Goal: Transaction & Acquisition: Book appointment/travel/reservation

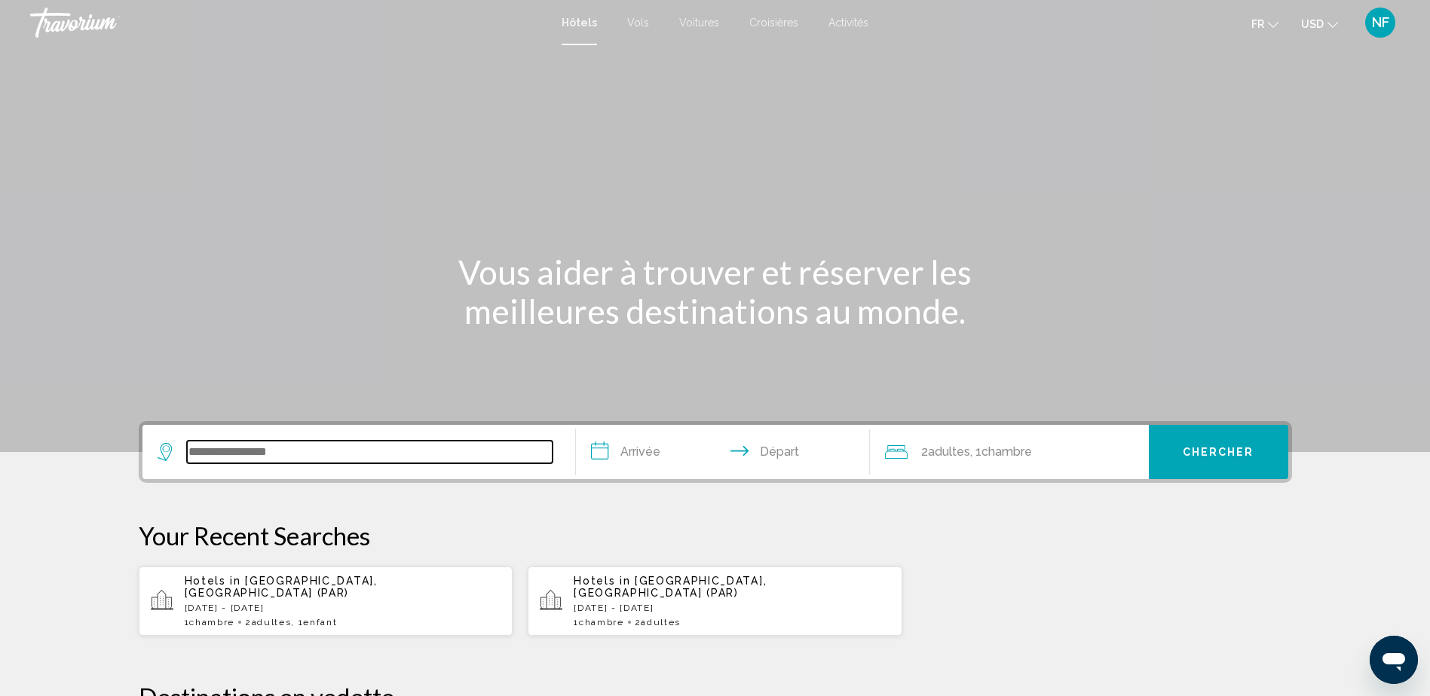
click at [414, 445] on input "Search widget" at bounding box center [370, 452] width 366 height 23
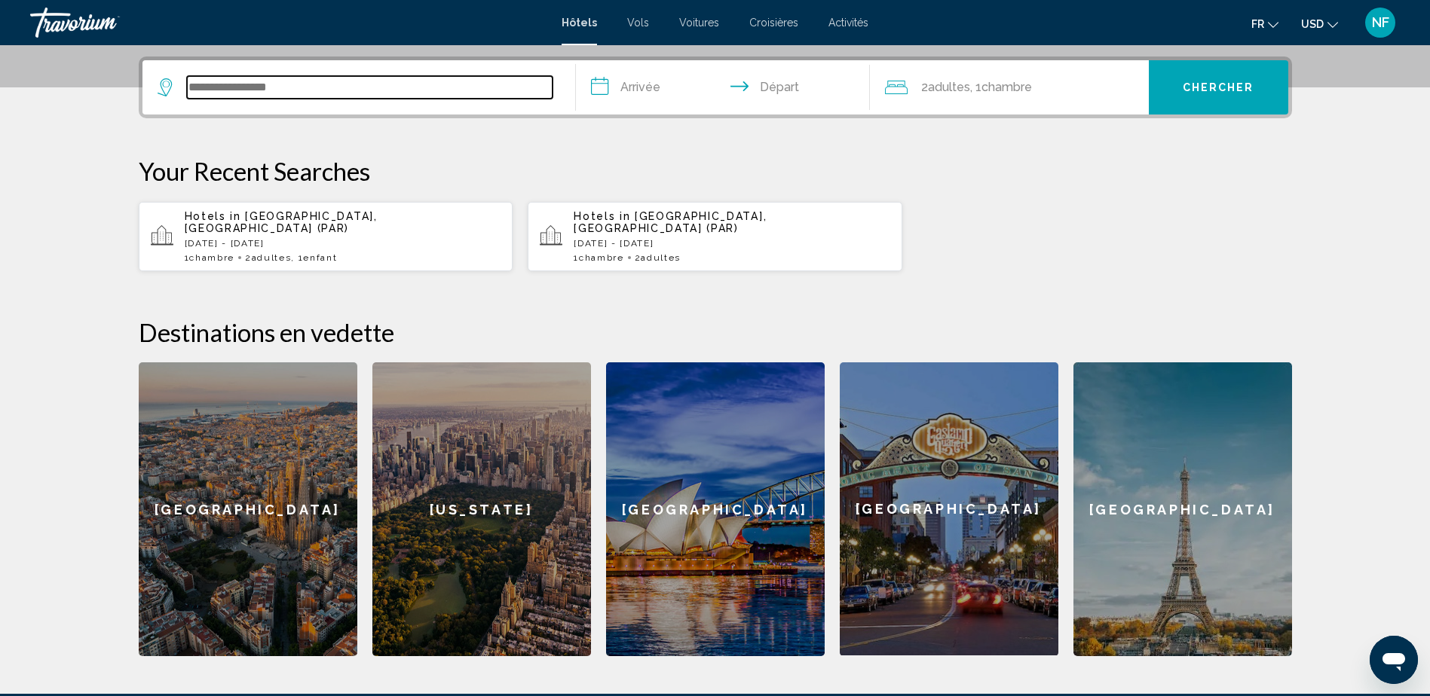
scroll to position [372, 0]
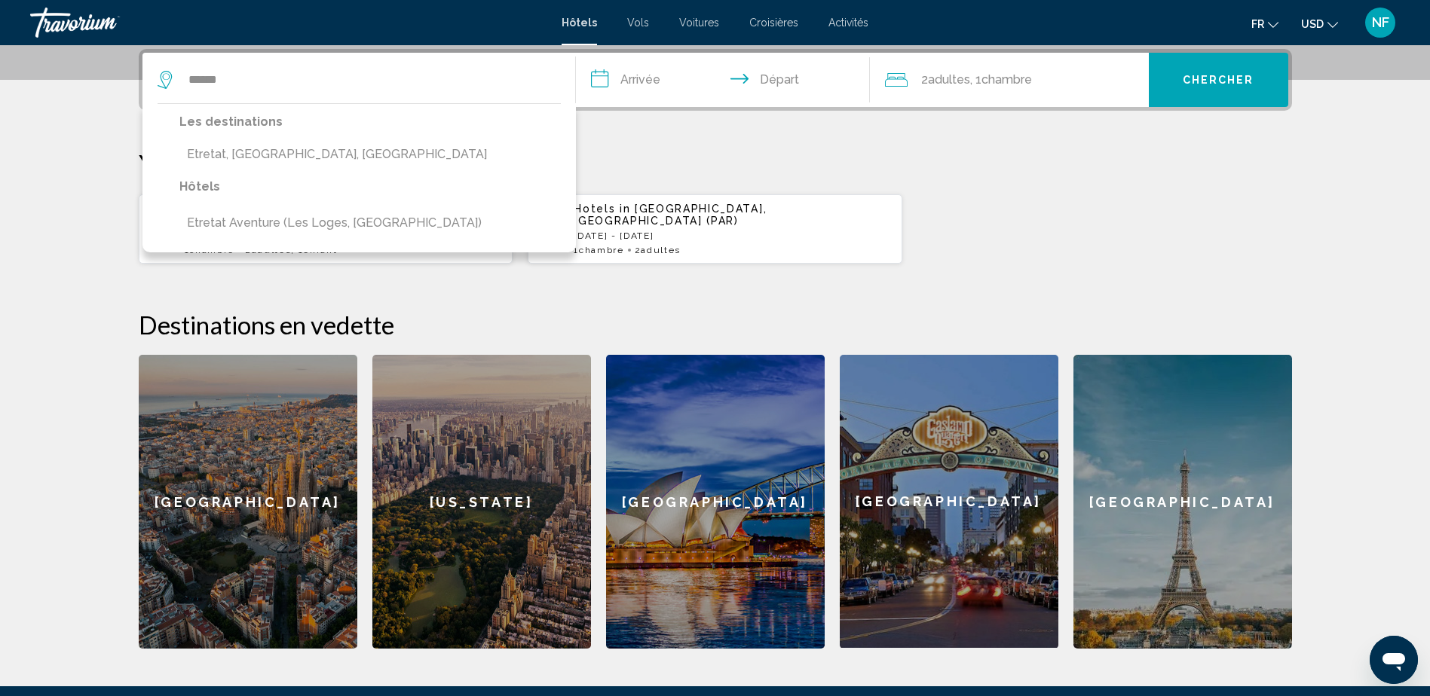
click at [278, 156] on button "Etretat, [GEOGRAPHIC_DATA], [GEOGRAPHIC_DATA]" at bounding box center [336, 154] width 315 height 29
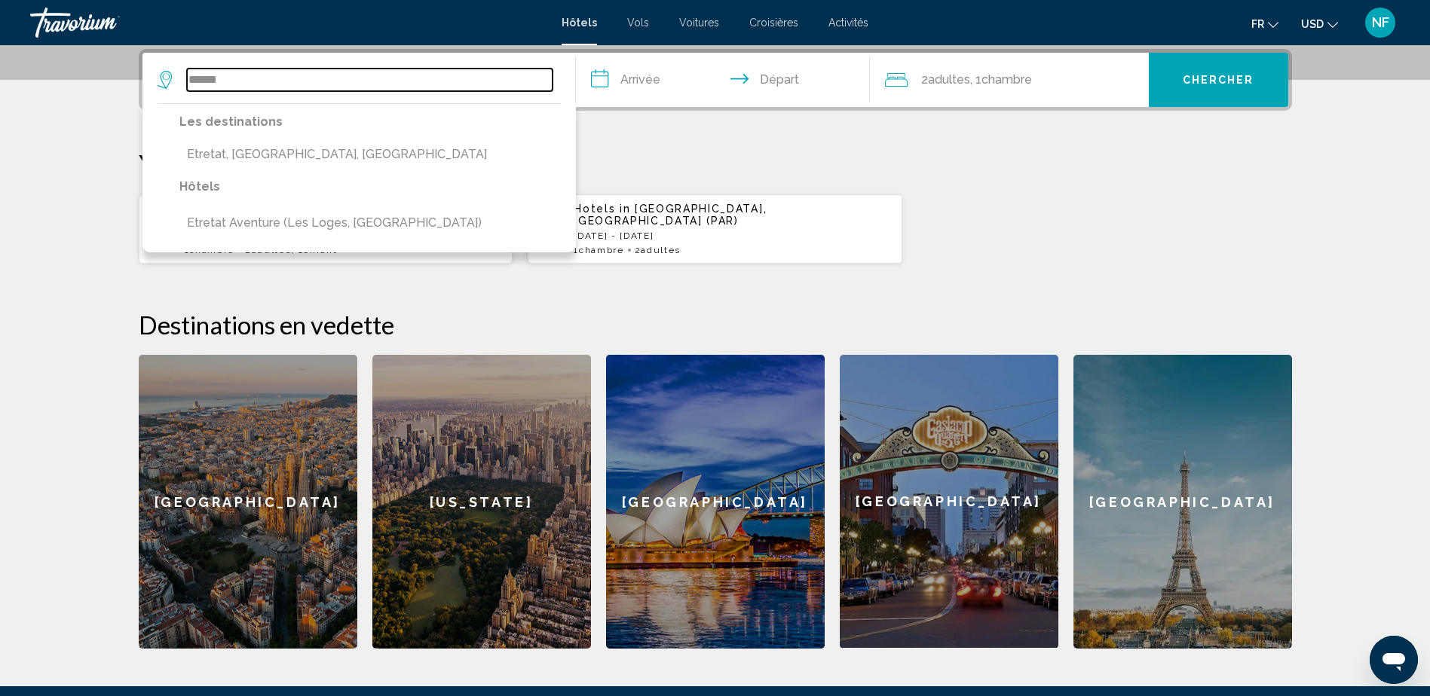
type input "**********"
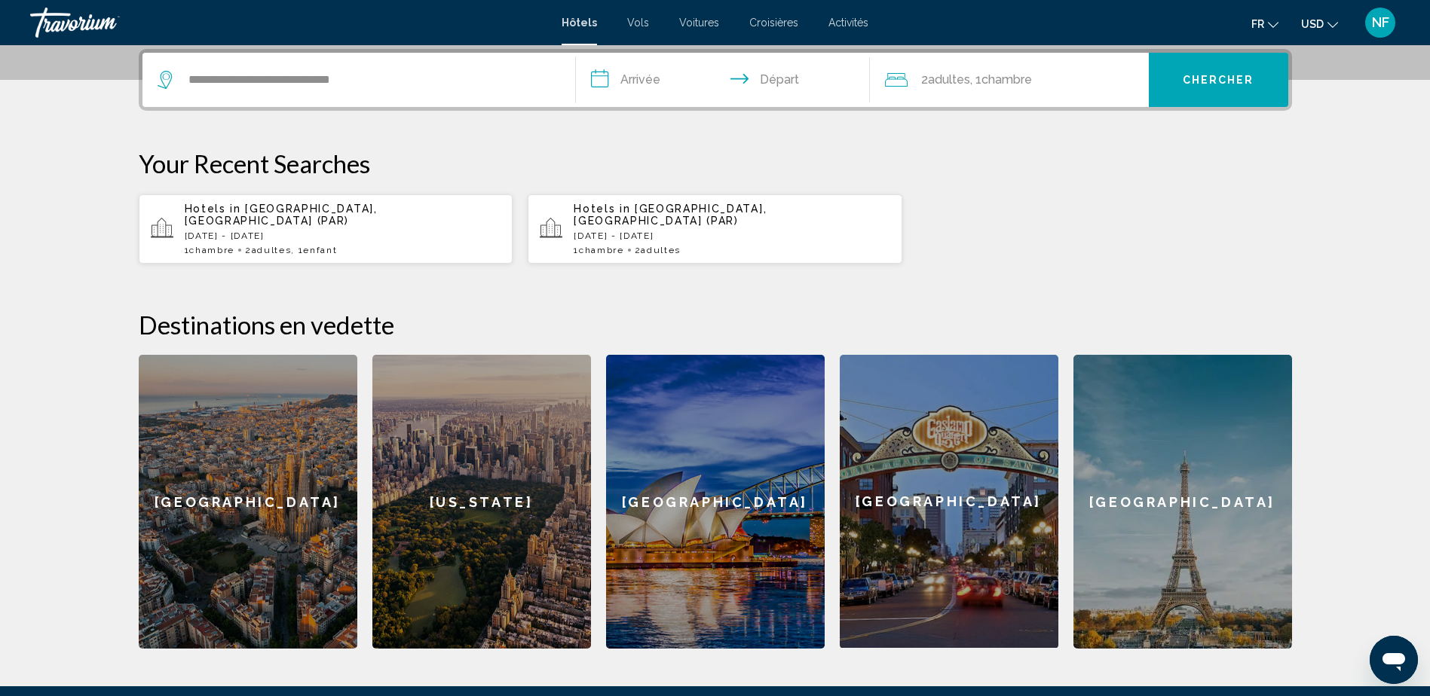
click at [702, 84] on input "**********" at bounding box center [726, 82] width 300 height 59
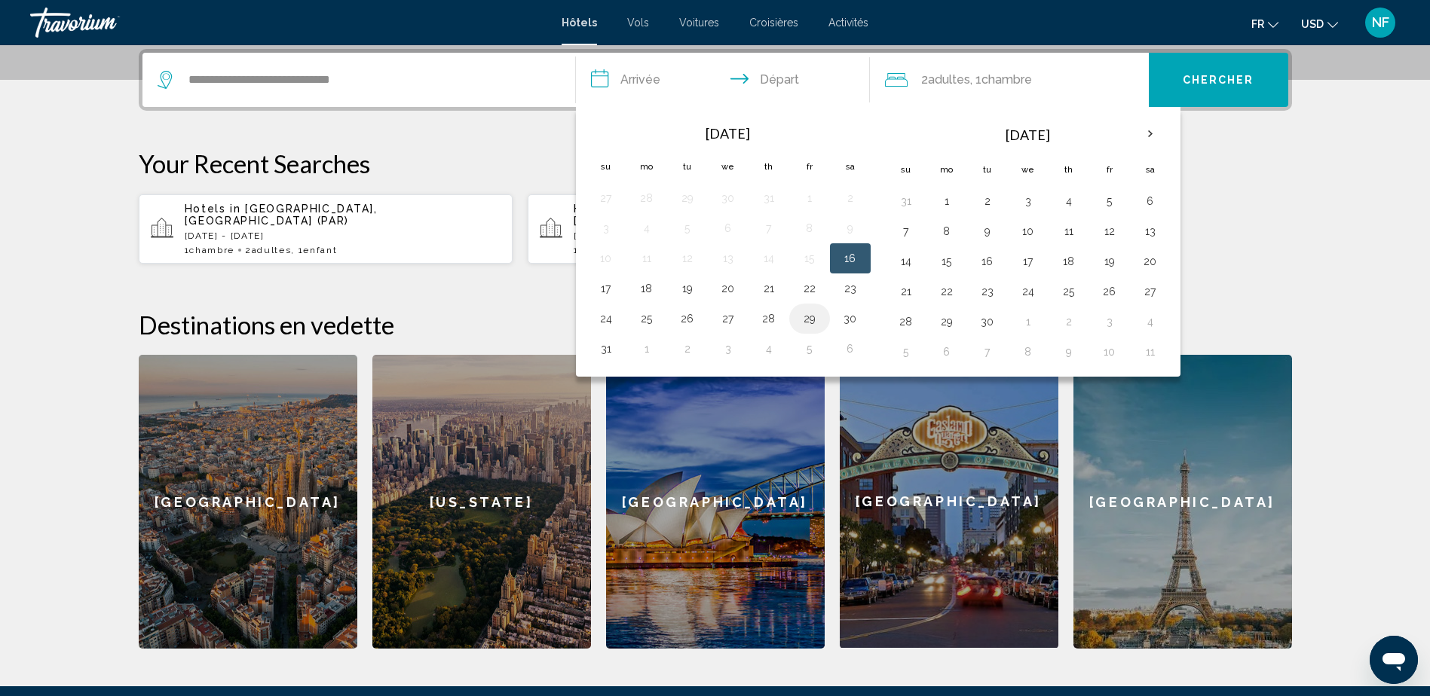
click at [803, 325] on button "29" at bounding box center [809, 318] width 24 height 21
click at [771, 80] on input "**********" at bounding box center [726, 82] width 300 height 59
click at [605, 348] on button "31" at bounding box center [606, 348] width 24 height 21
type input "**********"
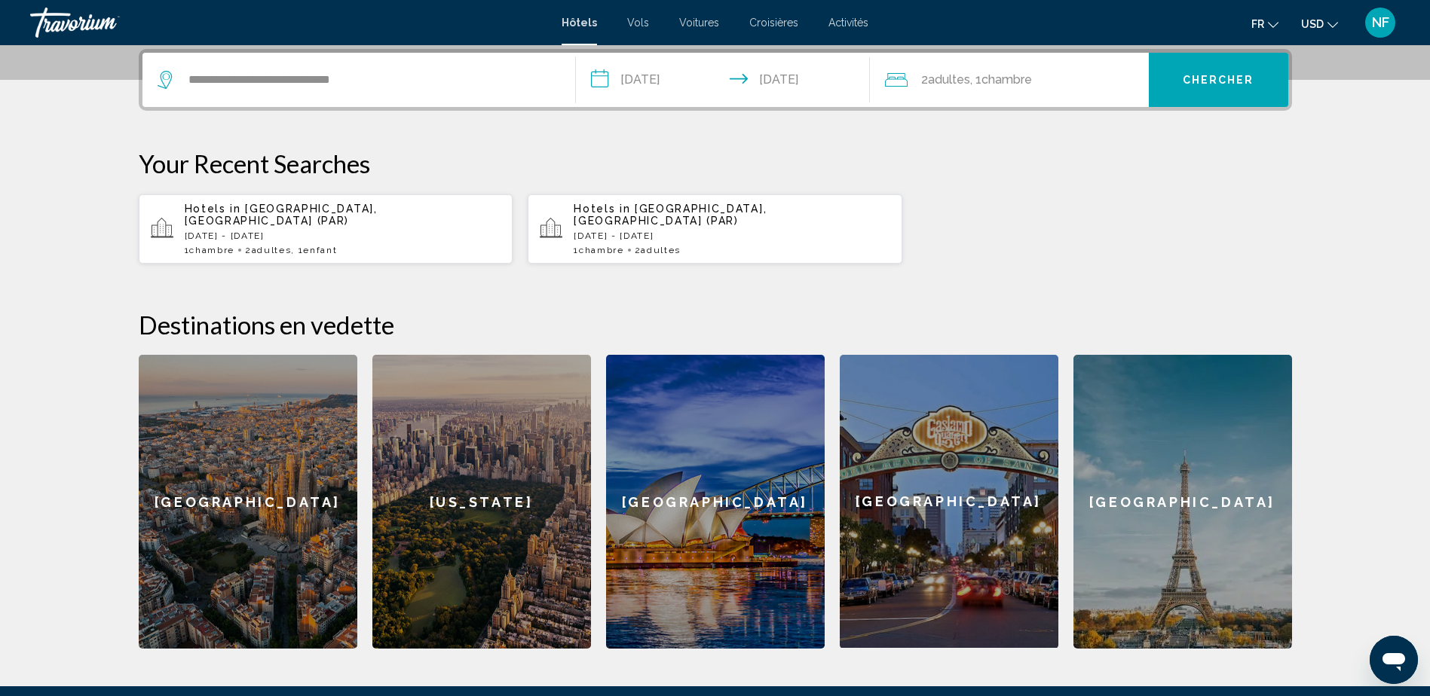
click at [646, 81] on input "**********" at bounding box center [726, 82] width 300 height 59
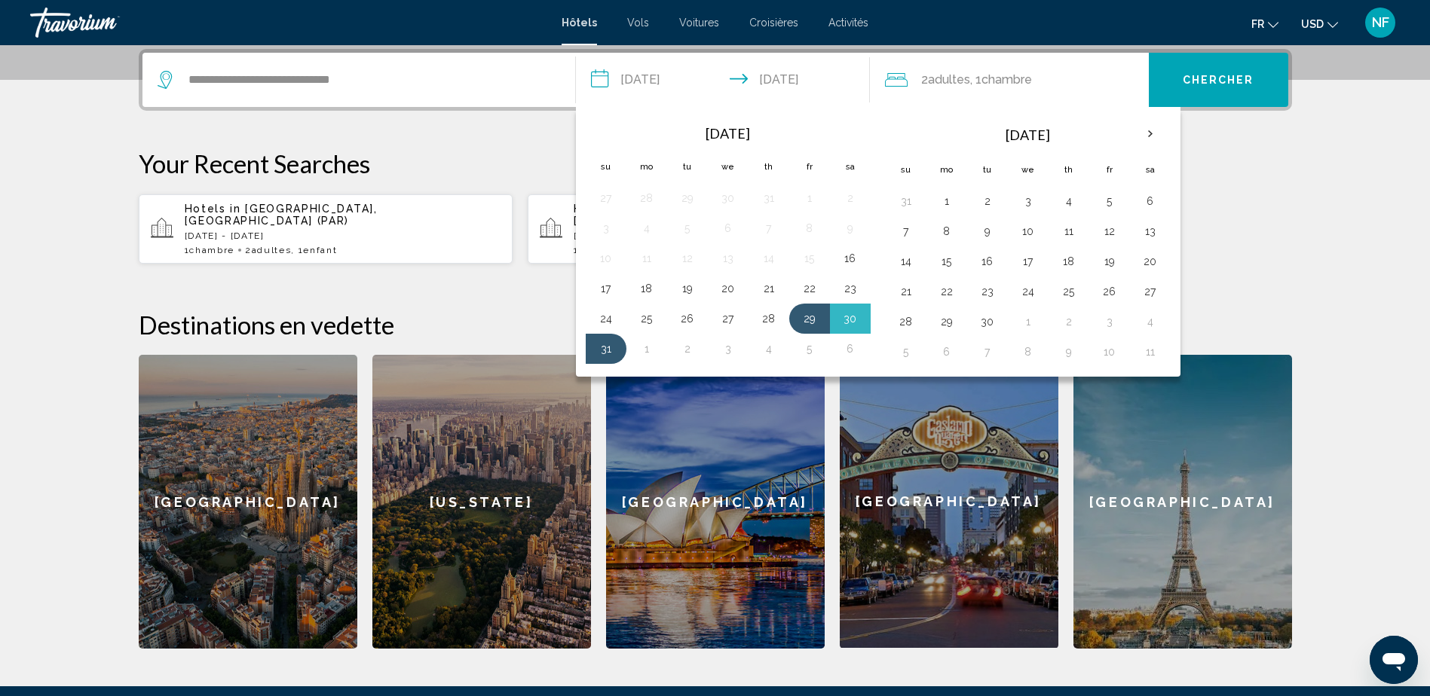
click at [930, 88] on span "2 Adulte Adultes" at bounding box center [945, 79] width 49 height 21
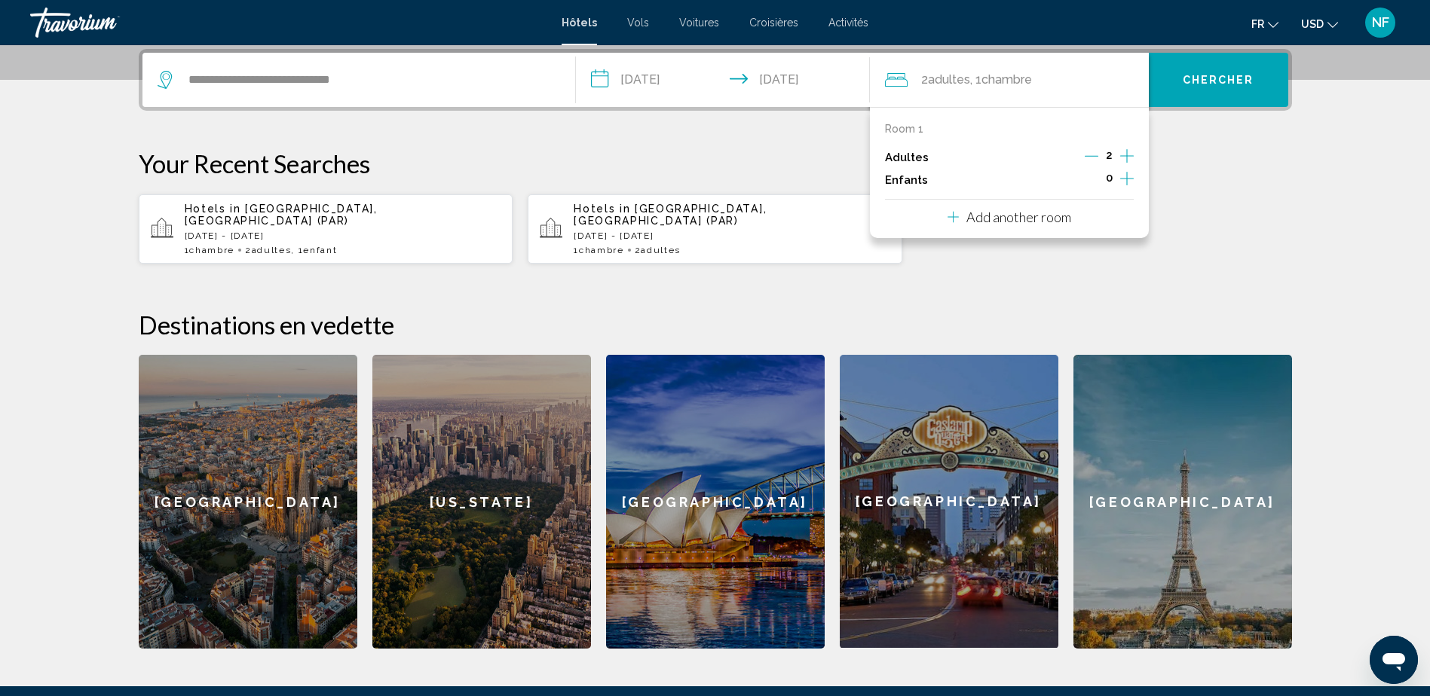
click at [1133, 170] on button "Increment children" at bounding box center [1127, 180] width 14 height 23
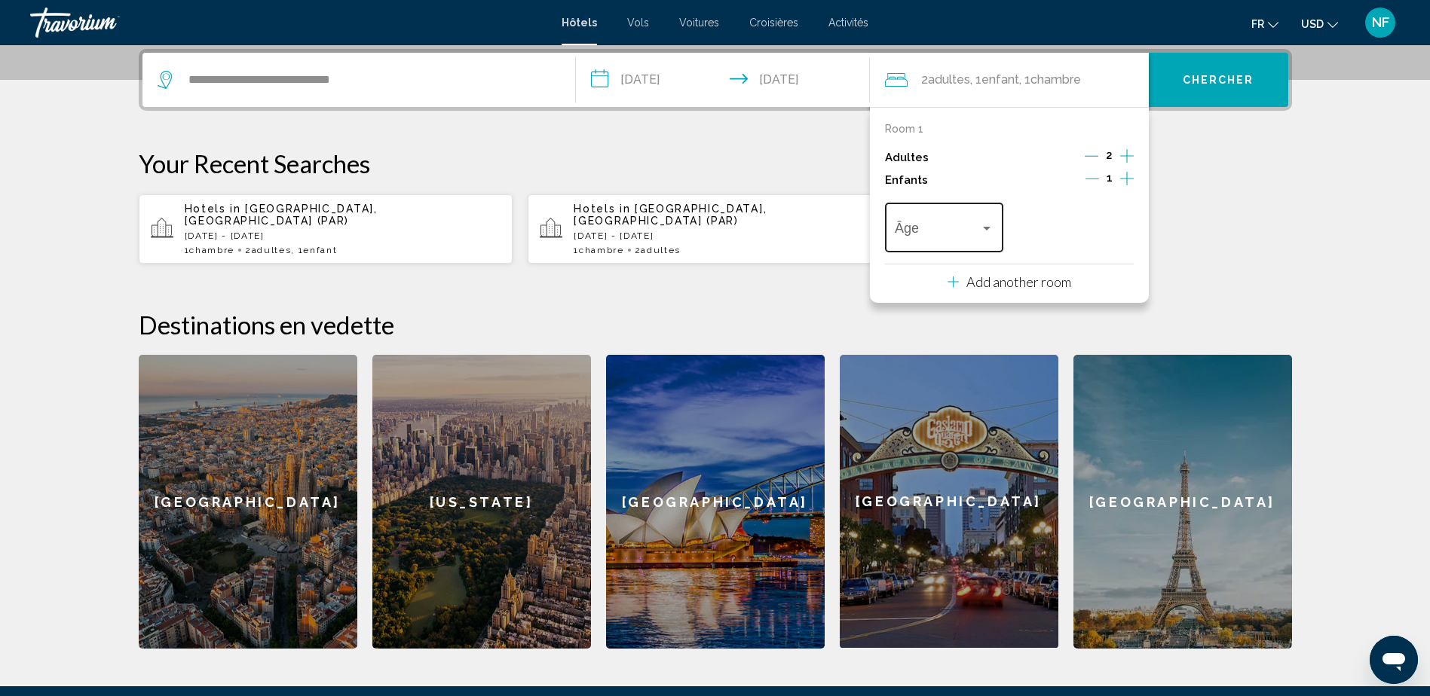
click at [977, 225] on span "Travelers: 2 adults, 1 child" at bounding box center [937, 231] width 85 height 15
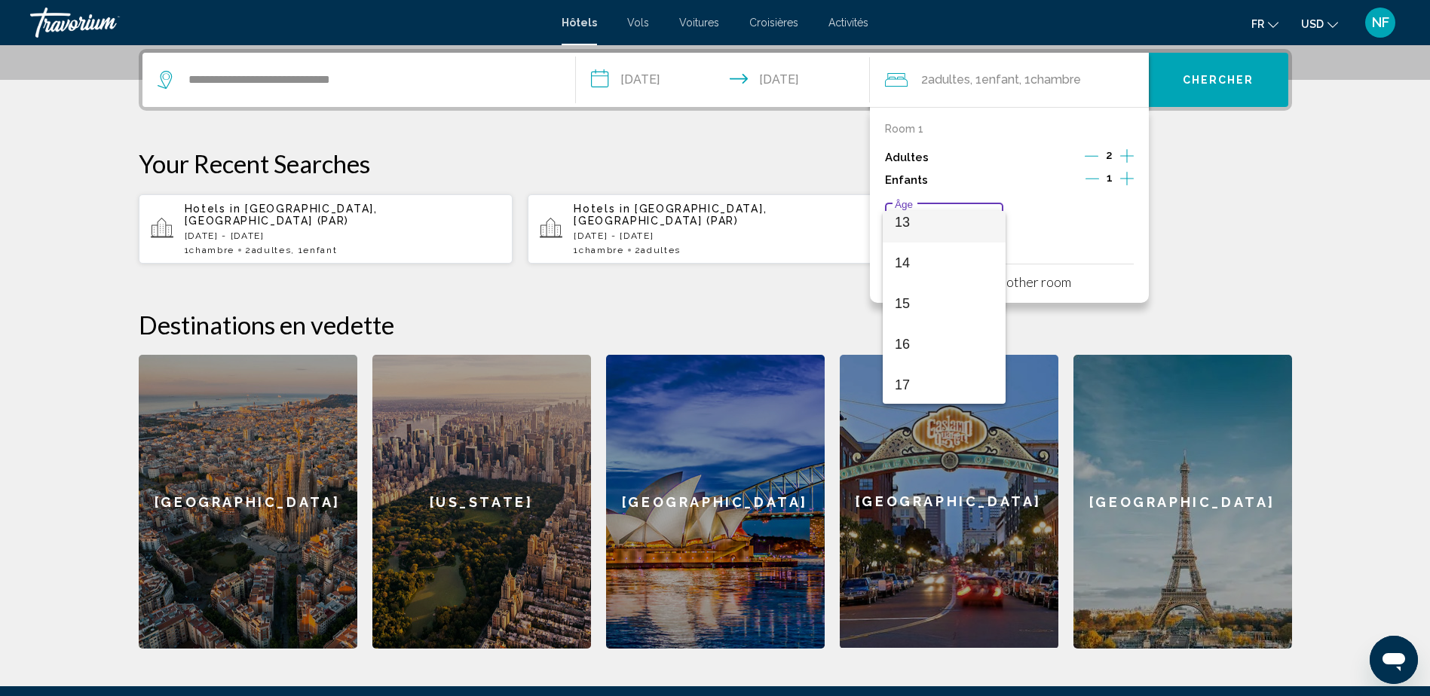
scroll to position [540, 0]
click at [945, 253] on span "14" at bounding box center [944, 261] width 99 height 41
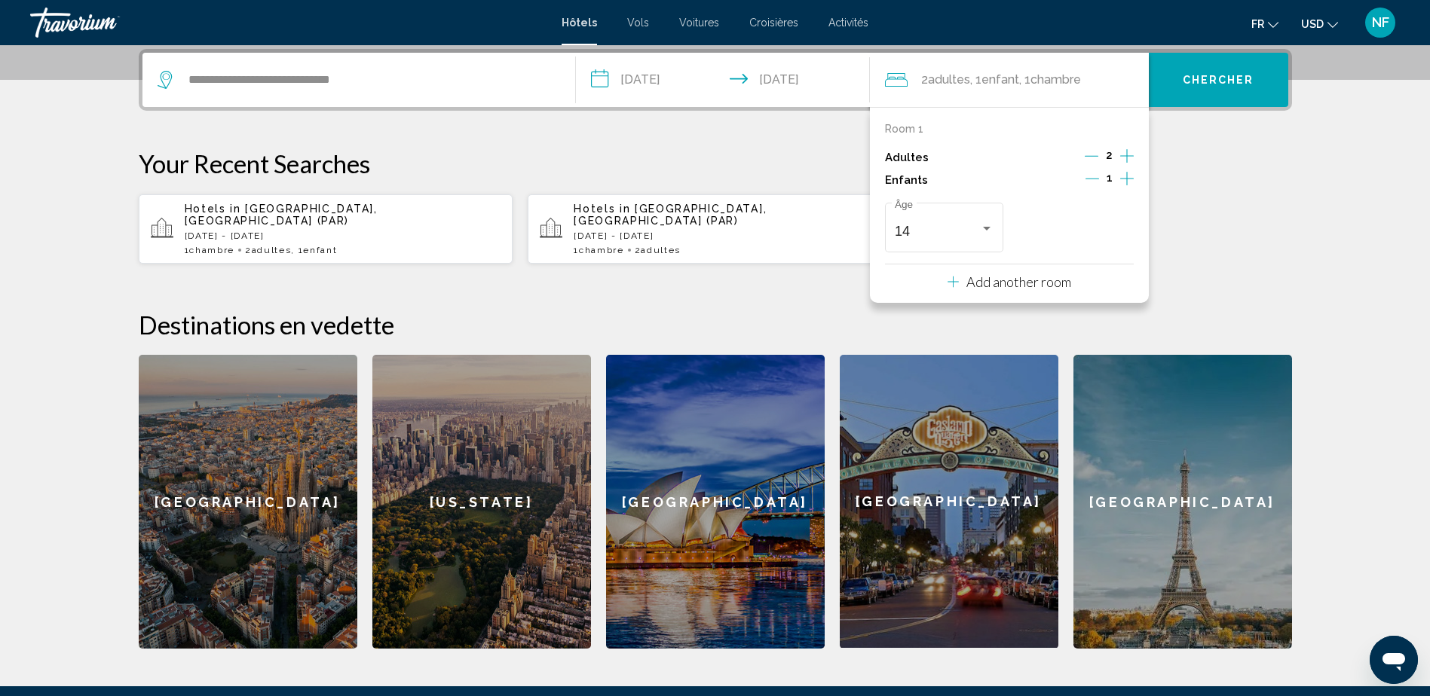
click at [1210, 69] on button "Chercher" at bounding box center [1218, 80] width 139 height 54
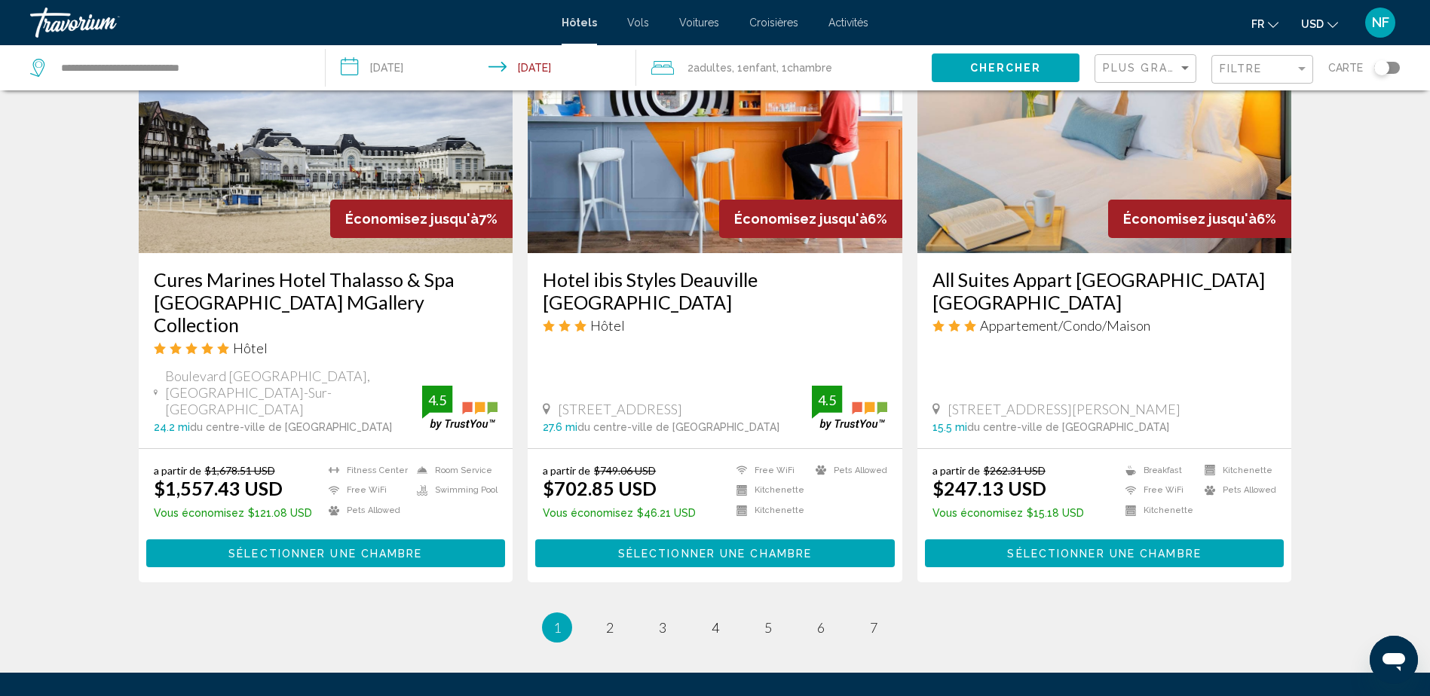
scroll to position [1809, 0]
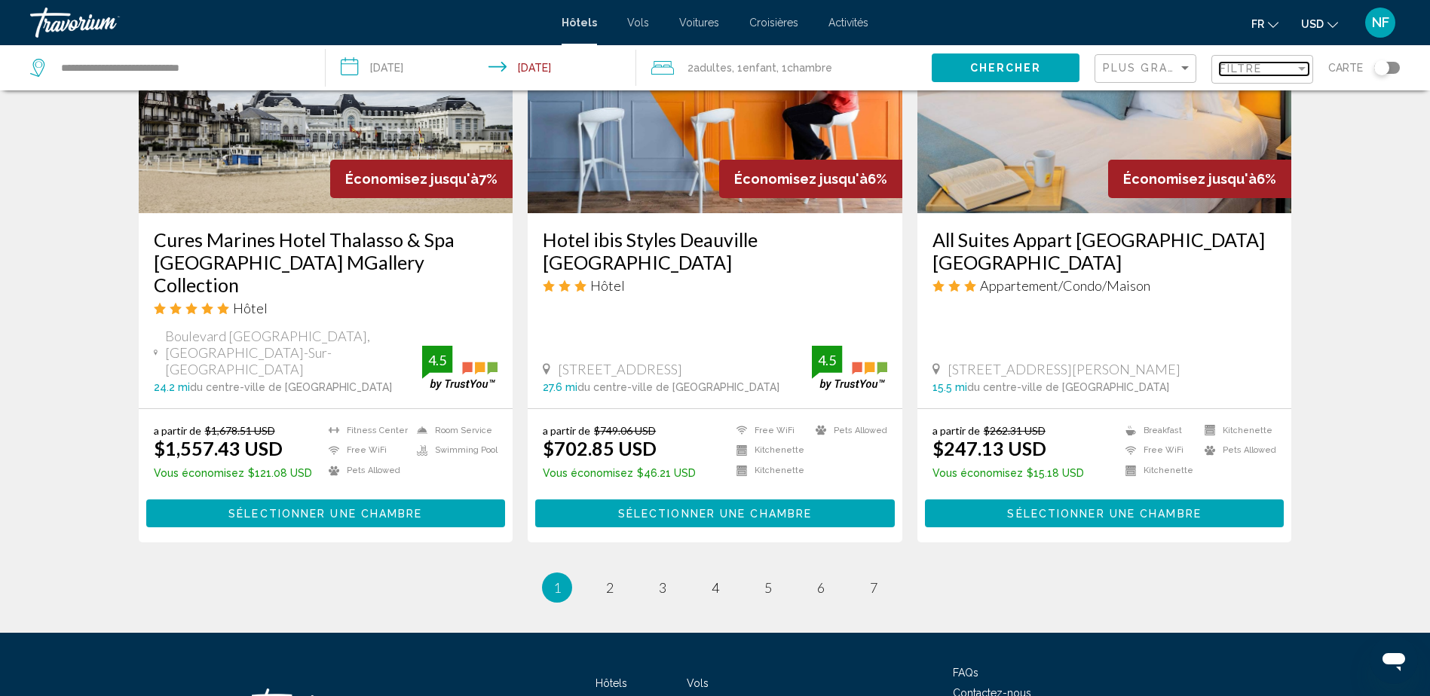
click at [1245, 69] on span "Filtre" at bounding box center [1240, 69] width 43 height 12
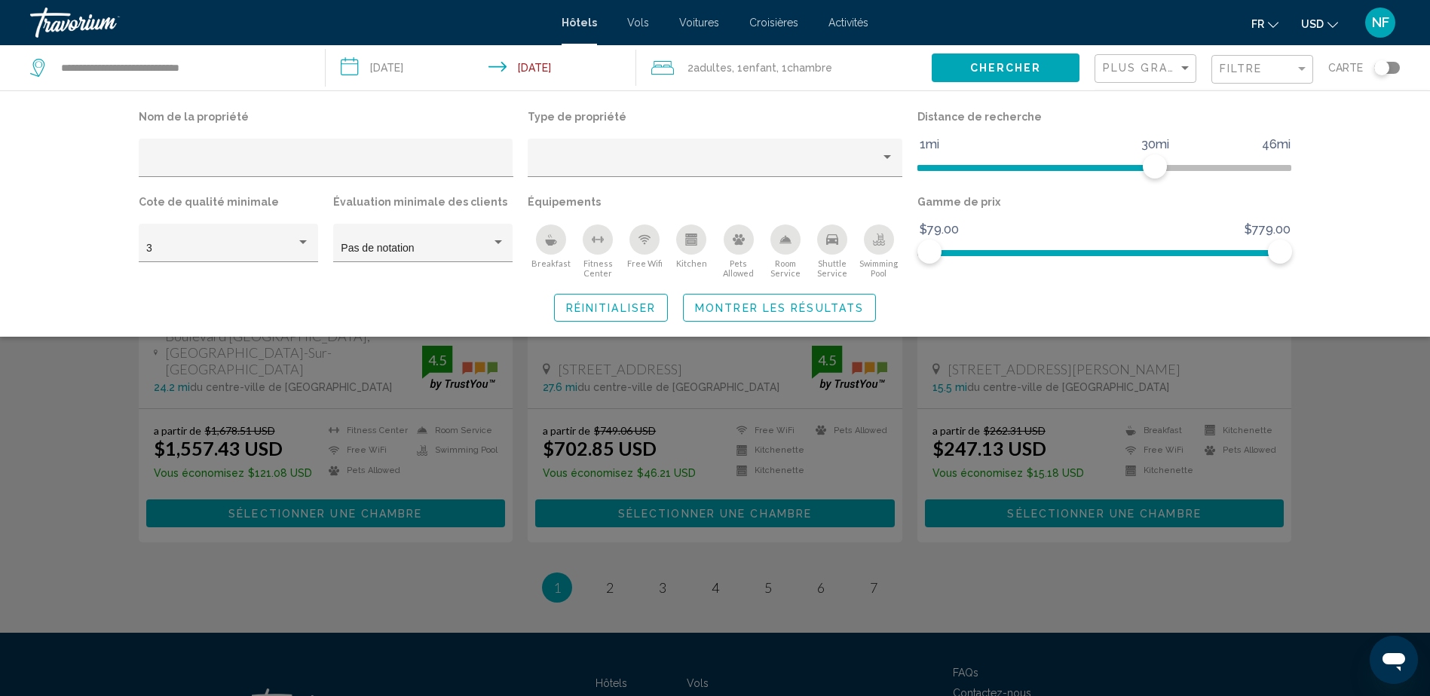
click at [1387, 69] on div "Toggle map" at bounding box center [1381, 67] width 15 height 15
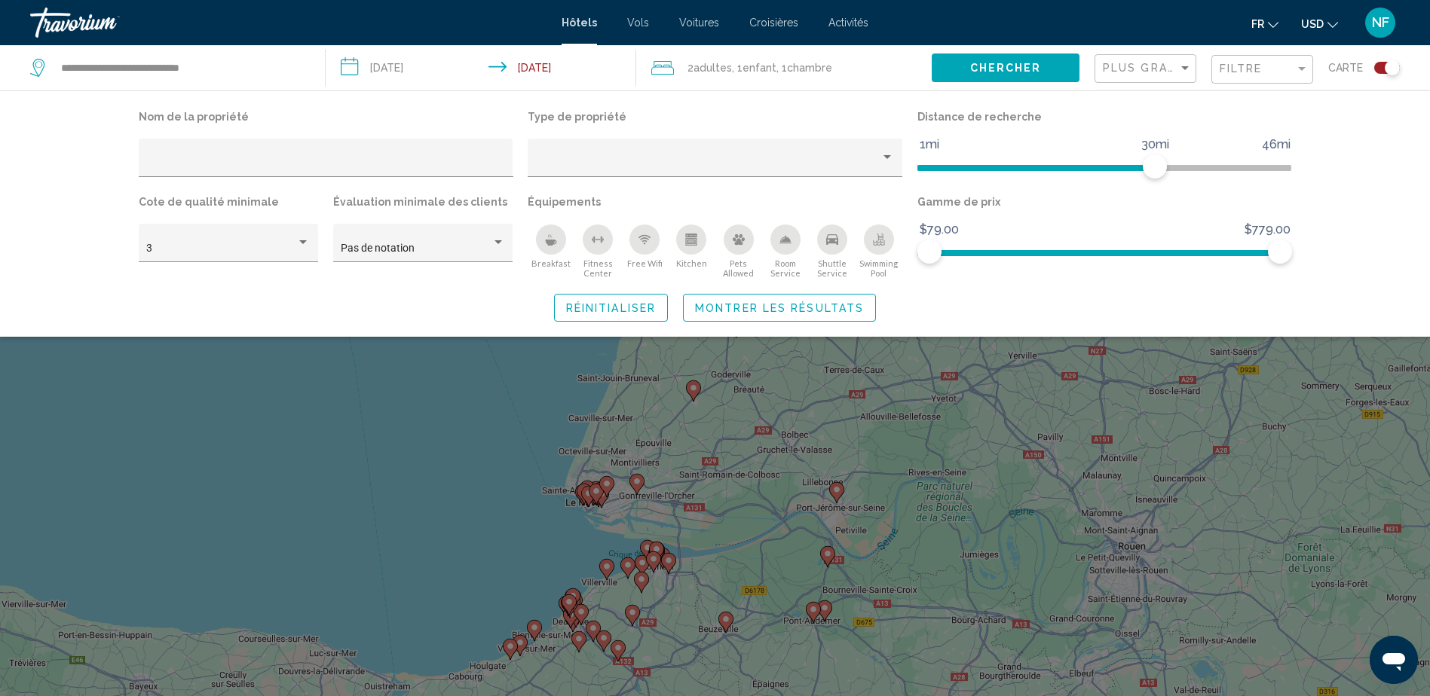
scroll to position [0, 0]
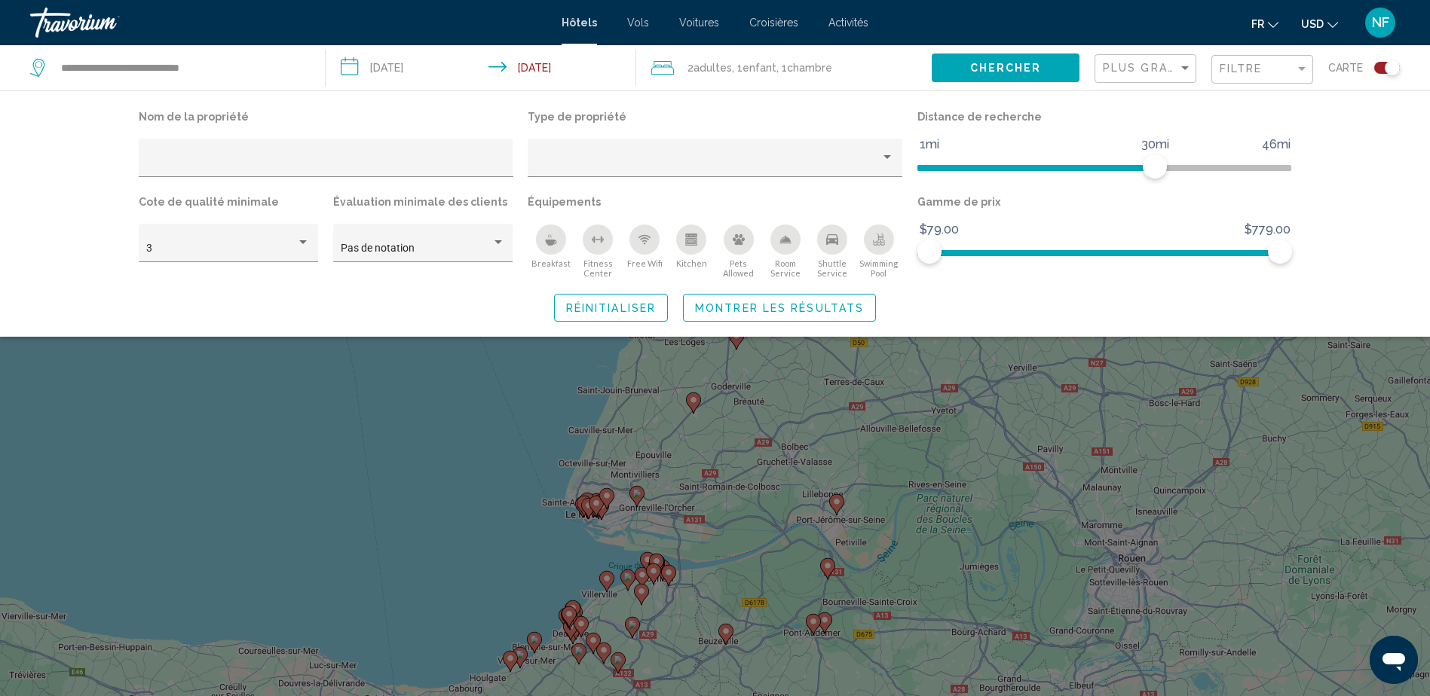
click at [454, 522] on div "Search widget" at bounding box center [715, 461] width 1430 height 470
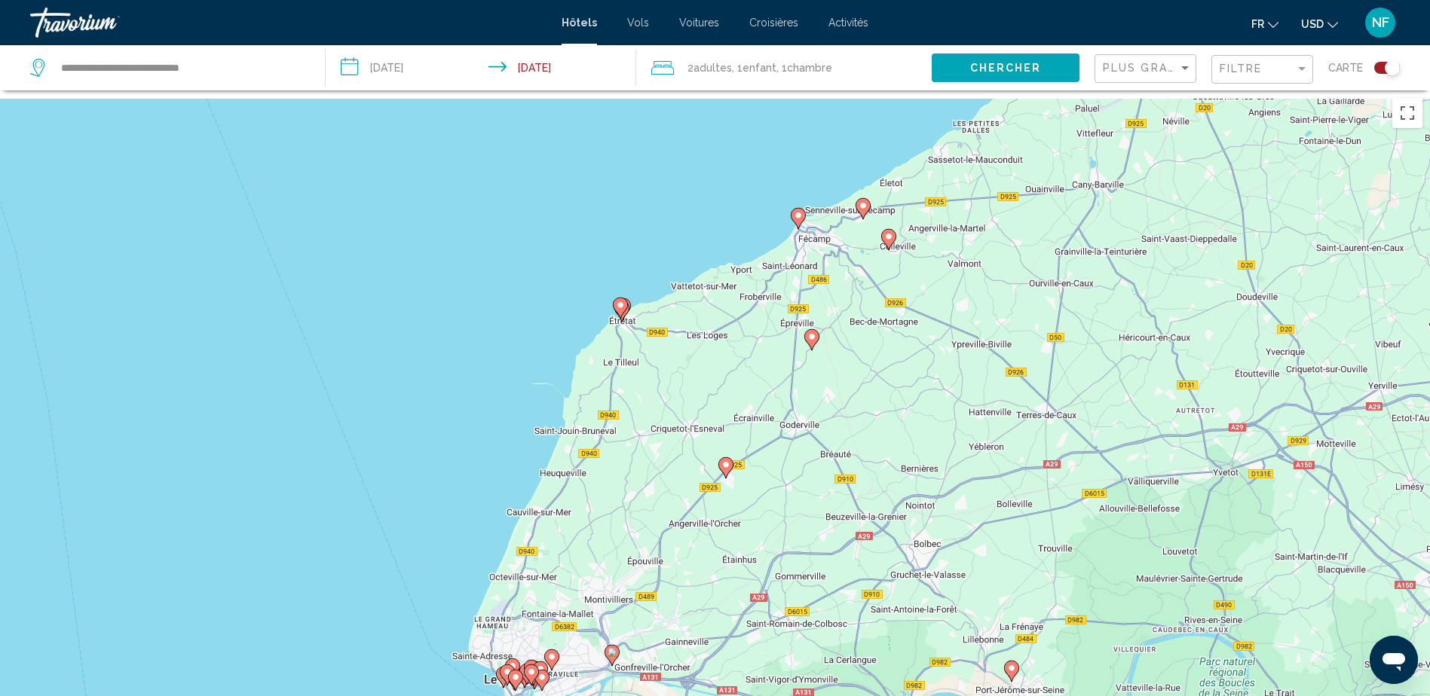
drag, startPoint x: 699, startPoint y: 180, endPoint x: 646, endPoint y: 367, distance: 194.4
click at [646, 367] on div "Pour activer le glissement avec le clavier, appuyez sur Alt+Entrée. Une fois ce…" at bounding box center [715, 438] width 1430 height 696
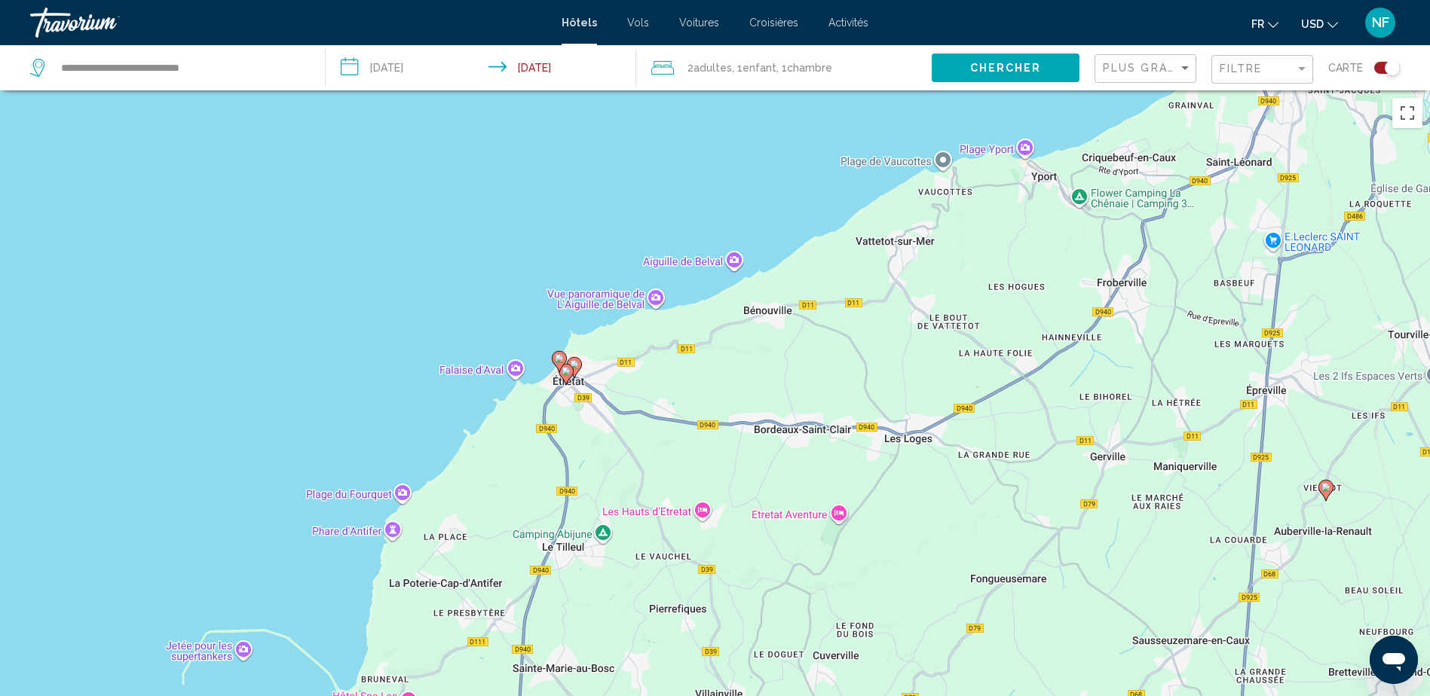
drag, startPoint x: 595, startPoint y: 350, endPoint x: 598, endPoint y: 430, distance: 80.0
click at [598, 430] on div "Pour activer le glissement avec le clavier, appuyez sur Alt+Entrée. Une fois ce…" at bounding box center [715, 438] width 1430 height 696
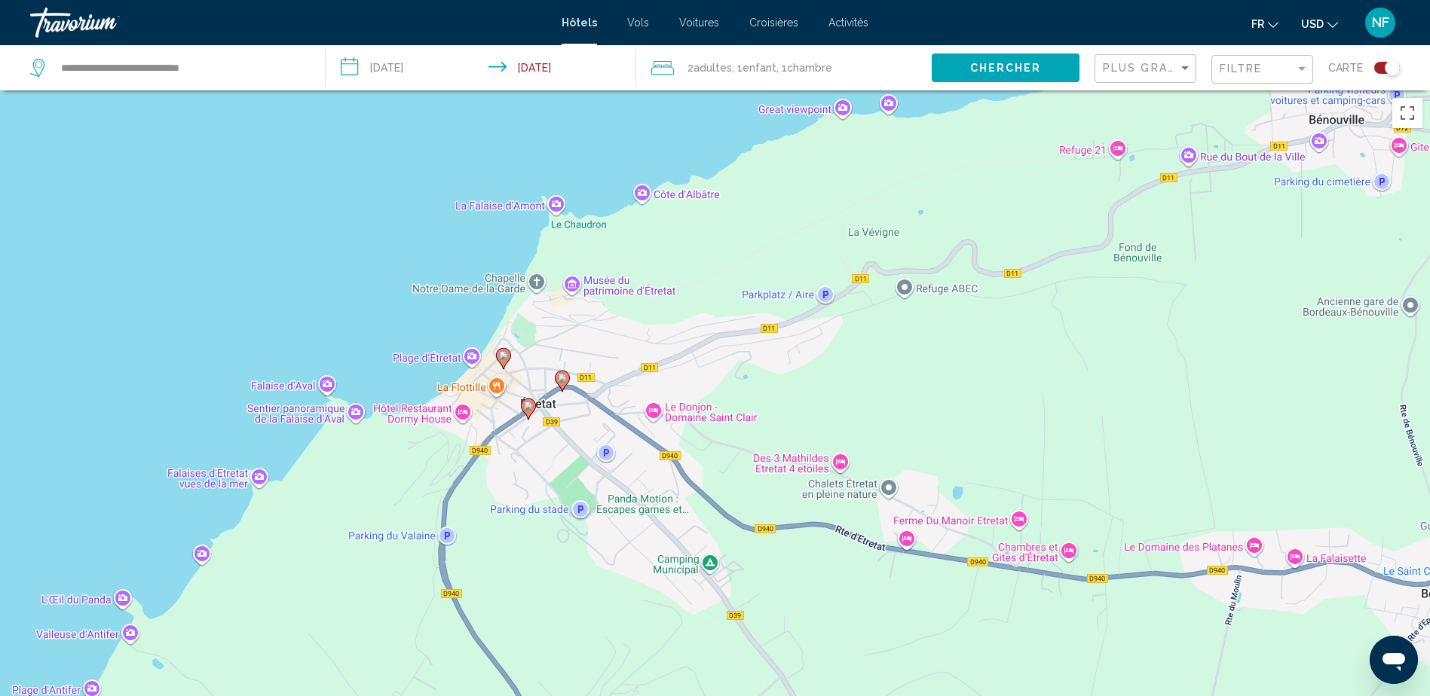
drag, startPoint x: 536, startPoint y: 410, endPoint x: 529, endPoint y: 468, distance: 58.4
click at [529, 468] on div "Pour activer le glissement avec le clavier, appuyez sur Alt+Entrée. Une fois ce…" at bounding box center [715, 438] width 1430 height 696
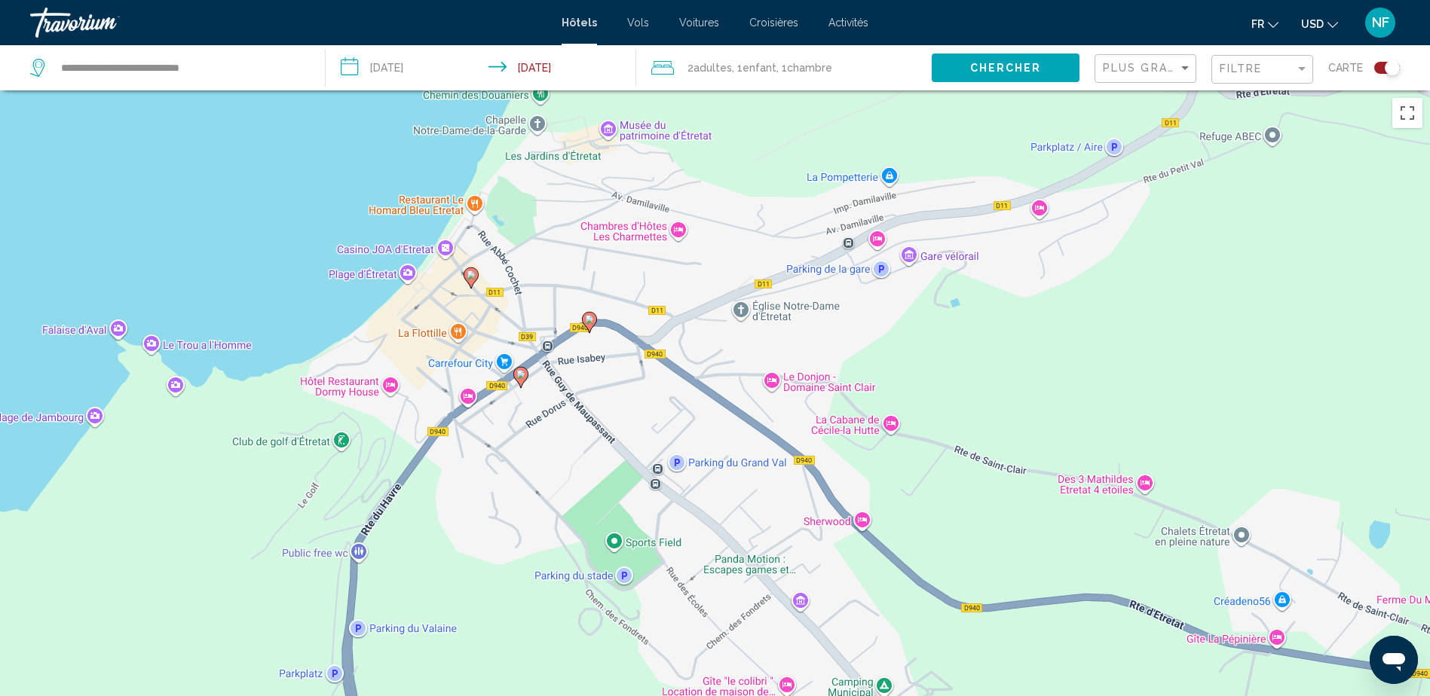
click at [467, 275] on image "Main content" at bounding box center [471, 275] width 9 height 9
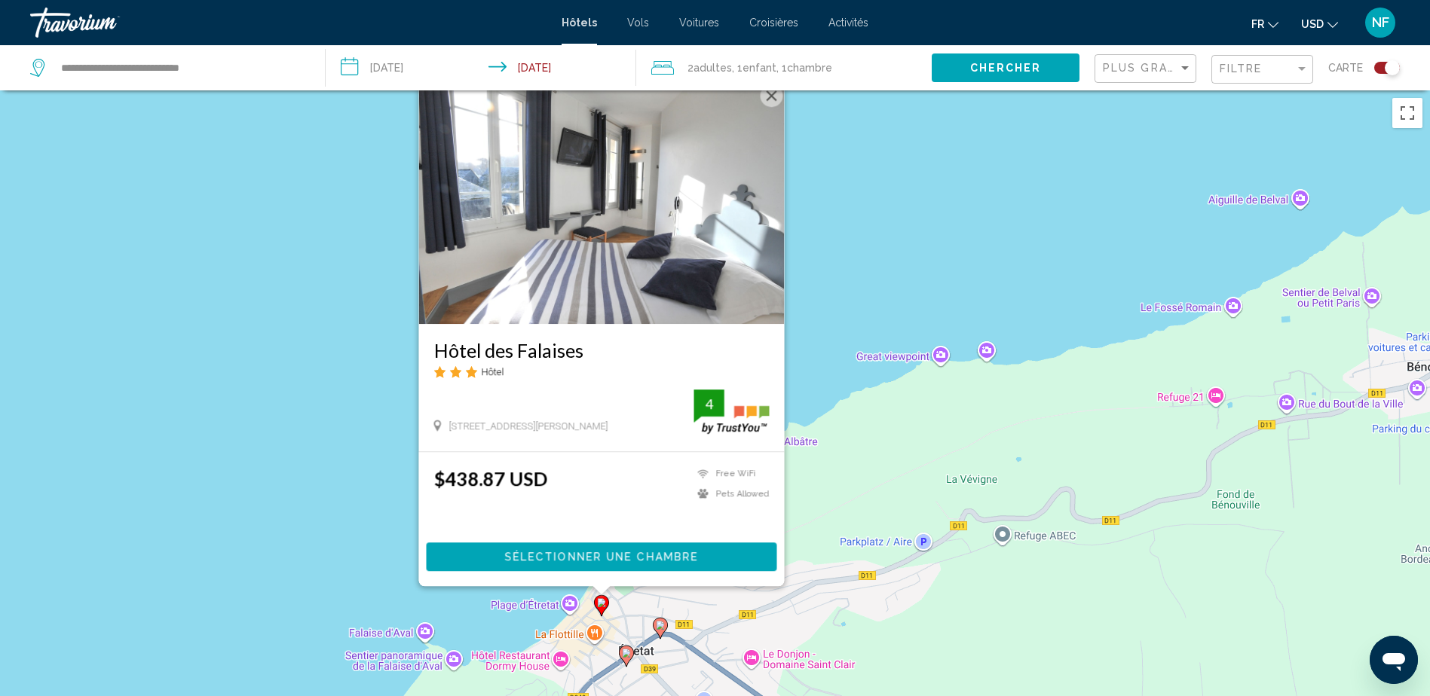
click at [661, 626] on image "Main content" at bounding box center [660, 625] width 9 height 9
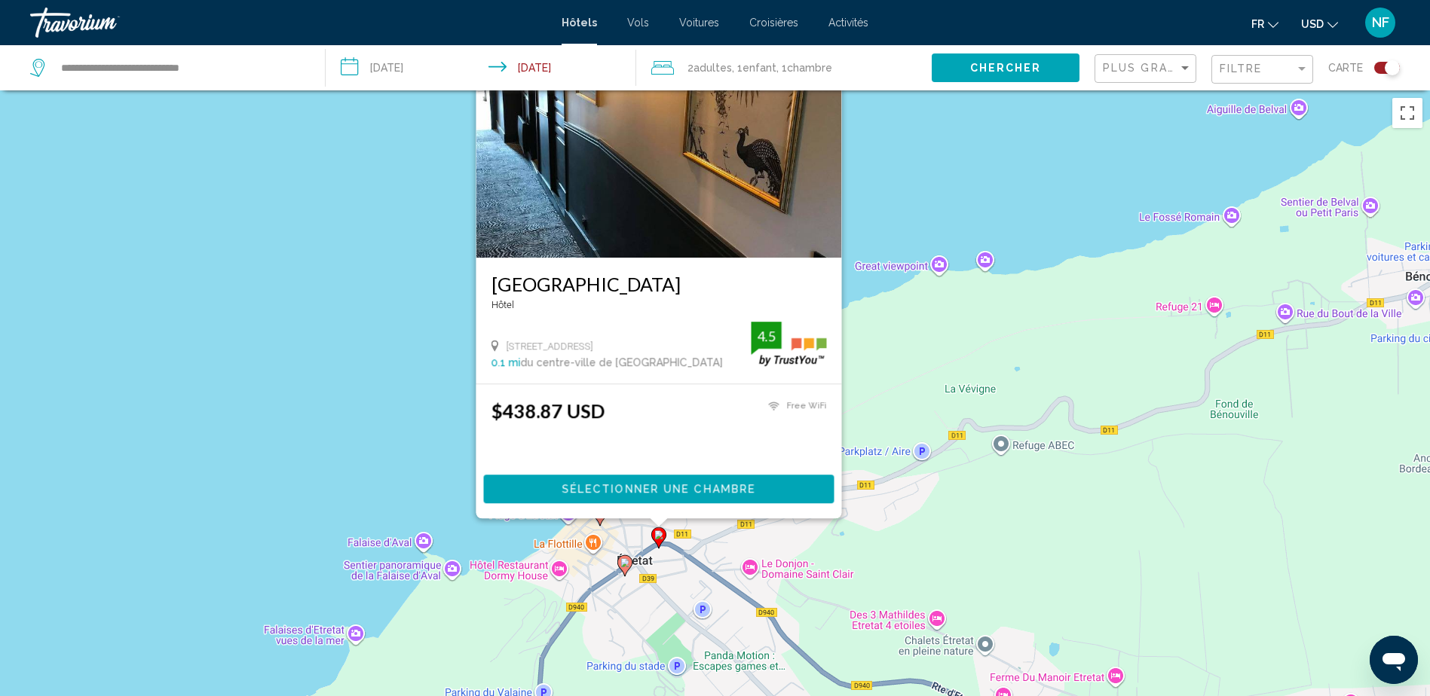
drag, startPoint x: 450, startPoint y: 590, endPoint x: 529, endPoint y: 491, distance: 126.5
click at [448, 460] on div "Pour activer le glissement avec le clavier, appuyez sur Alt+Entrée. Une fois ce…" at bounding box center [715, 438] width 1430 height 696
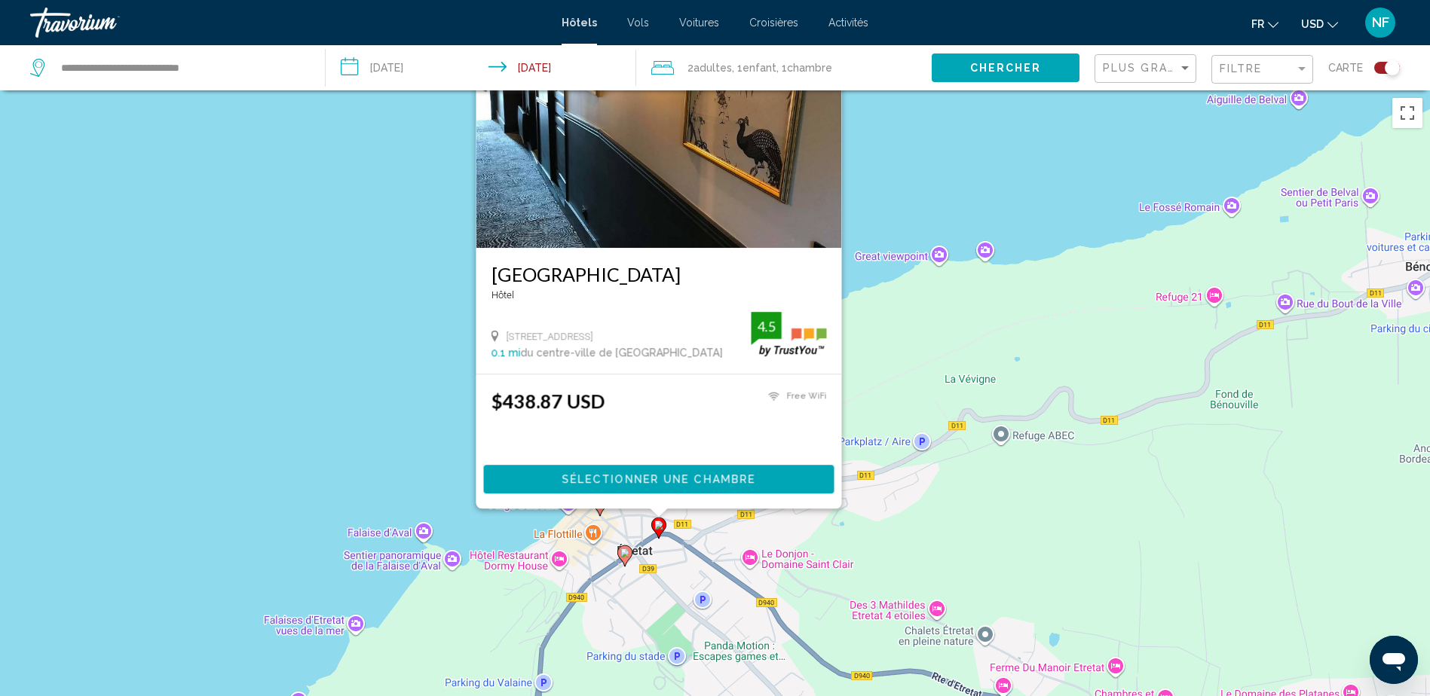
click at [621, 557] on image "Main content" at bounding box center [624, 553] width 9 height 9
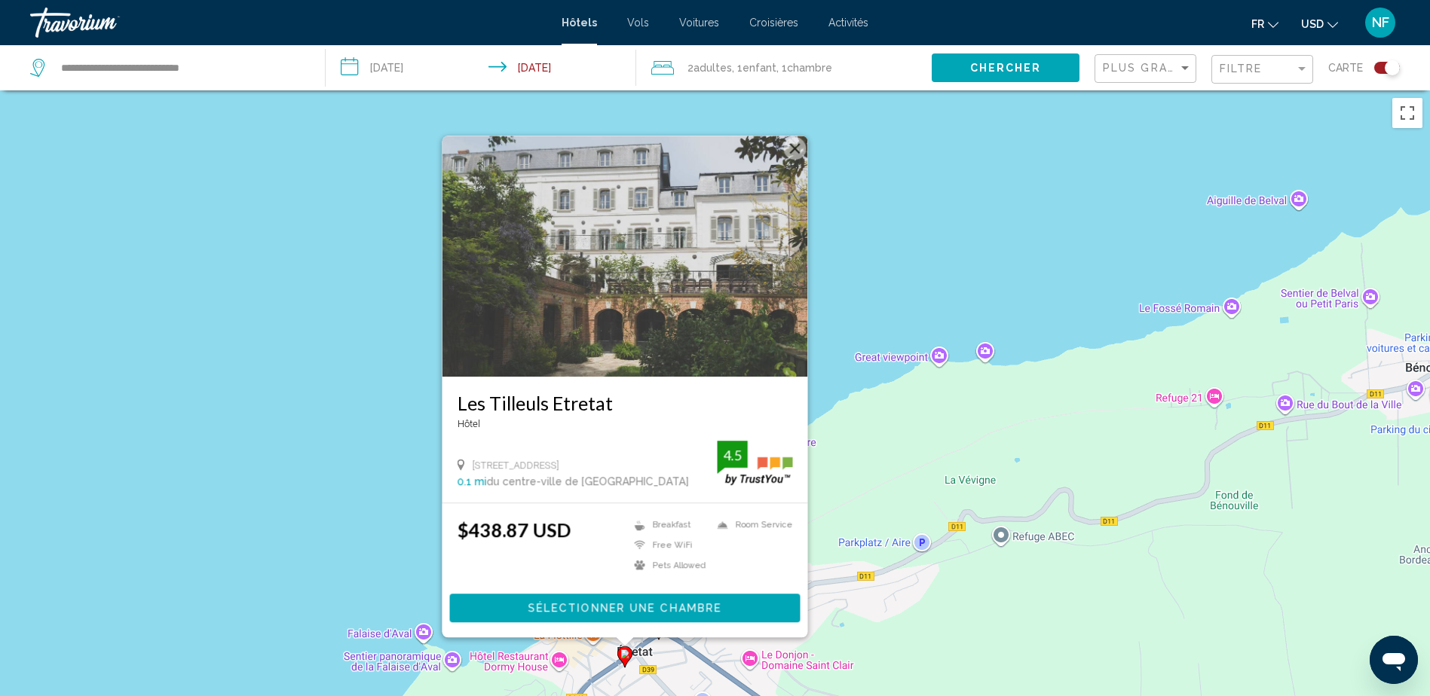
click at [554, 665] on div "Pour activer le glissement avec le clavier, appuyez sur Alt+Entrée. Une fois ce…" at bounding box center [715, 438] width 1430 height 696
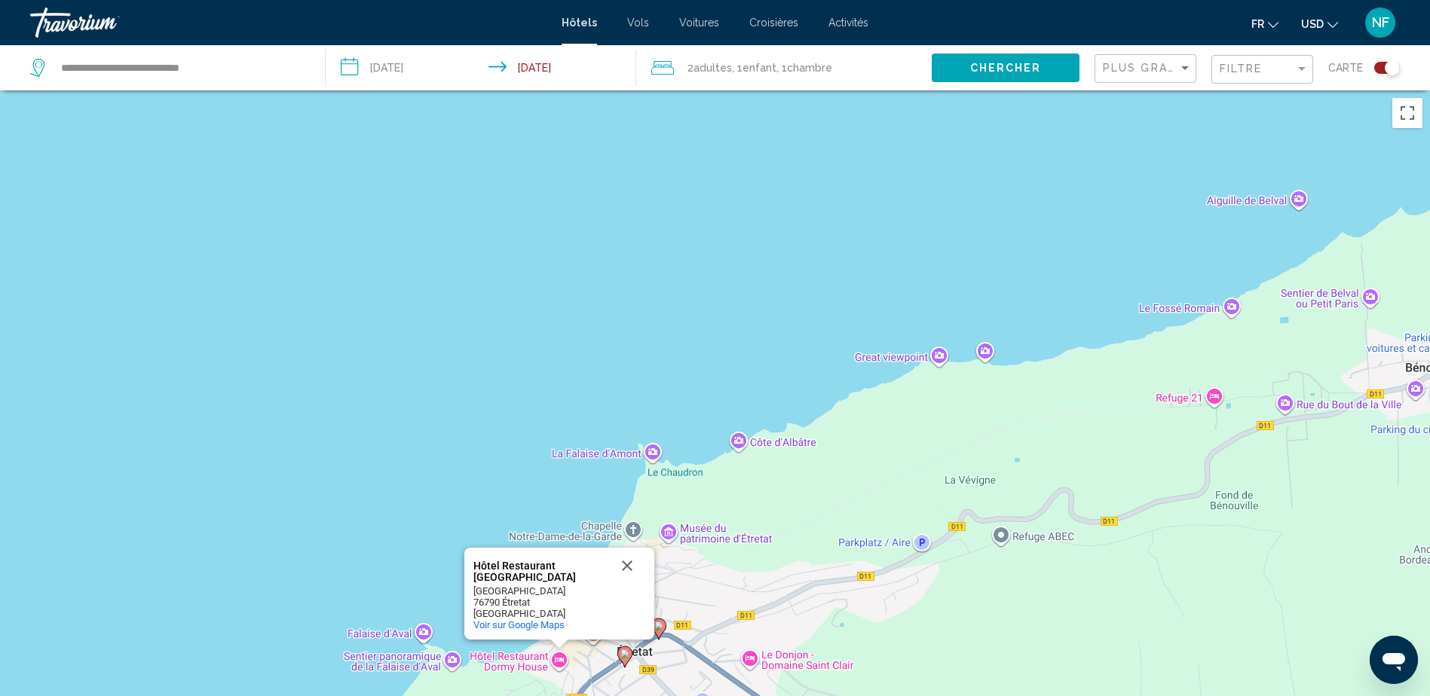
click at [623, 654] on image "Main content" at bounding box center [624, 654] width 9 height 9
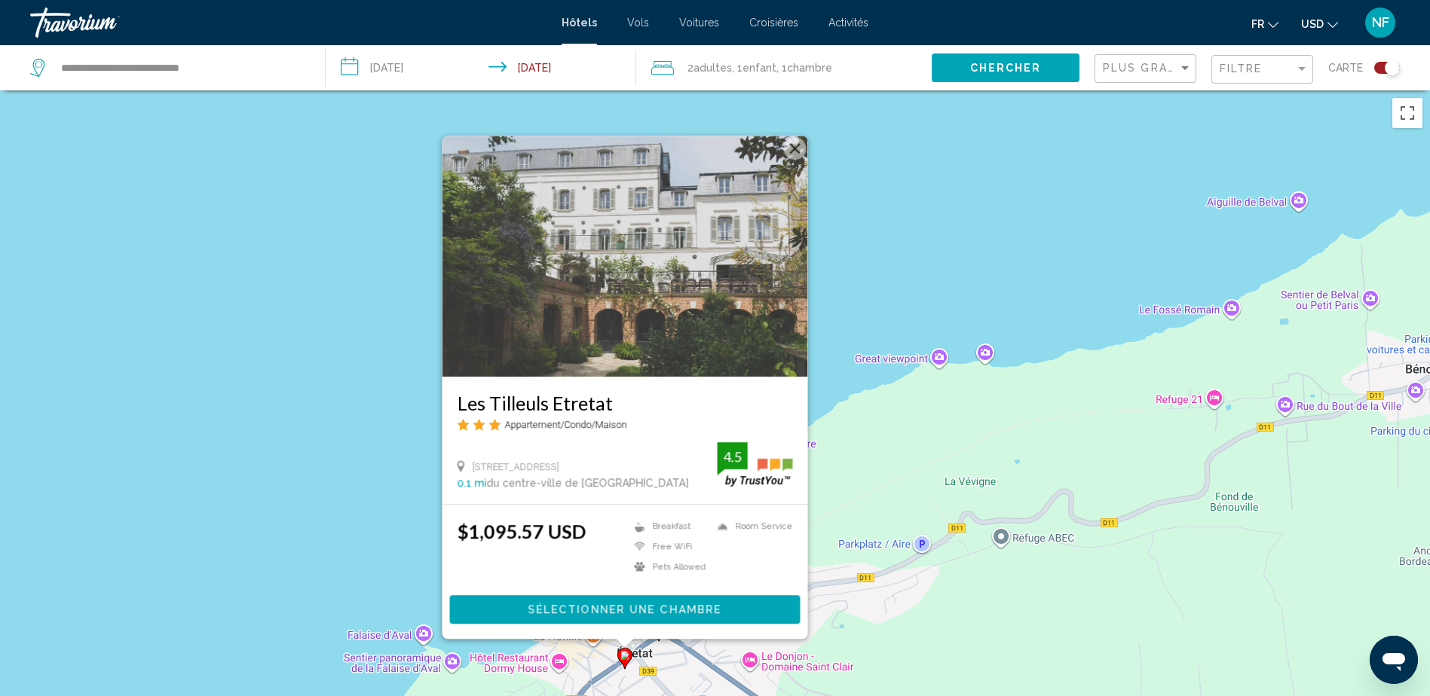
click at [705, 670] on div "Pour activer le glissement avec le clavier, appuyez sur Alt+Entrée. Une fois ce…" at bounding box center [715, 438] width 1430 height 696
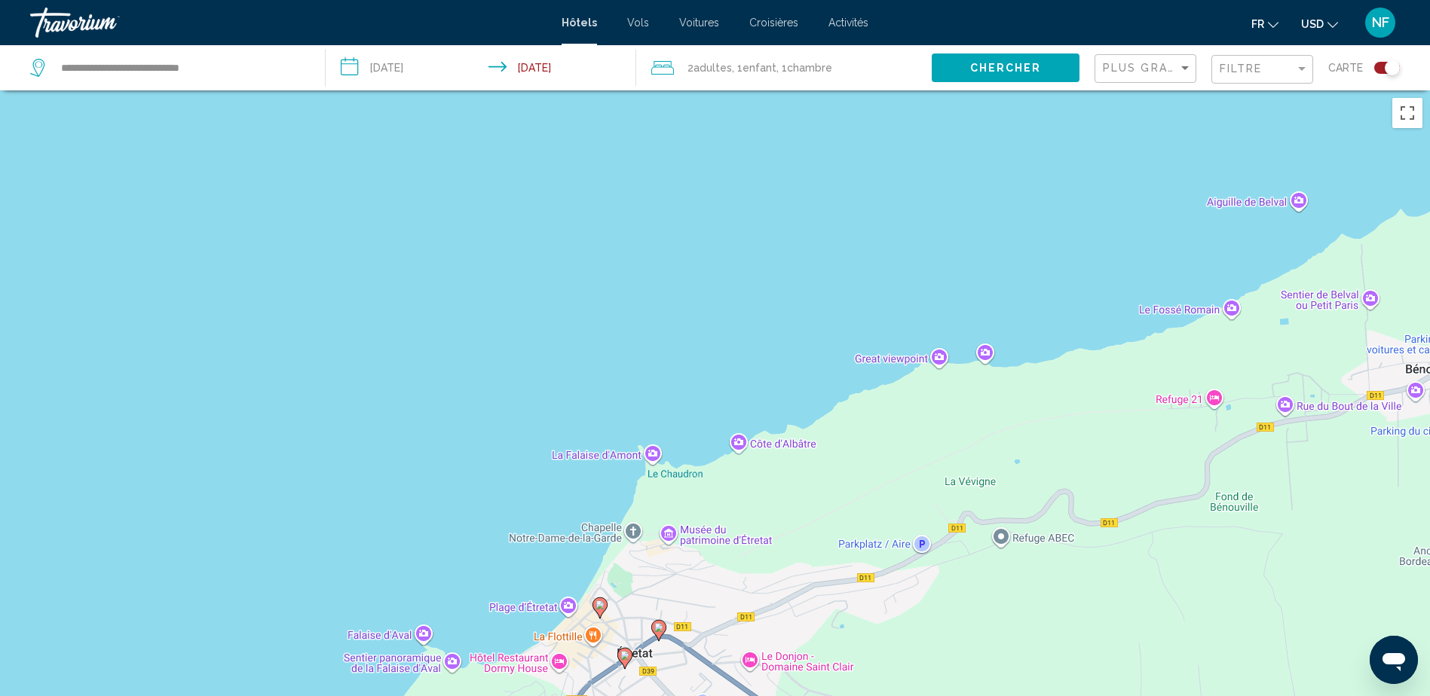
click at [659, 627] on image "Main content" at bounding box center [658, 627] width 9 height 9
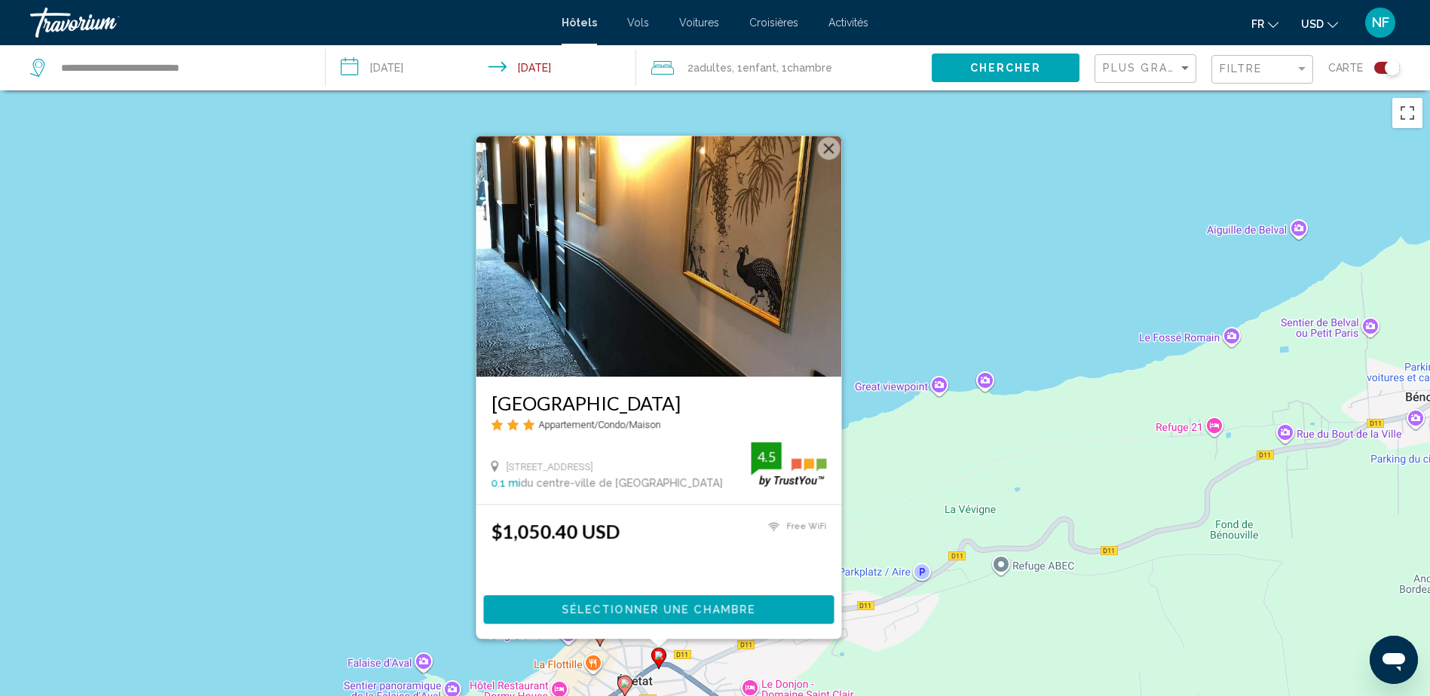
click at [690, 354] on img "Main content" at bounding box center [659, 256] width 366 height 241
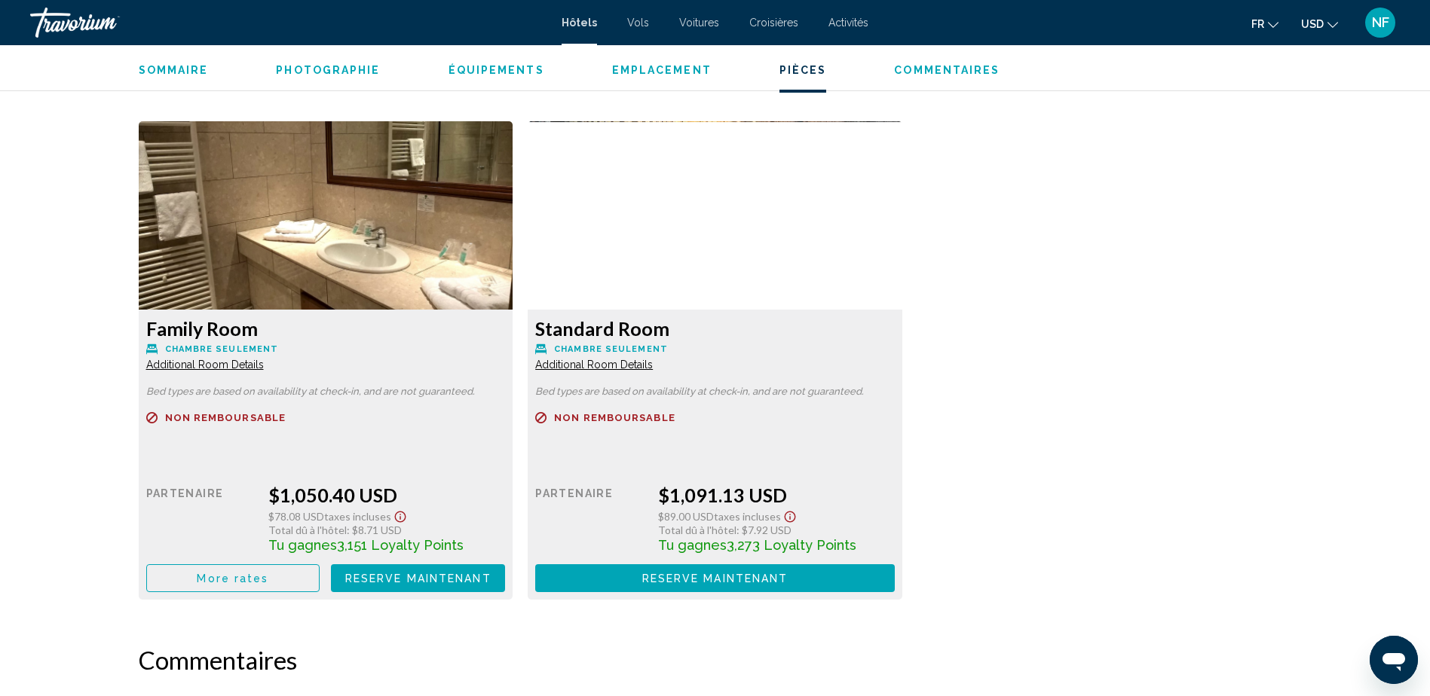
scroll to position [1959, 0]
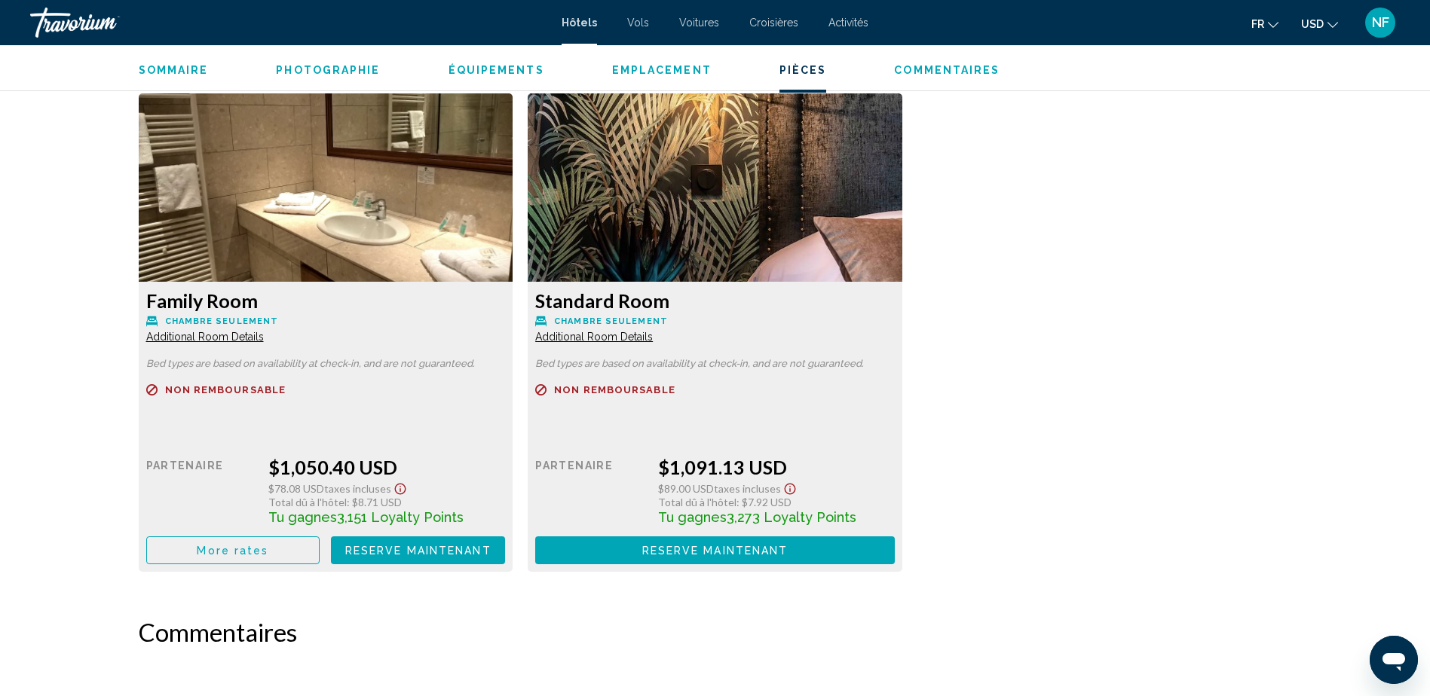
click at [1310, 24] on span "USD" at bounding box center [1312, 24] width 23 height 12
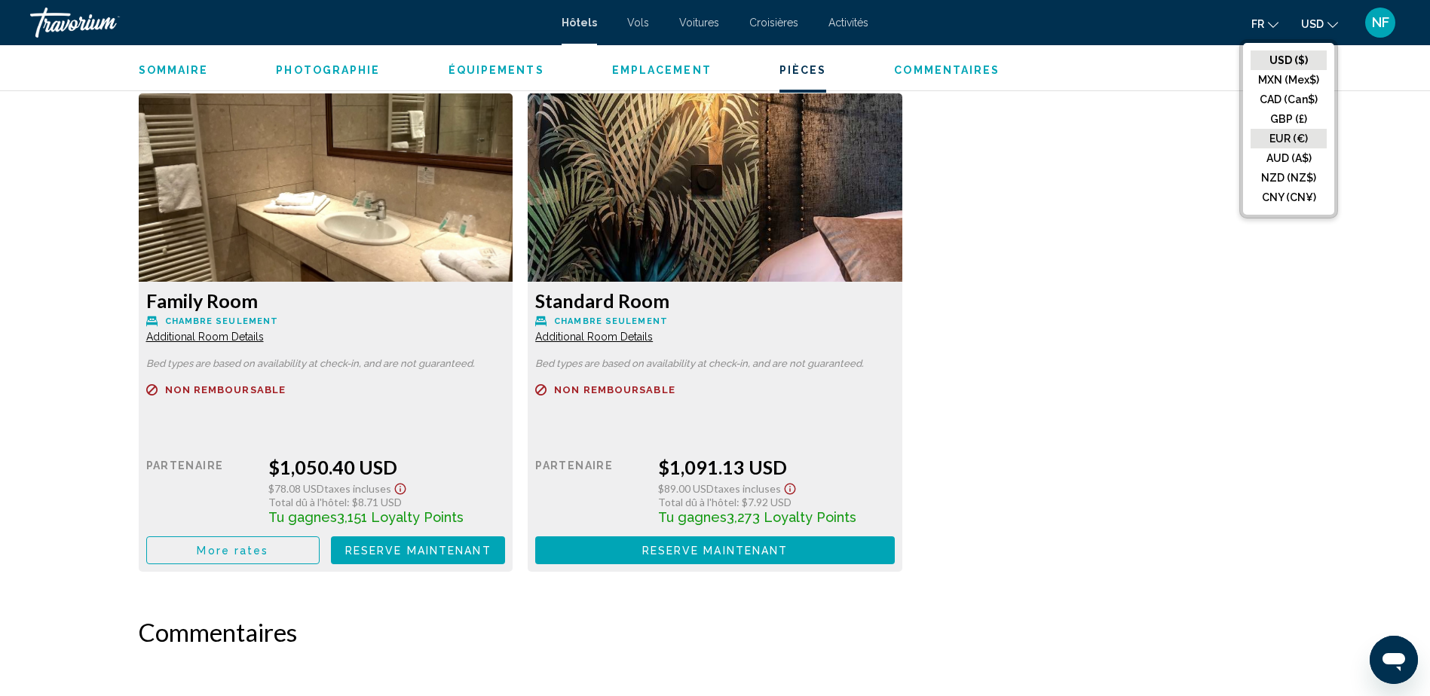
click at [1286, 139] on button "EUR (€)" at bounding box center [1288, 139] width 76 height 20
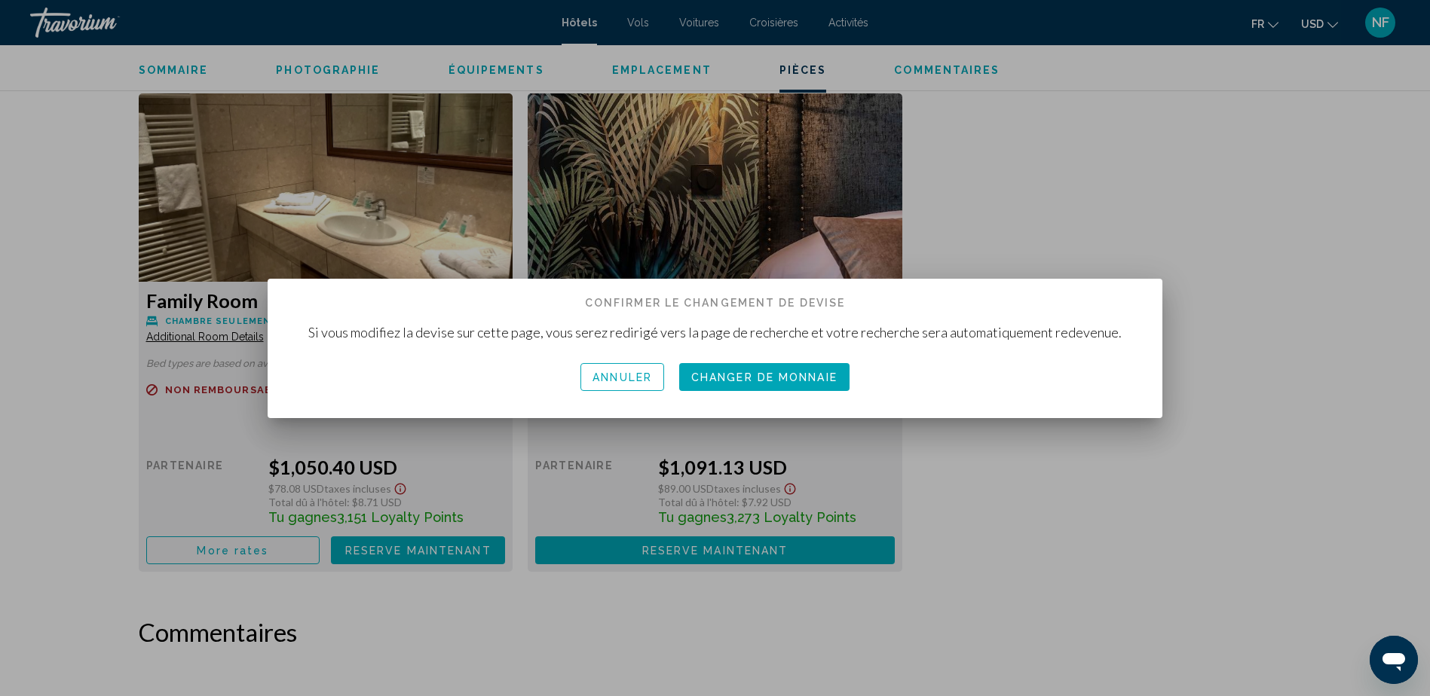
click at [745, 386] on button "Changer de monnaie" at bounding box center [764, 377] width 170 height 28
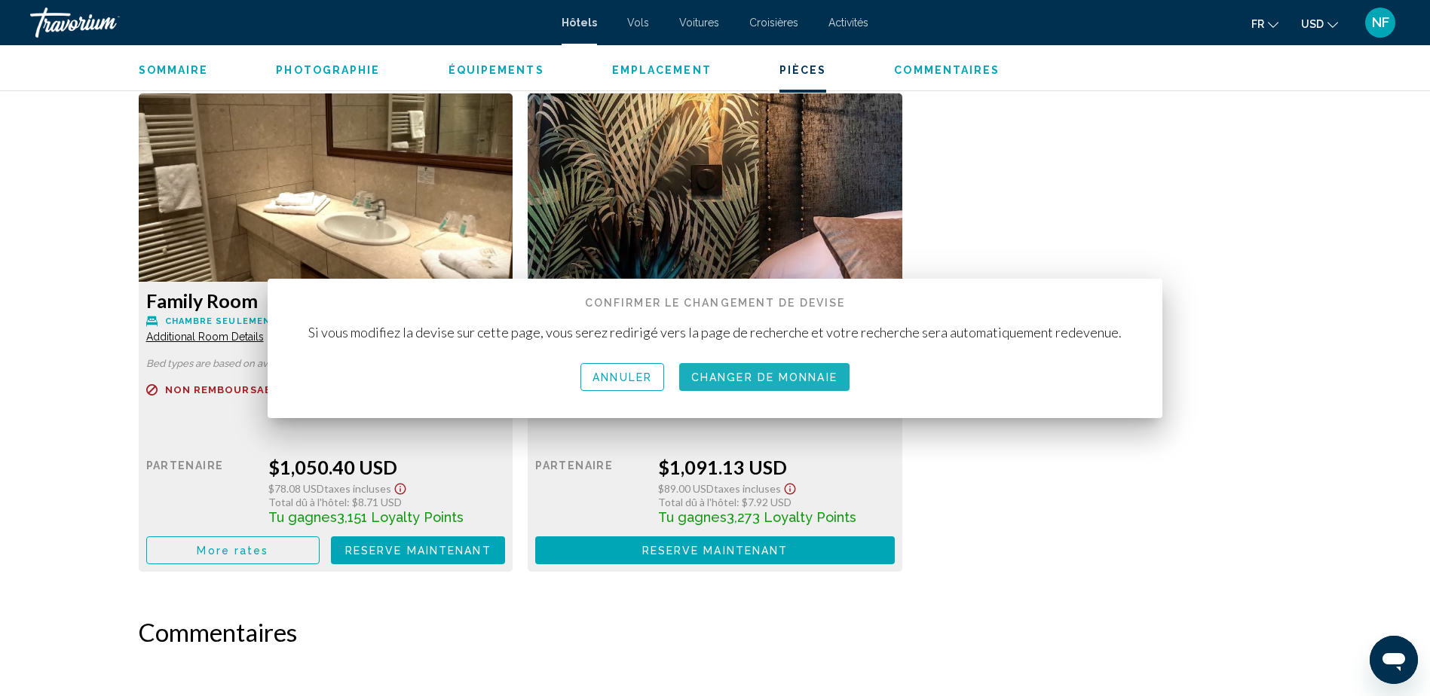
scroll to position [1959, 0]
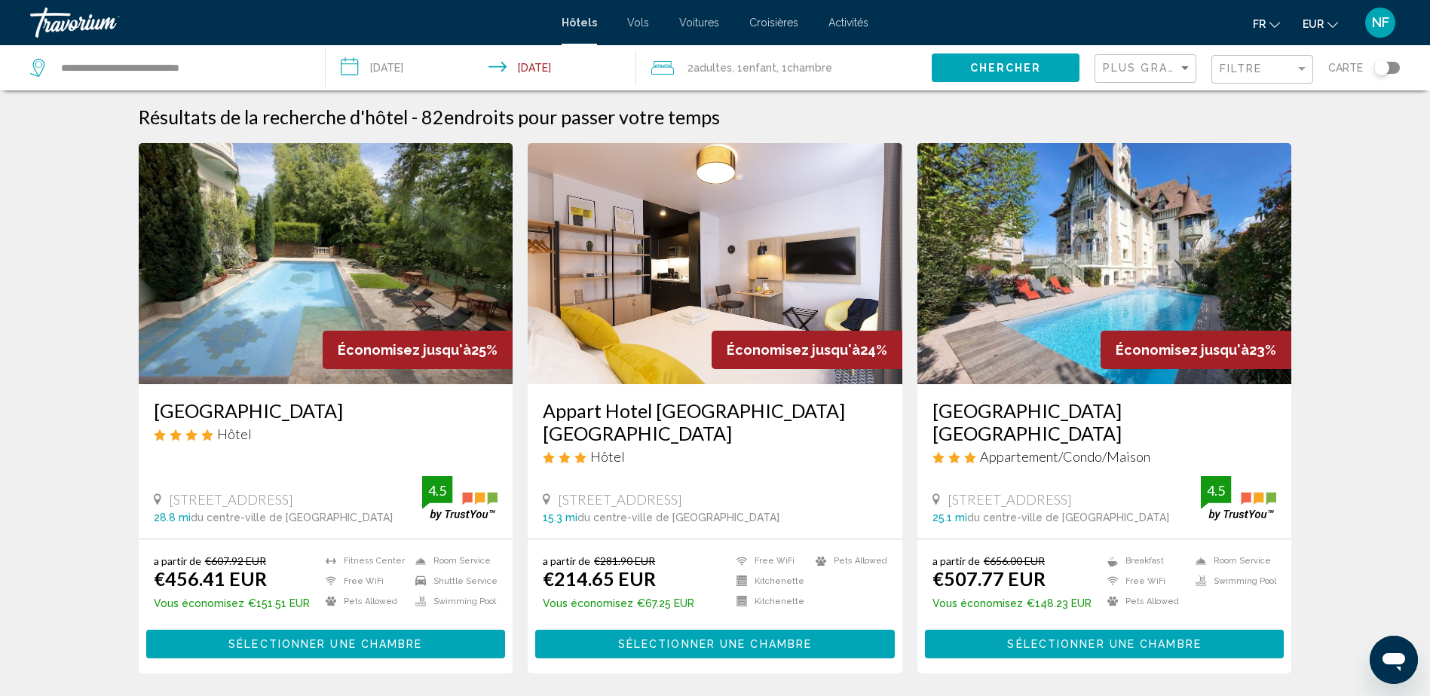
click at [1376, 67] on div "Toggle map" at bounding box center [1381, 67] width 15 height 15
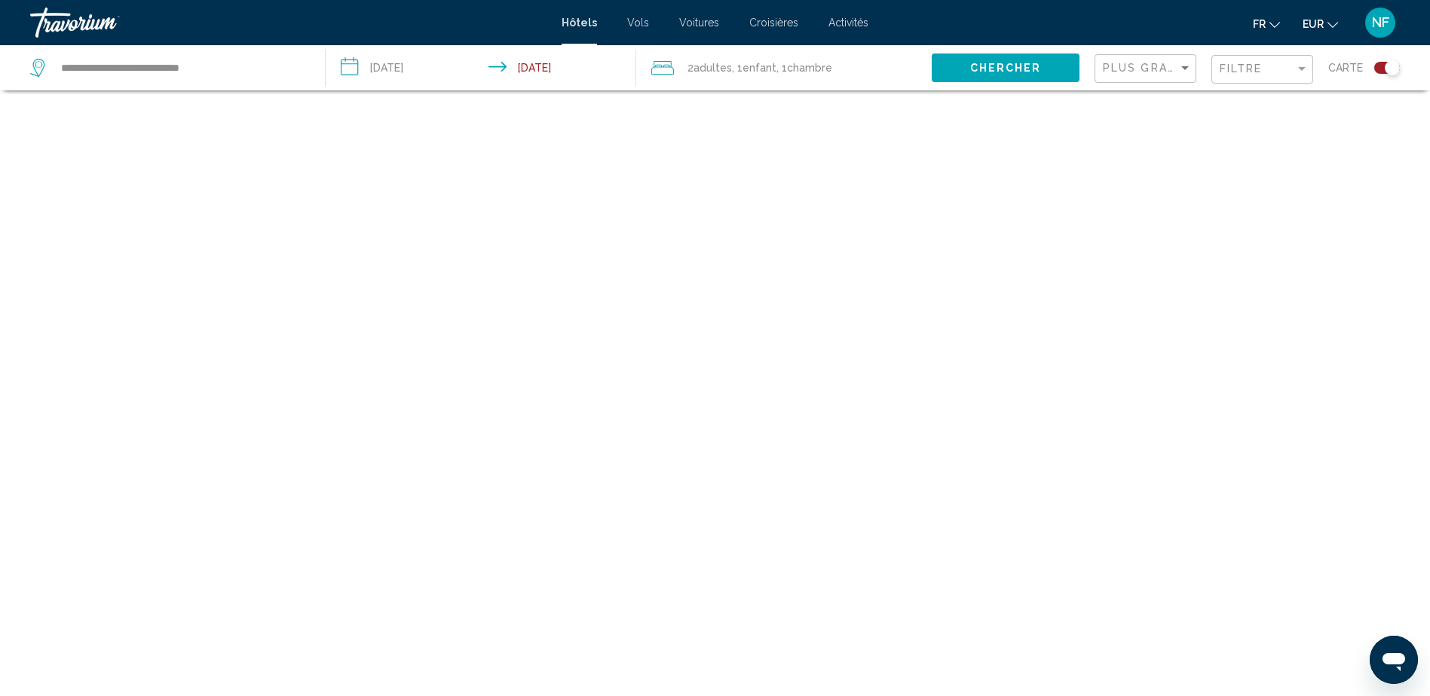
scroll to position [90, 0]
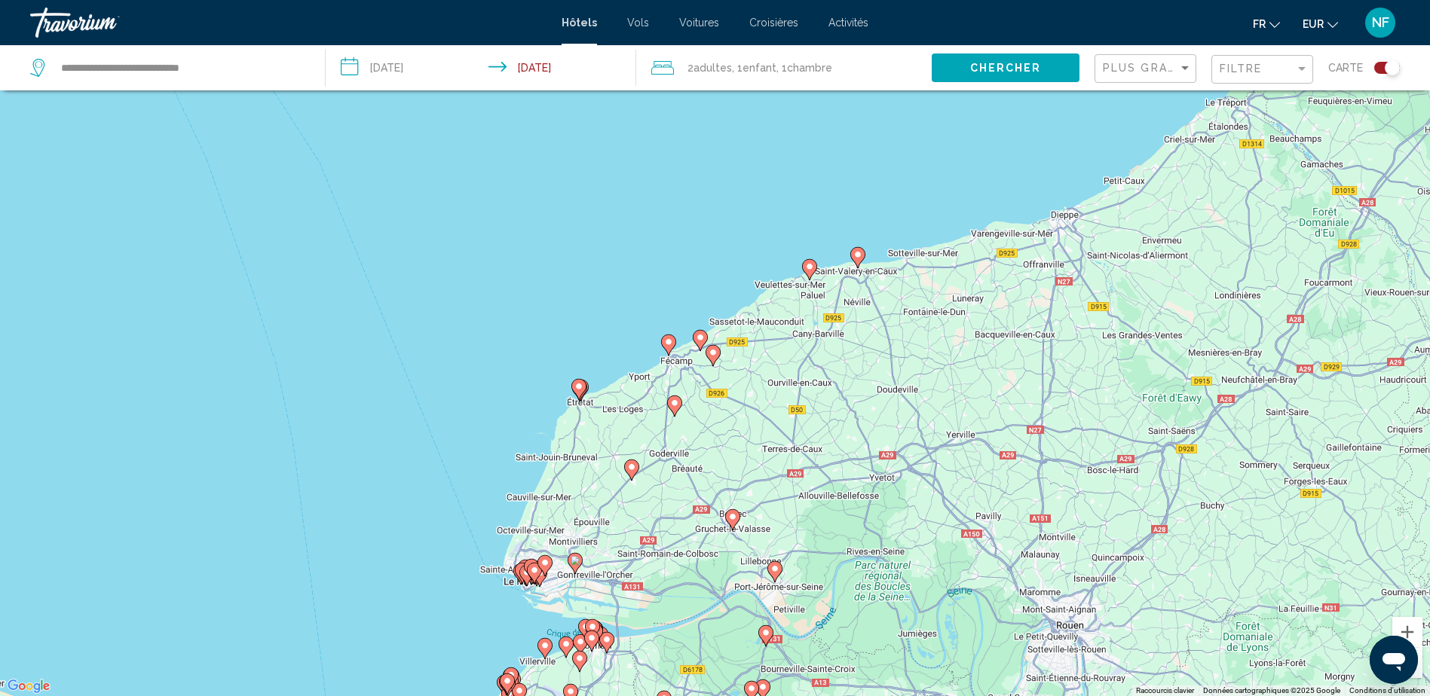
drag, startPoint x: 650, startPoint y: 286, endPoint x: 587, endPoint y: 445, distance: 171.6
click at [587, 445] on div "Pour activer le glissement avec le clavier, appuyez sur Alt+Entrée. Une fois ce…" at bounding box center [715, 348] width 1430 height 696
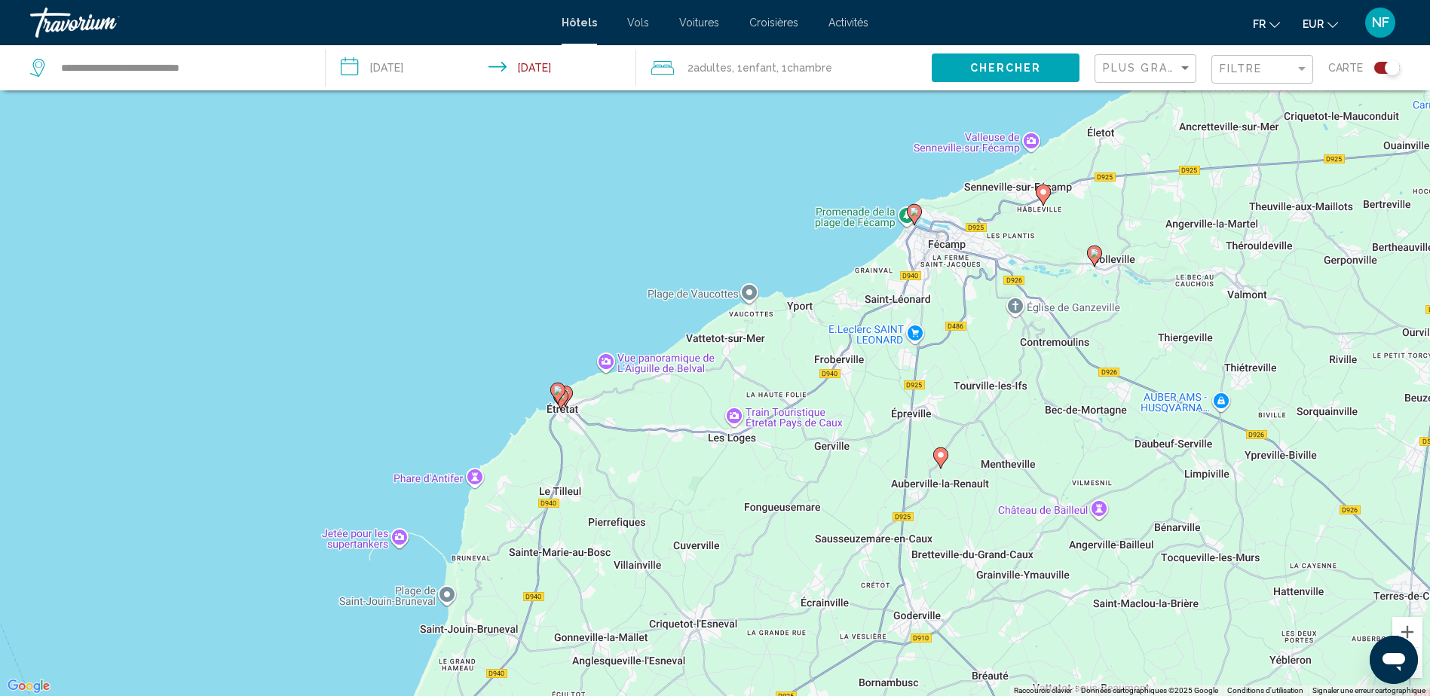
drag, startPoint x: 592, startPoint y: 341, endPoint x: 597, endPoint y: 445, distance: 104.1
click at [597, 446] on div "Pour activer le glissement avec le clavier, appuyez sur Alt+Entrée. Une fois ce…" at bounding box center [715, 348] width 1430 height 696
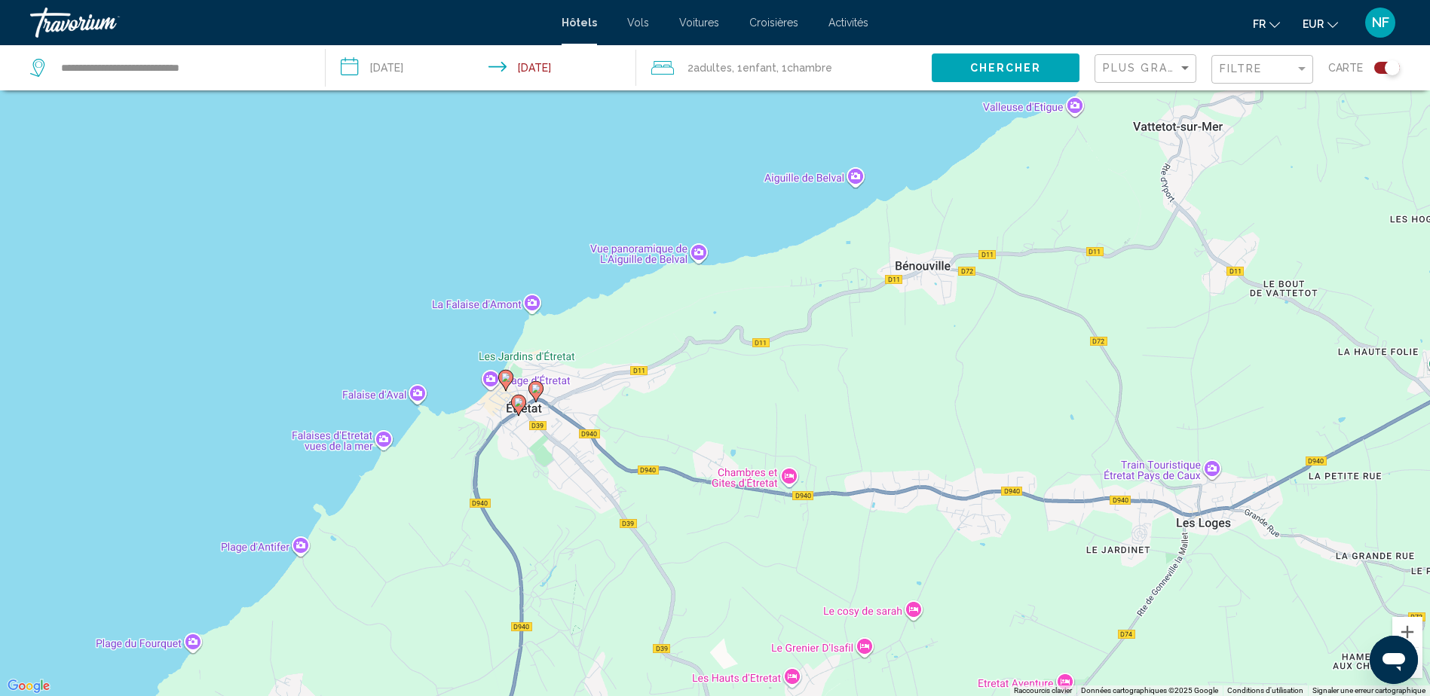
drag, startPoint x: 519, startPoint y: 437, endPoint x: 542, endPoint y: 489, distance: 57.0
click at [542, 489] on div "Pour activer le glissement avec le clavier, appuyez sur Alt+Entrée. Une fois ce…" at bounding box center [715, 348] width 1430 height 696
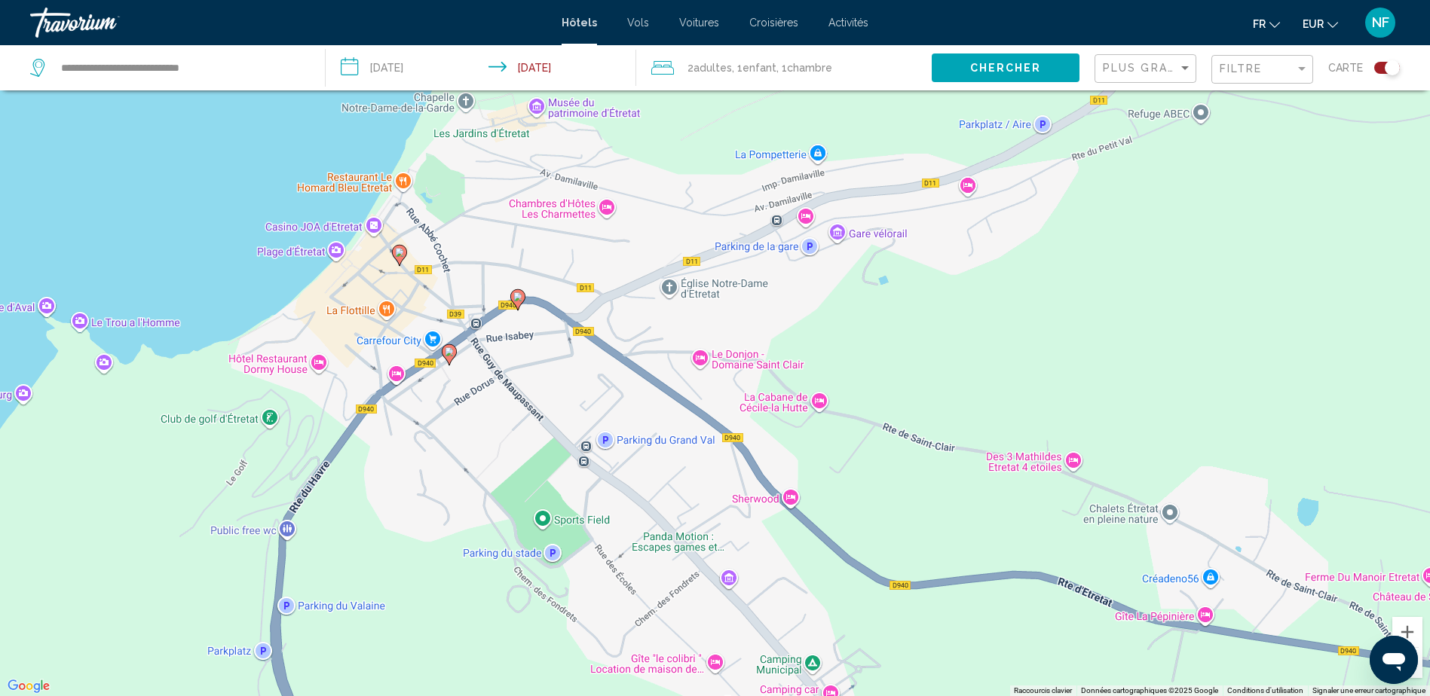
drag, startPoint x: 472, startPoint y: 355, endPoint x: 476, endPoint y: 463, distance: 107.8
click at [476, 463] on div "Pour activer le glissement avec le clavier, appuyez sur Alt+Entrée. Une fois ce…" at bounding box center [715, 348] width 1430 height 696
click at [519, 300] on image "Main content" at bounding box center [518, 299] width 9 height 9
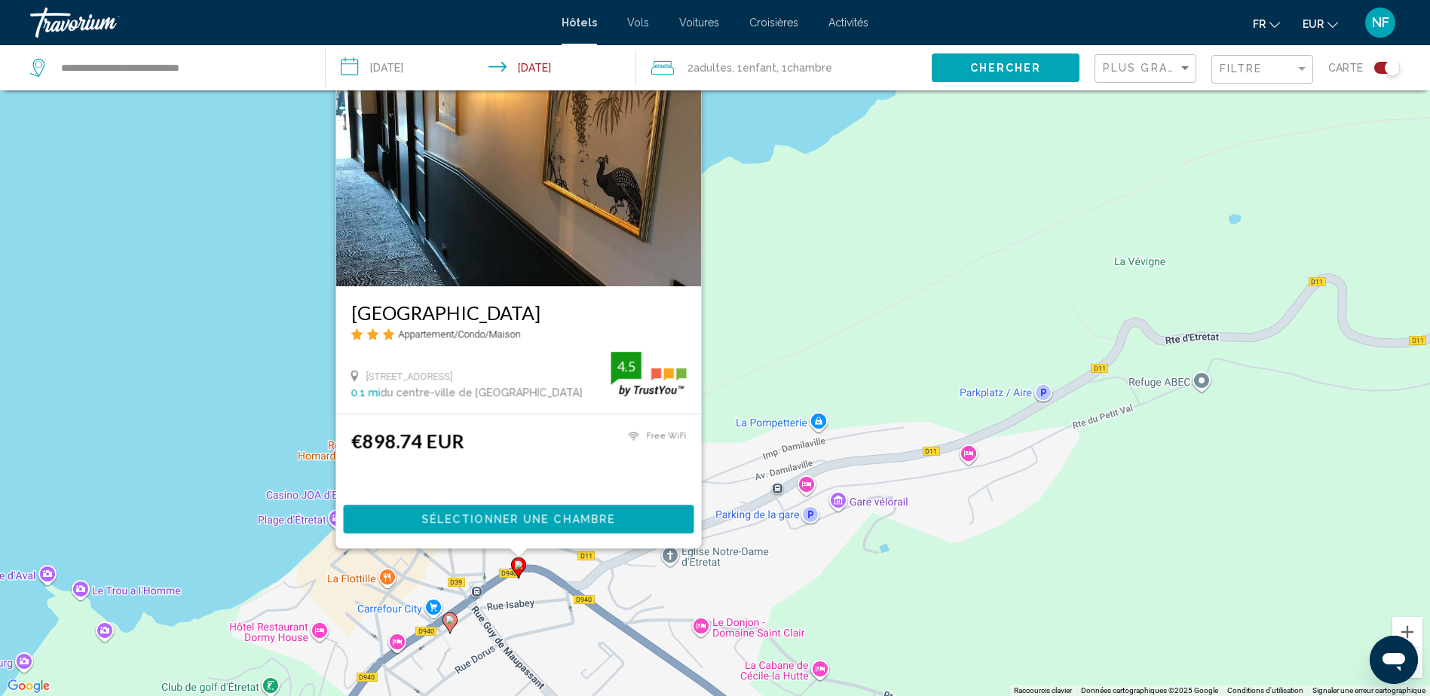
click at [449, 627] on icon "Main content" at bounding box center [449, 623] width 14 height 20
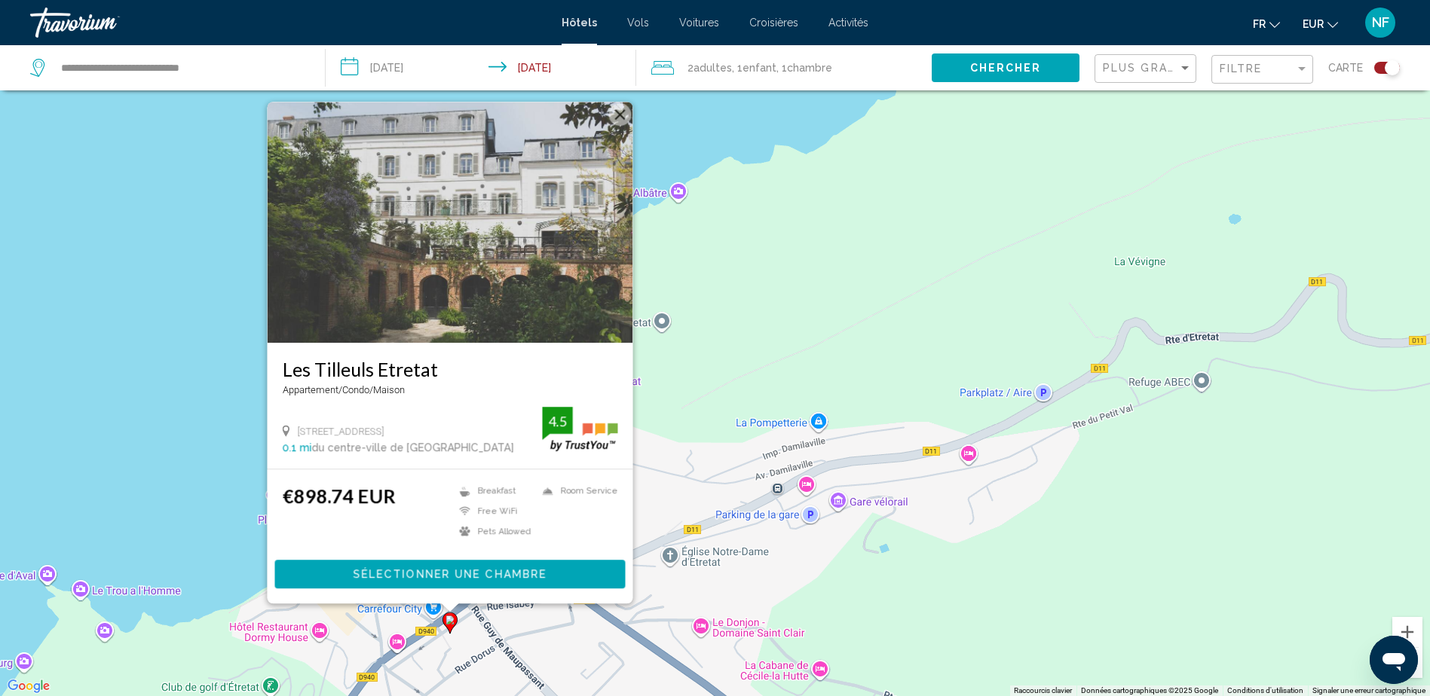
click at [363, 631] on div "Pour activer le glissement avec le clavier, appuyez sur Alt+Entrée. Une fois ce…" at bounding box center [715, 348] width 1430 height 696
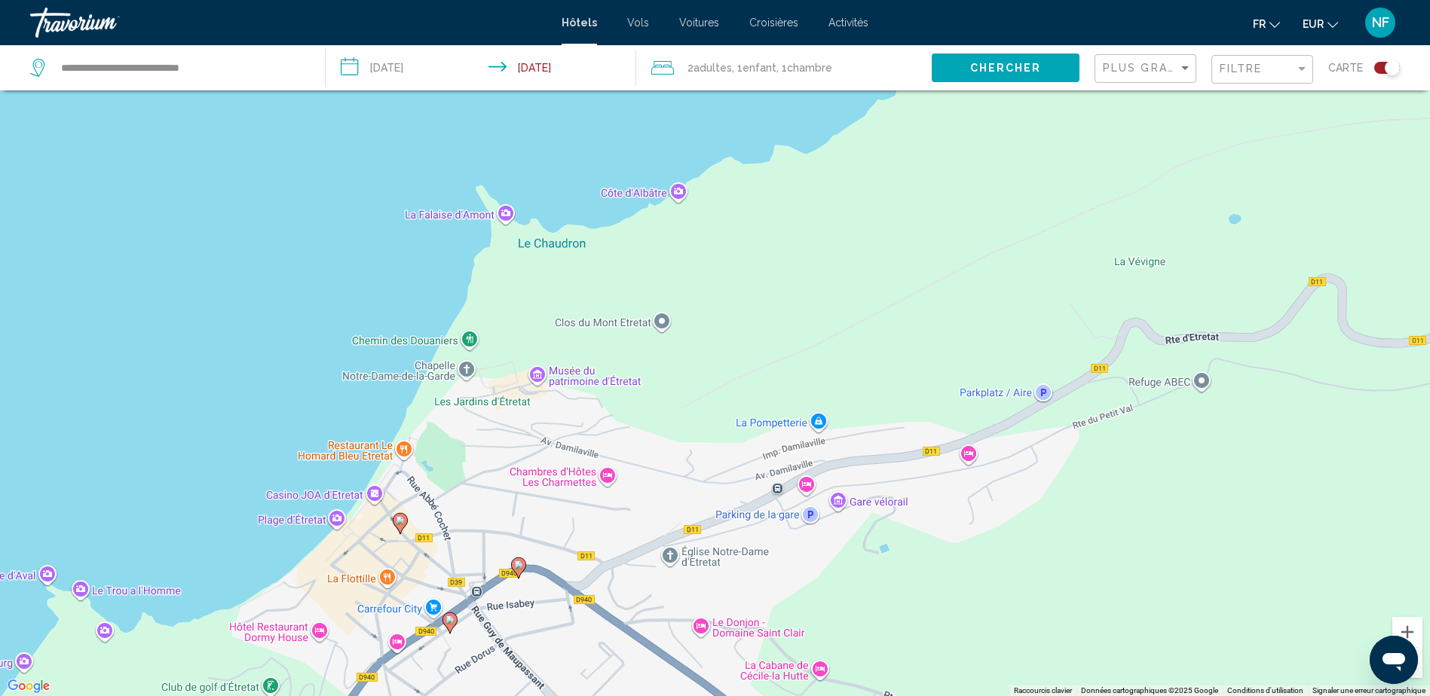
click at [403, 525] on image "Main content" at bounding box center [400, 520] width 9 height 9
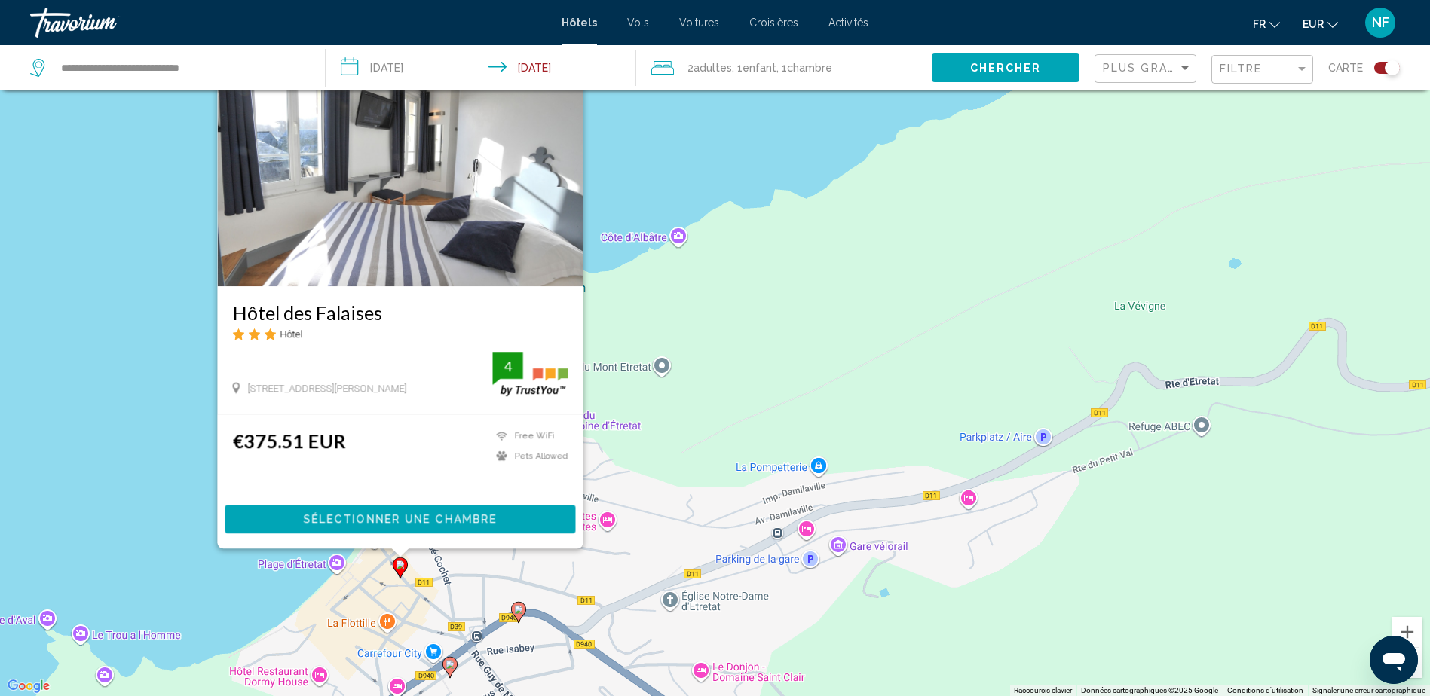
click at [419, 245] on img "Main content" at bounding box center [400, 165] width 366 height 241
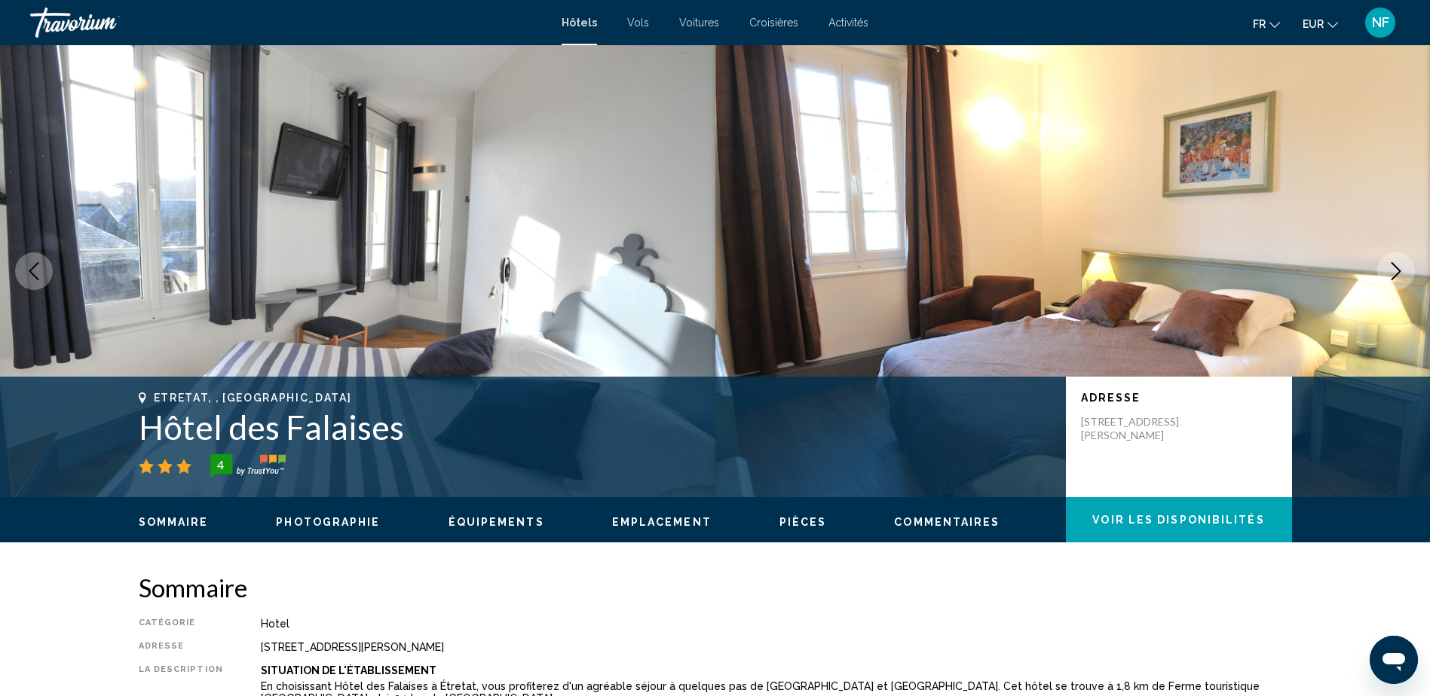
click at [344, 521] on span "Photographie" at bounding box center [328, 522] width 104 height 12
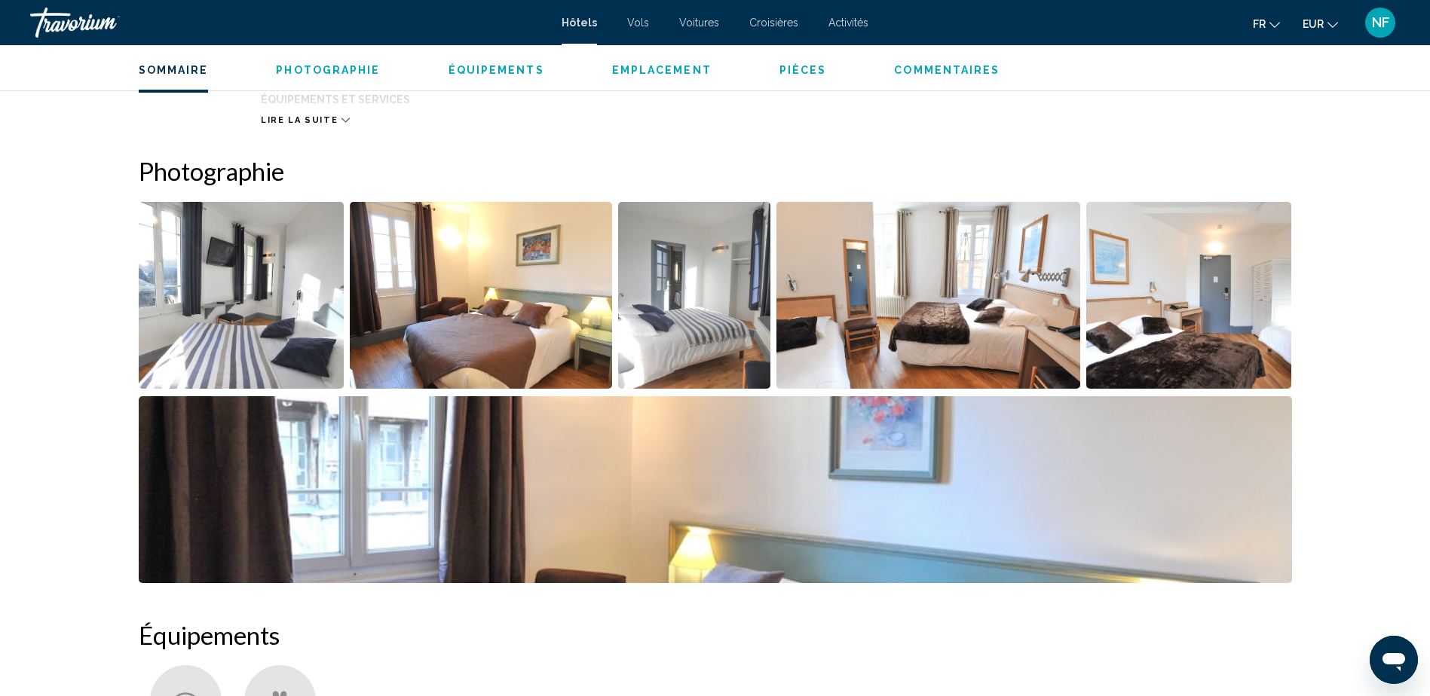
scroll to position [510, 0]
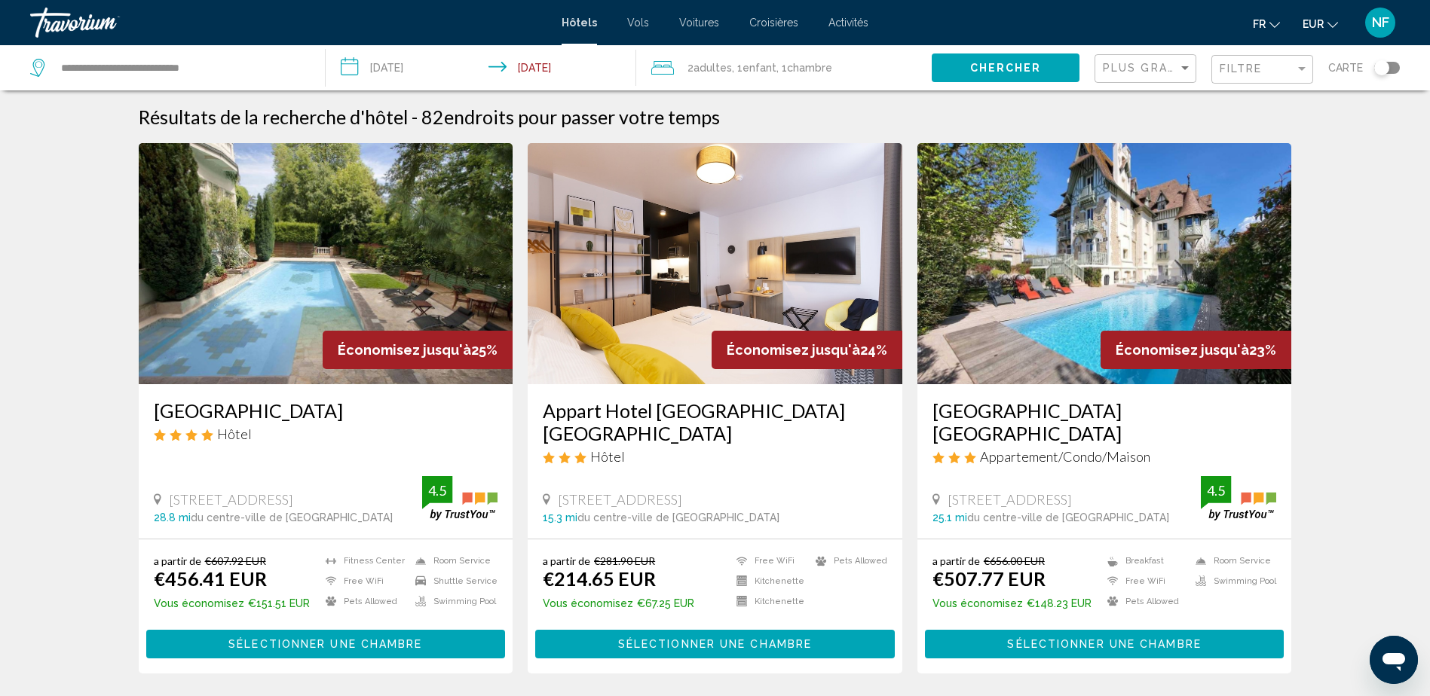
click at [1382, 69] on div "Toggle map" at bounding box center [1381, 67] width 15 height 15
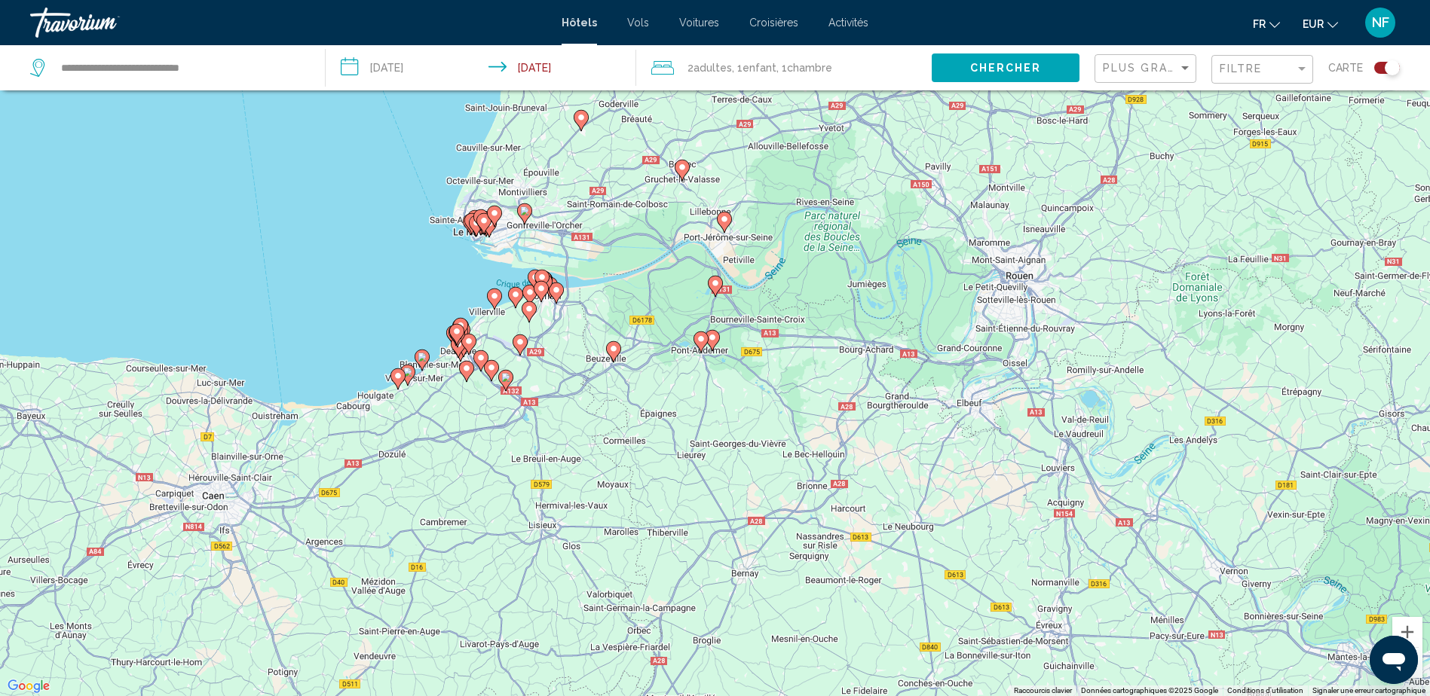
drag, startPoint x: 861, startPoint y: 621, endPoint x: 720, endPoint y: 366, distance: 292.1
click at [720, 366] on div "Pour activer le glissement avec le clavier, appuyez sur Alt+Entrée. Une fois ce…" at bounding box center [715, 348] width 1430 height 696
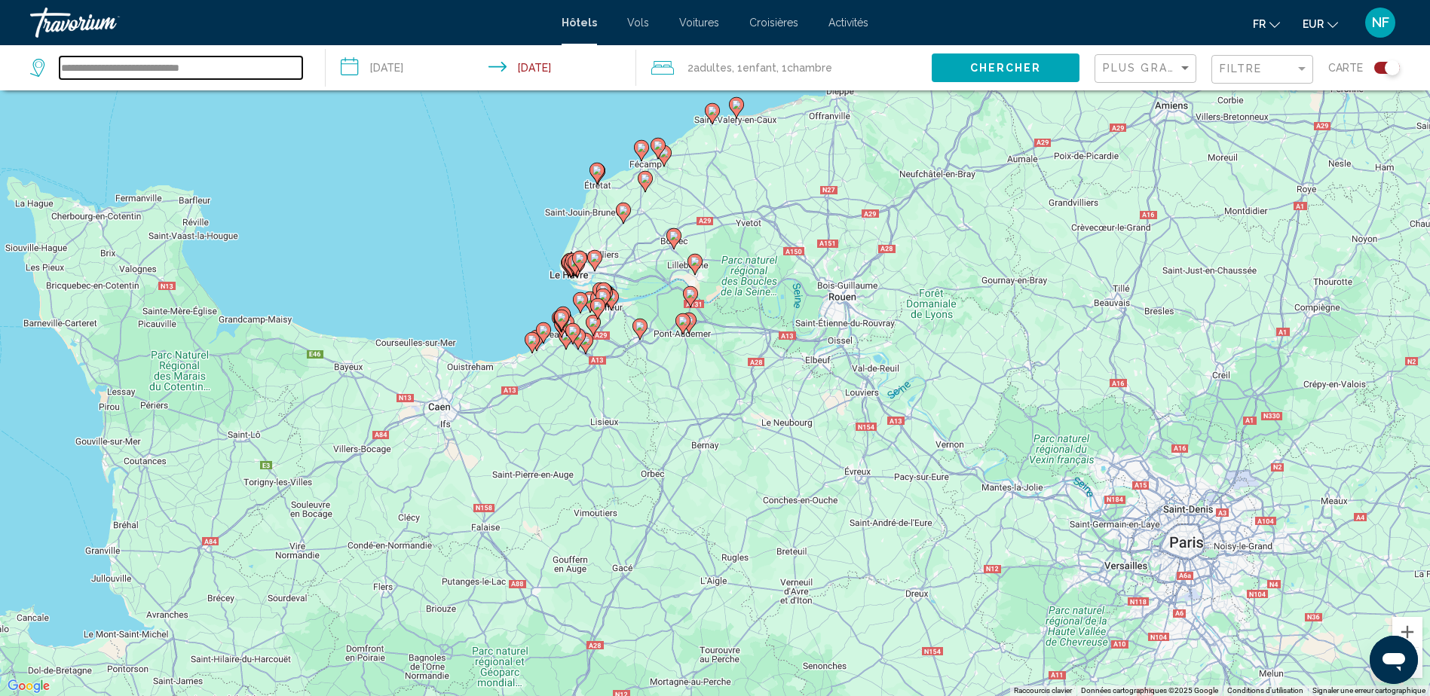
click at [194, 61] on input "**********" at bounding box center [181, 68] width 243 height 23
click at [236, 72] on input "**********" at bounding box center [181, 68] width 243 height 23
type input "*"
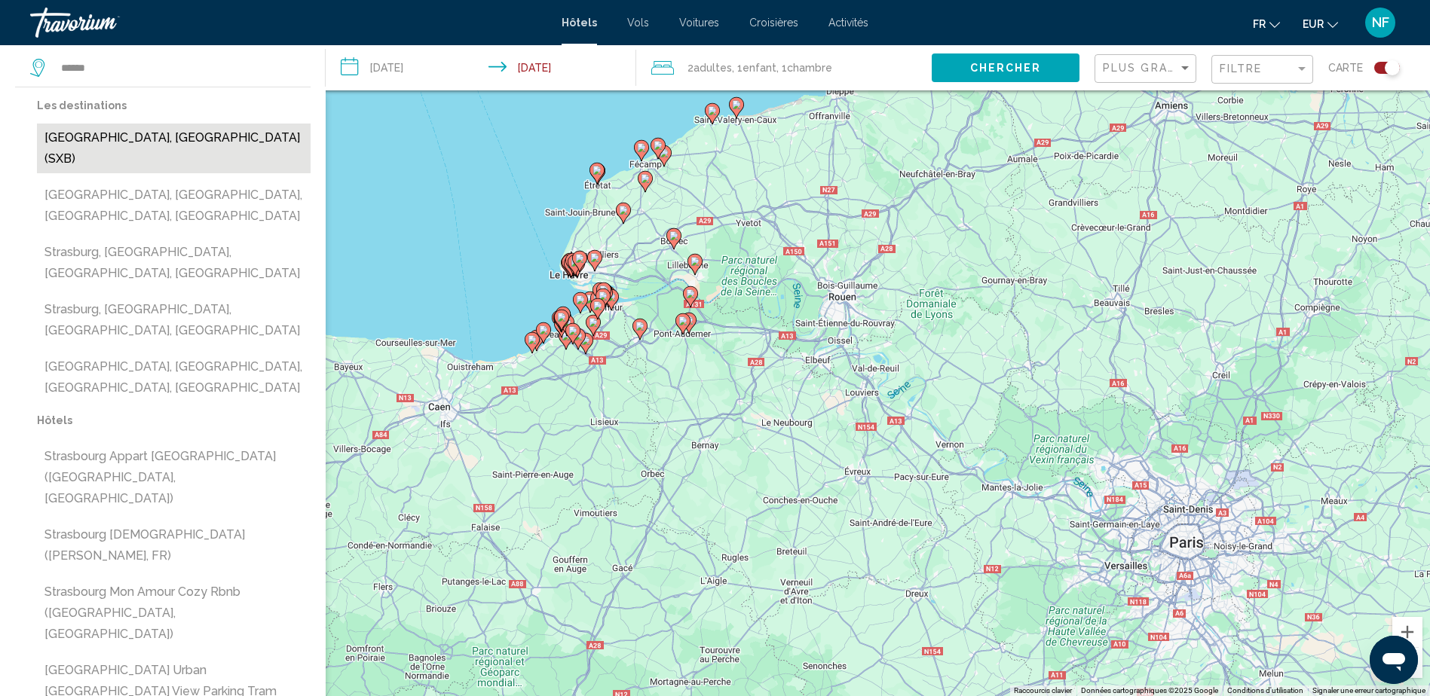
click at [177, 139] on button "[GEOGRAPHIC_DATA], [GEOGRAPHIC_DATA] (SXB)" at bounding box center [174, 149] width 274 height 50
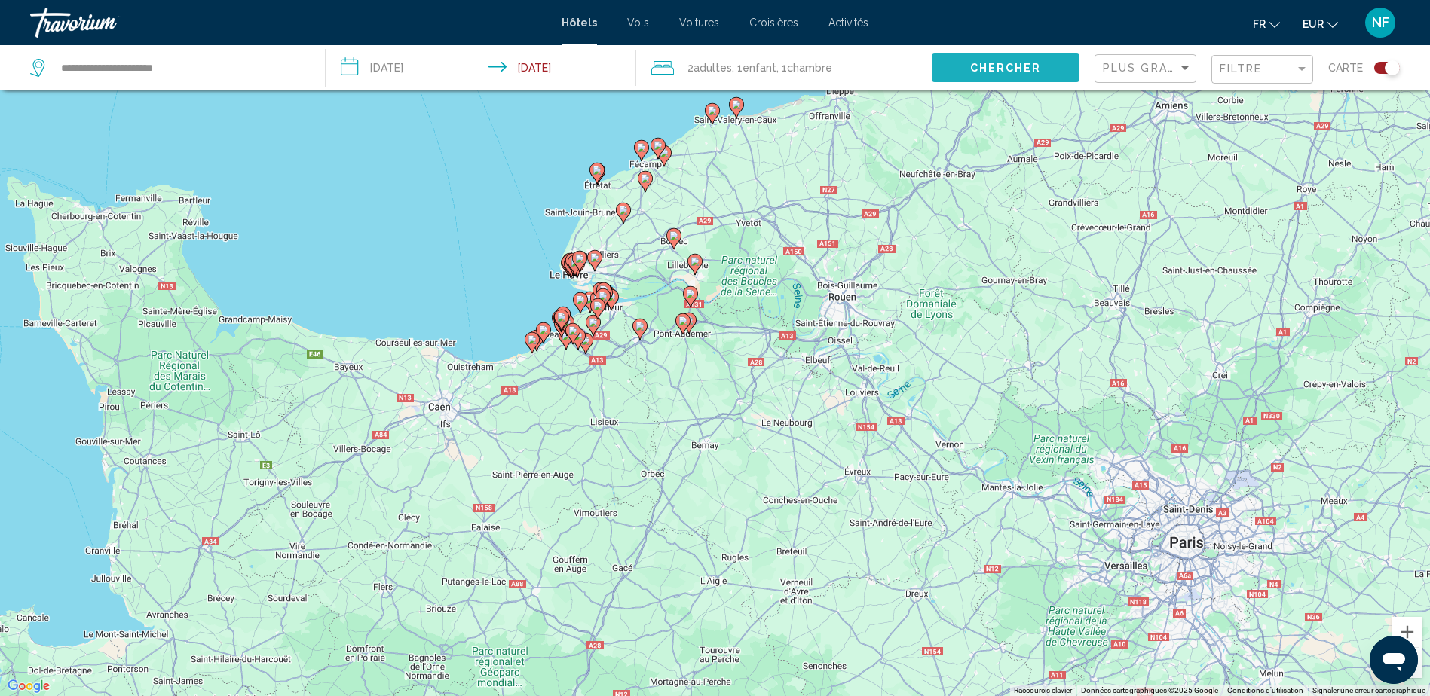
click at [968, 68] on button "Chercher" at bounding box center [1006, 68] width 148 height 28
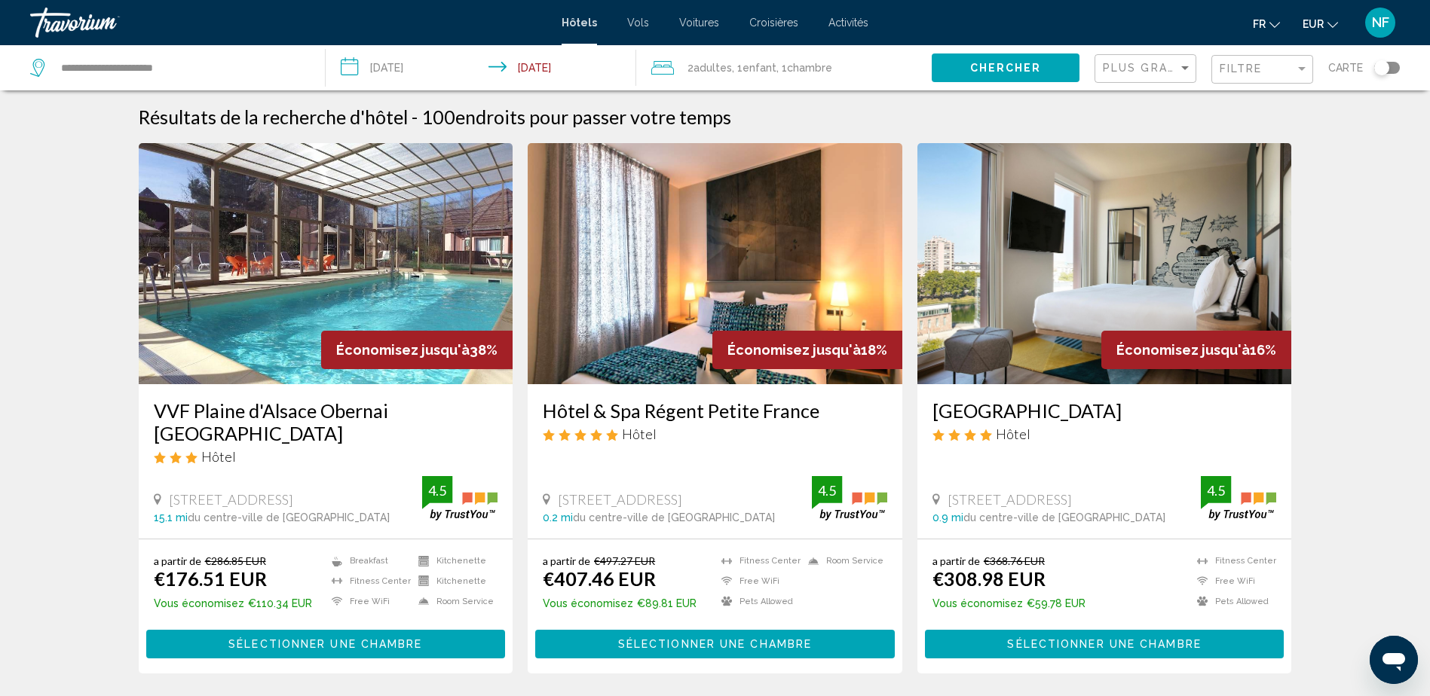
click at [1377, 70] on div "Toggle map" at bounding box center [1381, 67] width 15 height 15
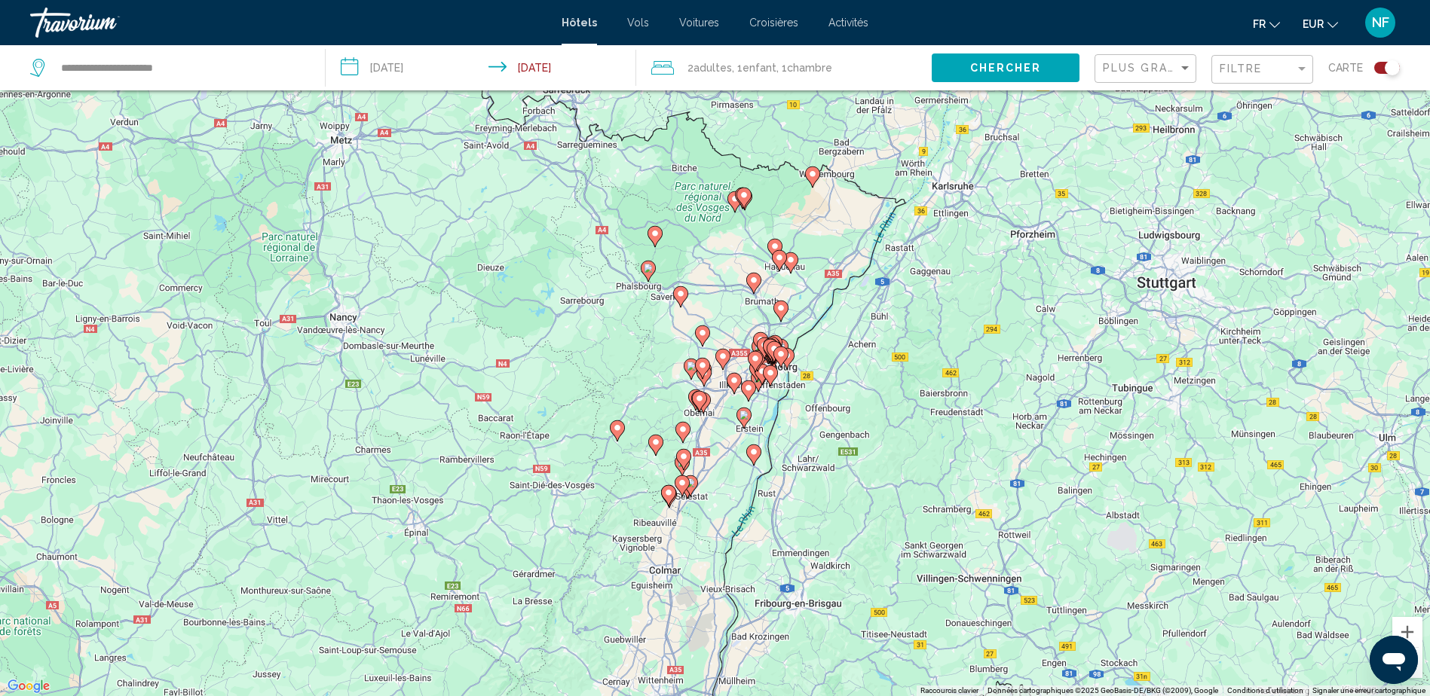
click at [1389, 72] on div "Toggle map" at bounding box center [1391, 67] width 15 height 15
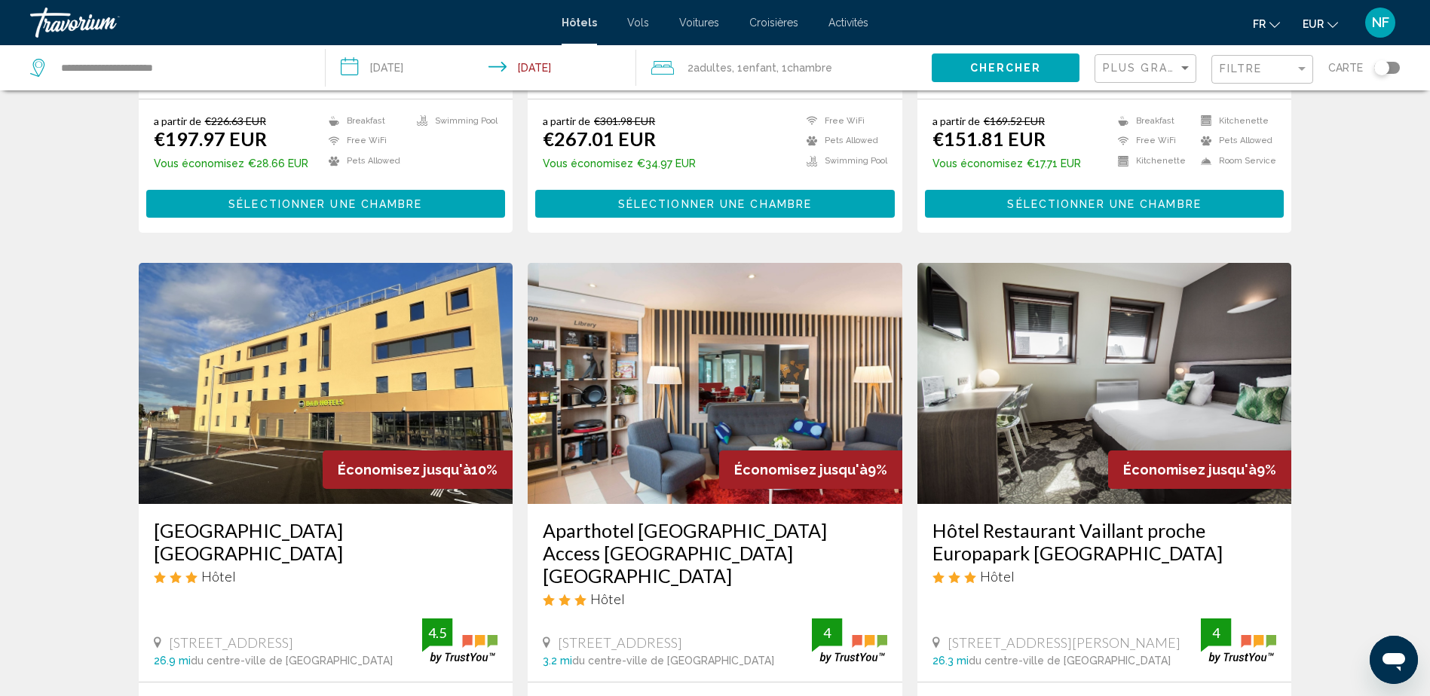
scroll to position [1537, 0]
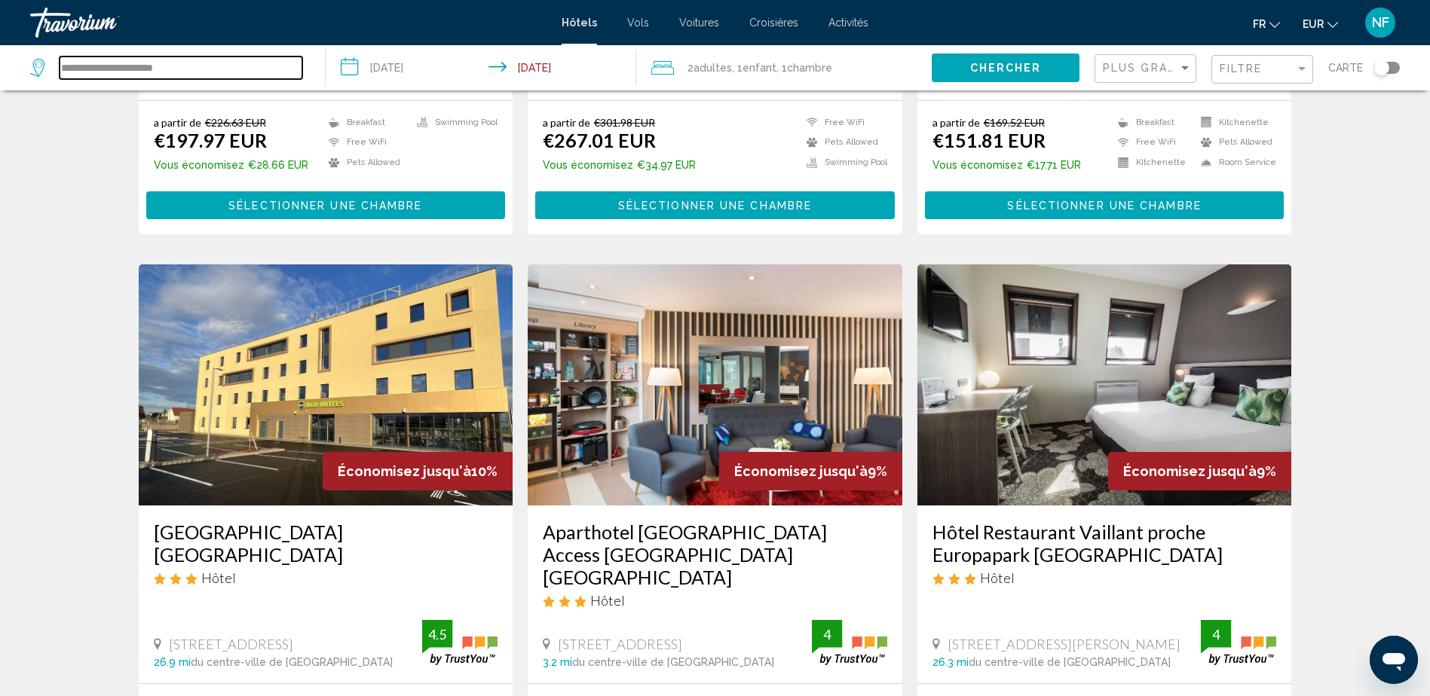
click at [188, 67] on input "**********" at bounding box center [181, 68] width 243 height 23
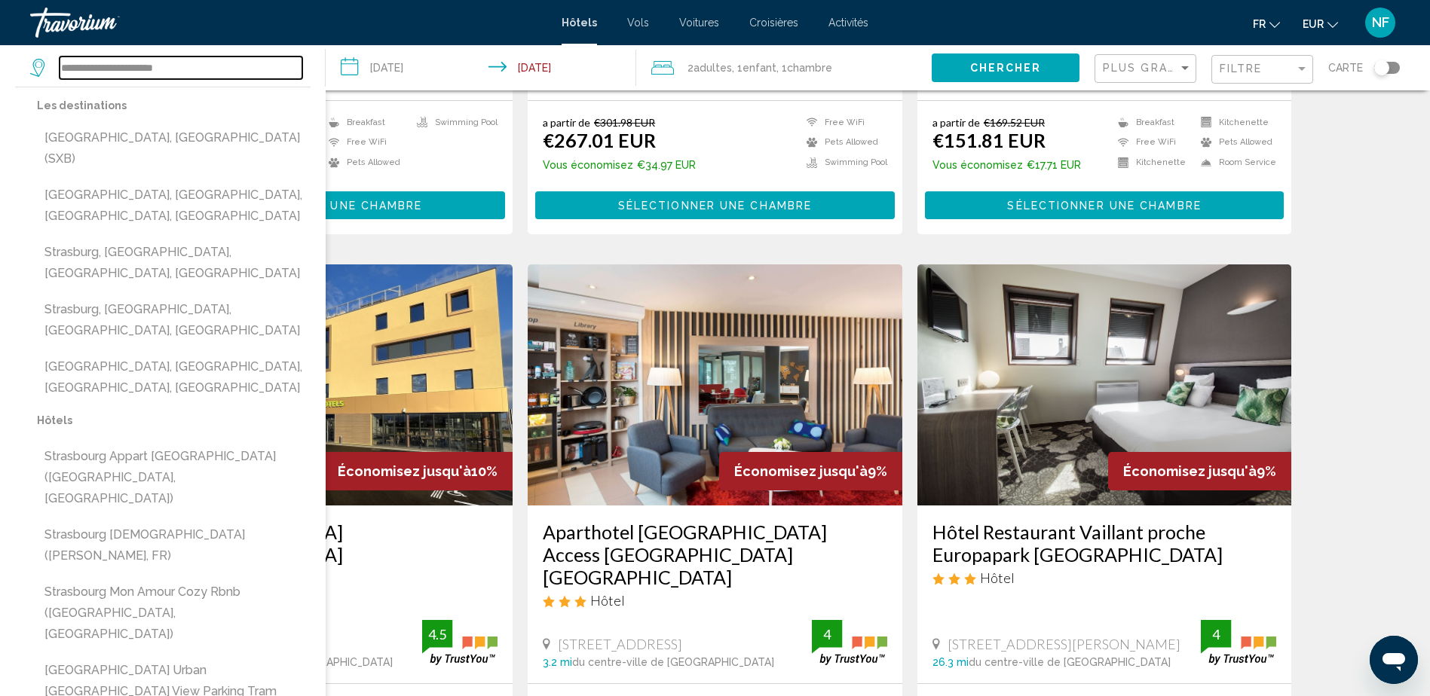
drag, startPoint x: 265, startPoint y: 64, endPoint x: 38, endPoint y: 79, distance: 227.3
click at [38, 79] on div "**********" at bounding box center [170, 67] width 280 height 45
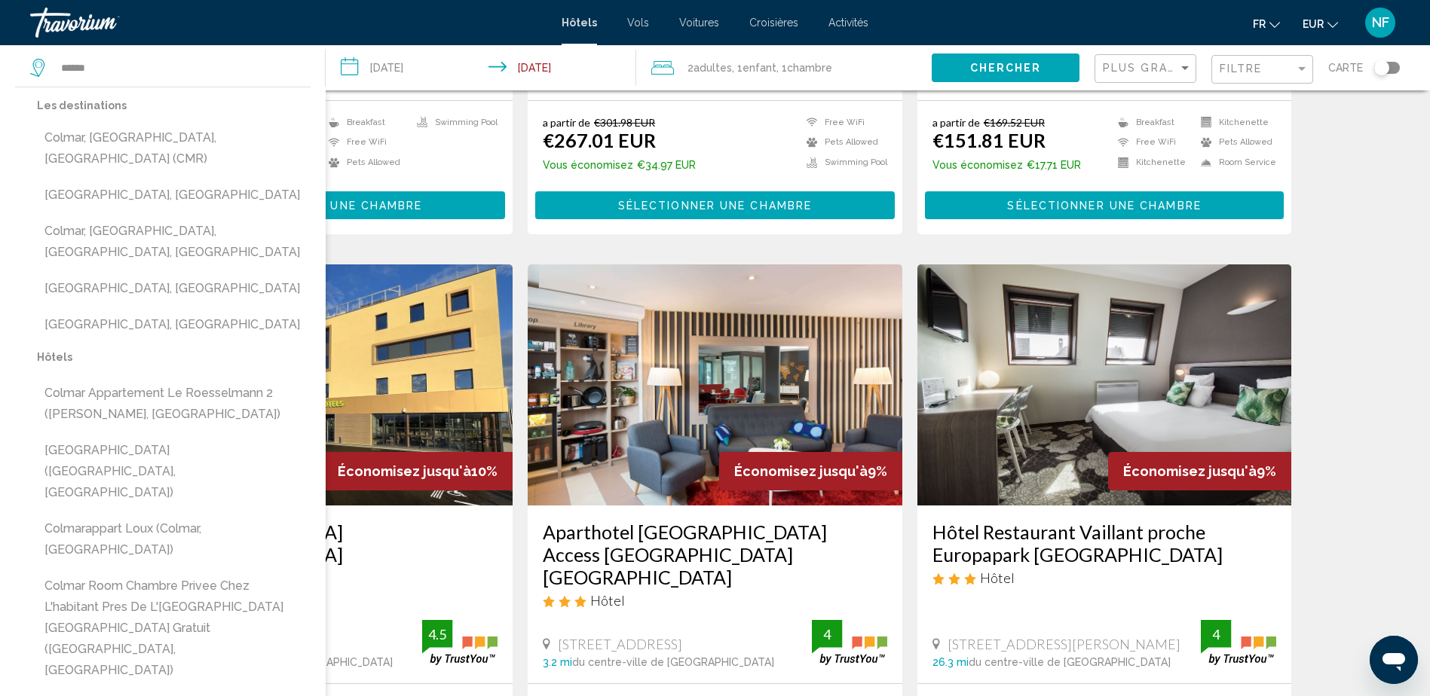
click at [318, 49] on app-destination-search "****** Les destinations Colmar, [GEOGRAPHIC_DATA], [GEOGRAPHIC_DATA] (CMR) [GEO…" at bounding box center [163, 67] width 326 height 45
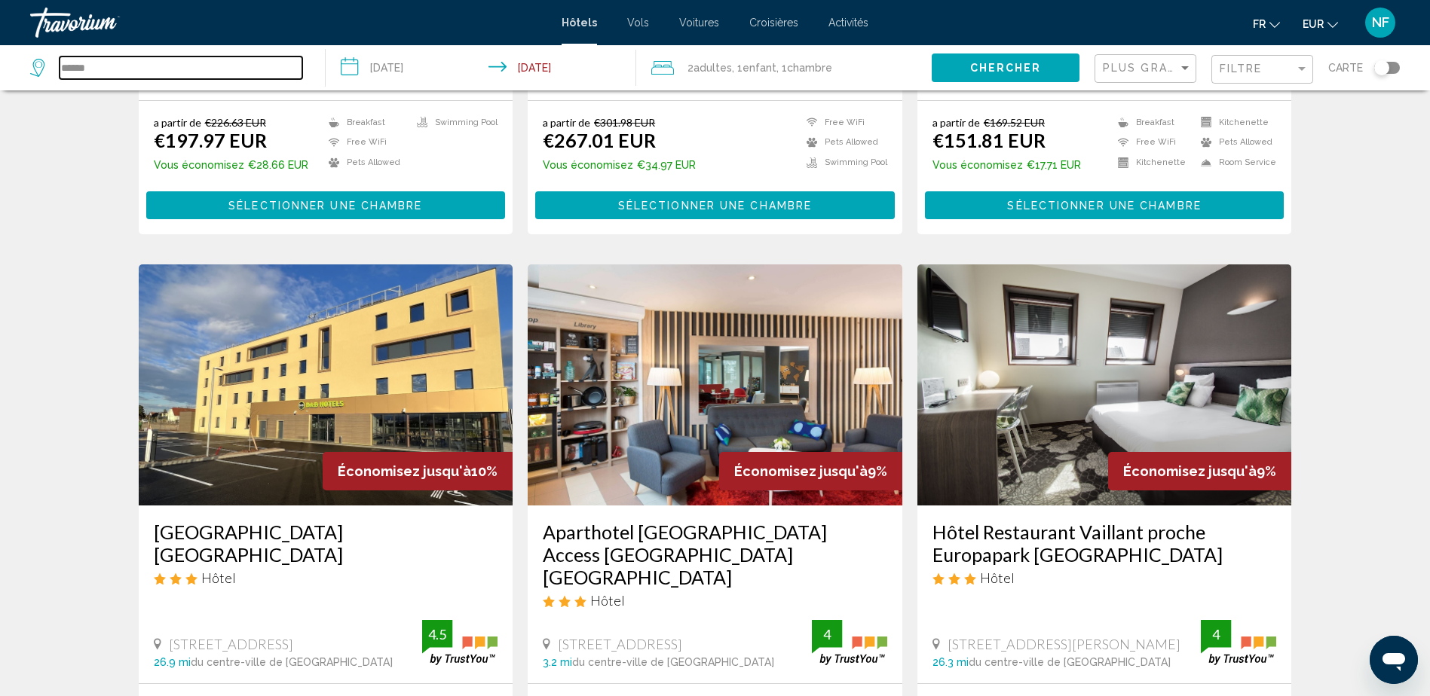
click at [208, 69] on input "******" at bounding box center [181, 68] width 243 height 23
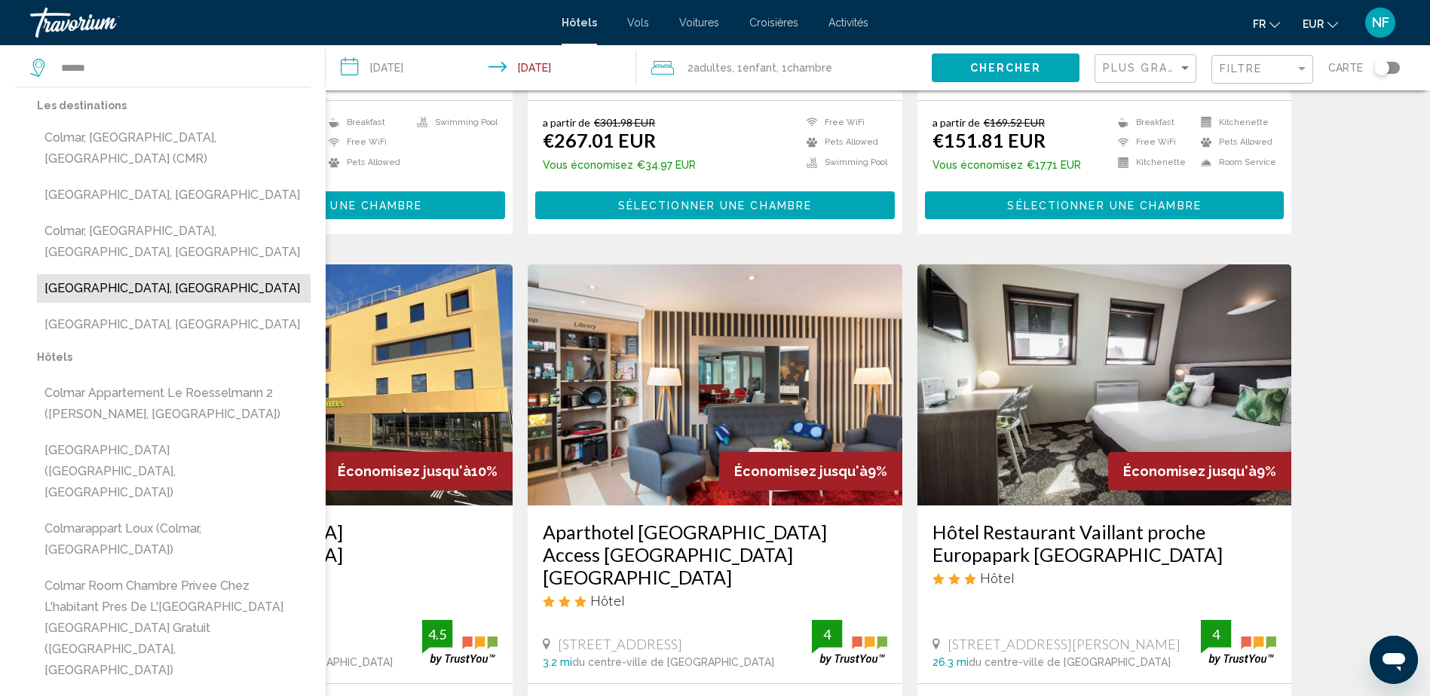
click at [110, 274] on button "[GEOGRAPHIC_DATA], [GEOGRAPHIC_DATA]" at bounding box center [174, 288] width 274 height 29
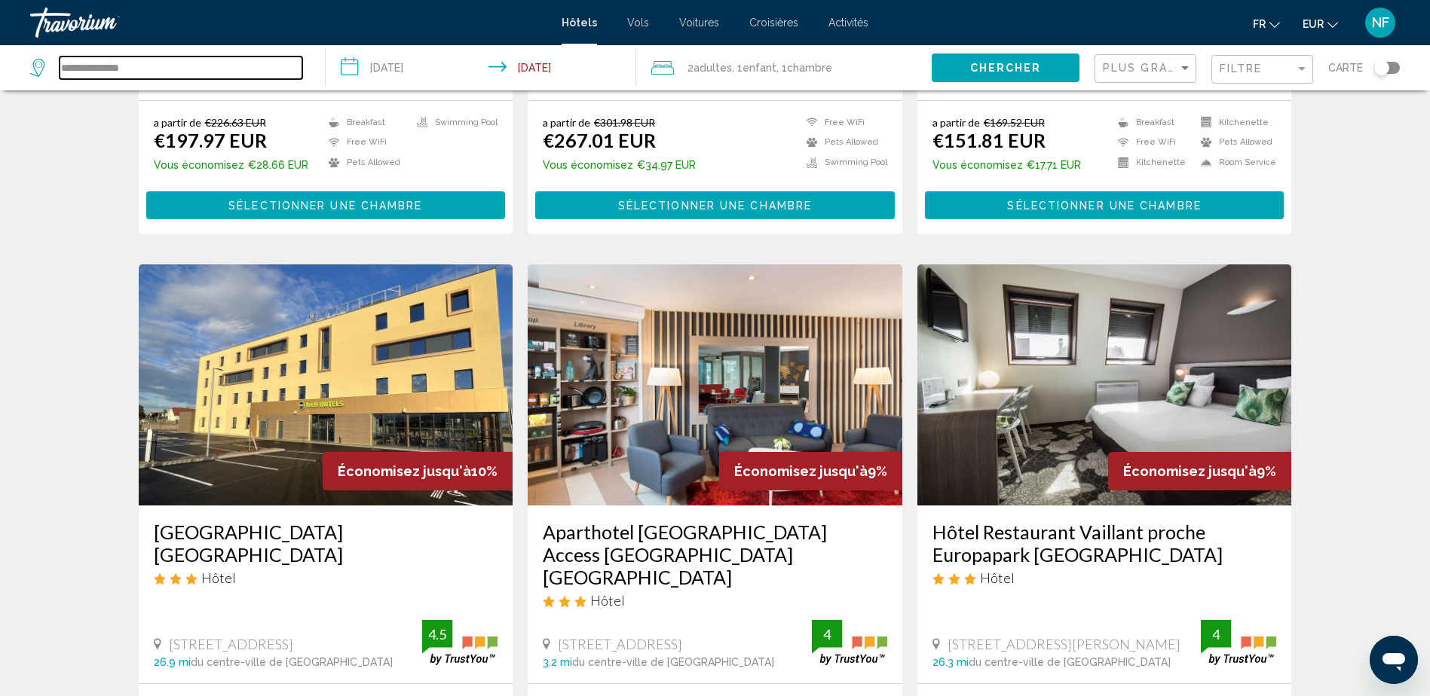
click at [222, 64] on input "**********" at bounding box center [181, 68] width 243 height 23
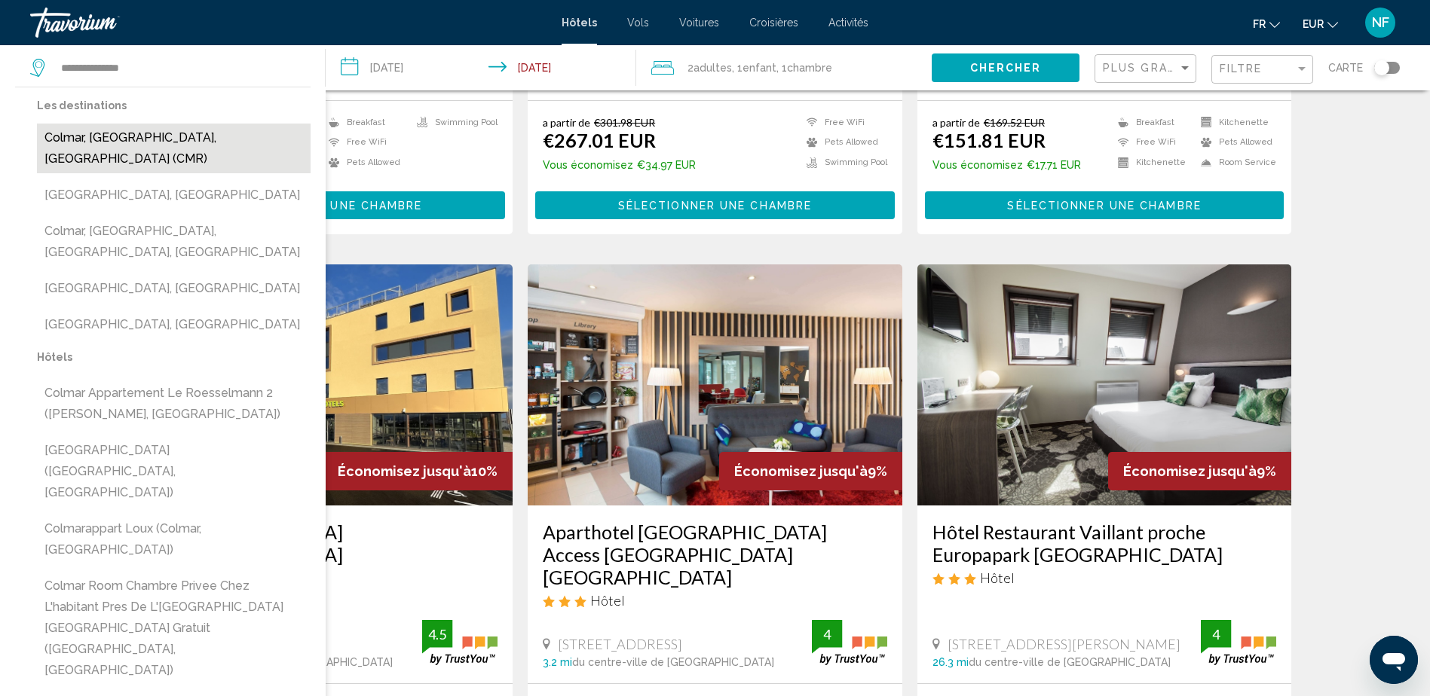
click at [201, 143] on button "Colmar, [GEOGRAPHIC_DATA], [GEOGRAPHIC_DATA] (CMR)" at bounding box center [174, 149] width 274 height 50
type input "**********"
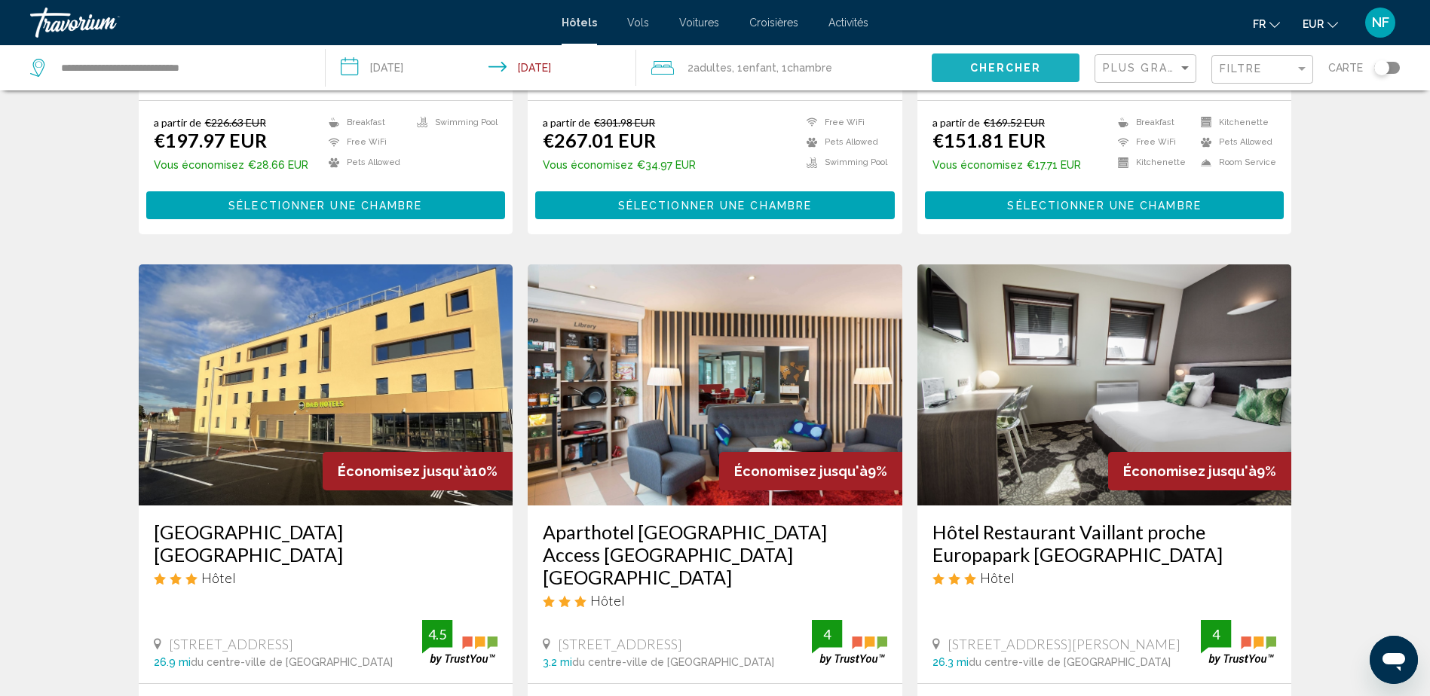
click at [937, 61] on button "Chercher" at bounding box center [1006, 68] width 148 height 28
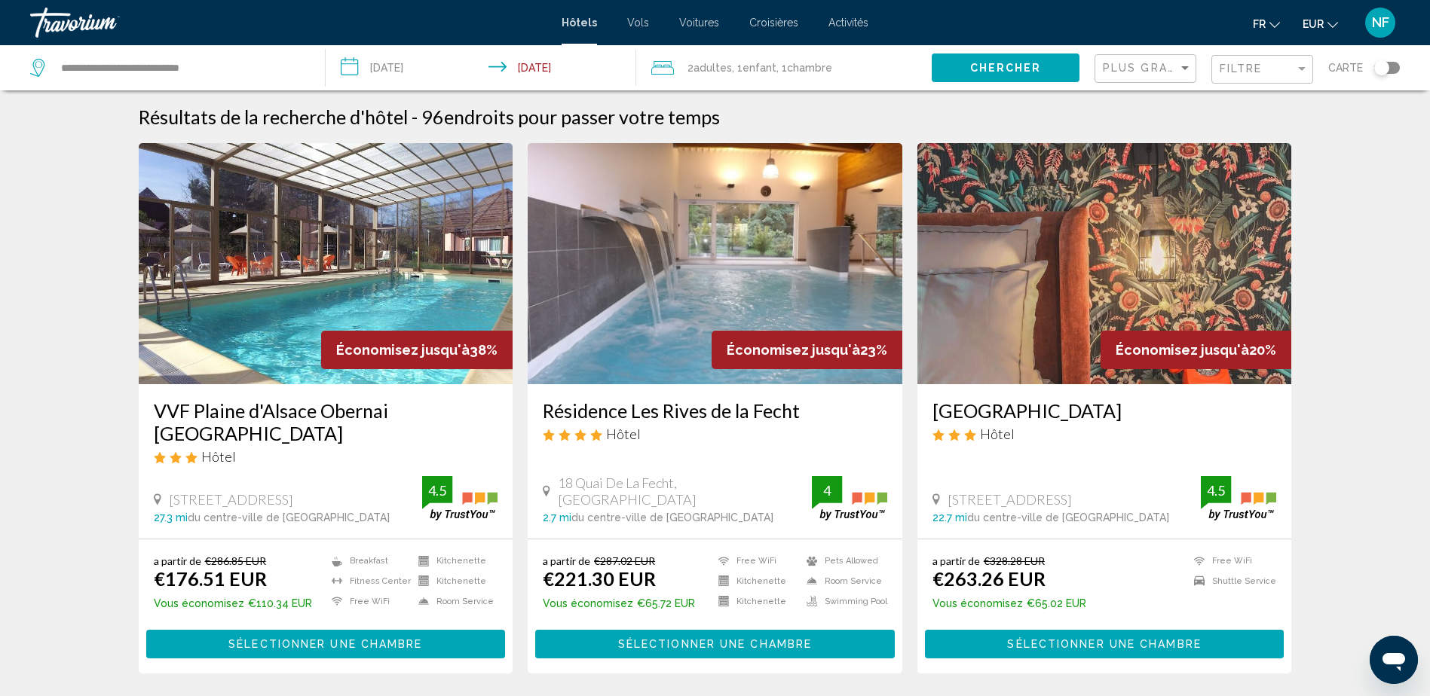
click at [1382, 73] on div "Toggle map" at bounding box center [1381, 67] width 15 height 15
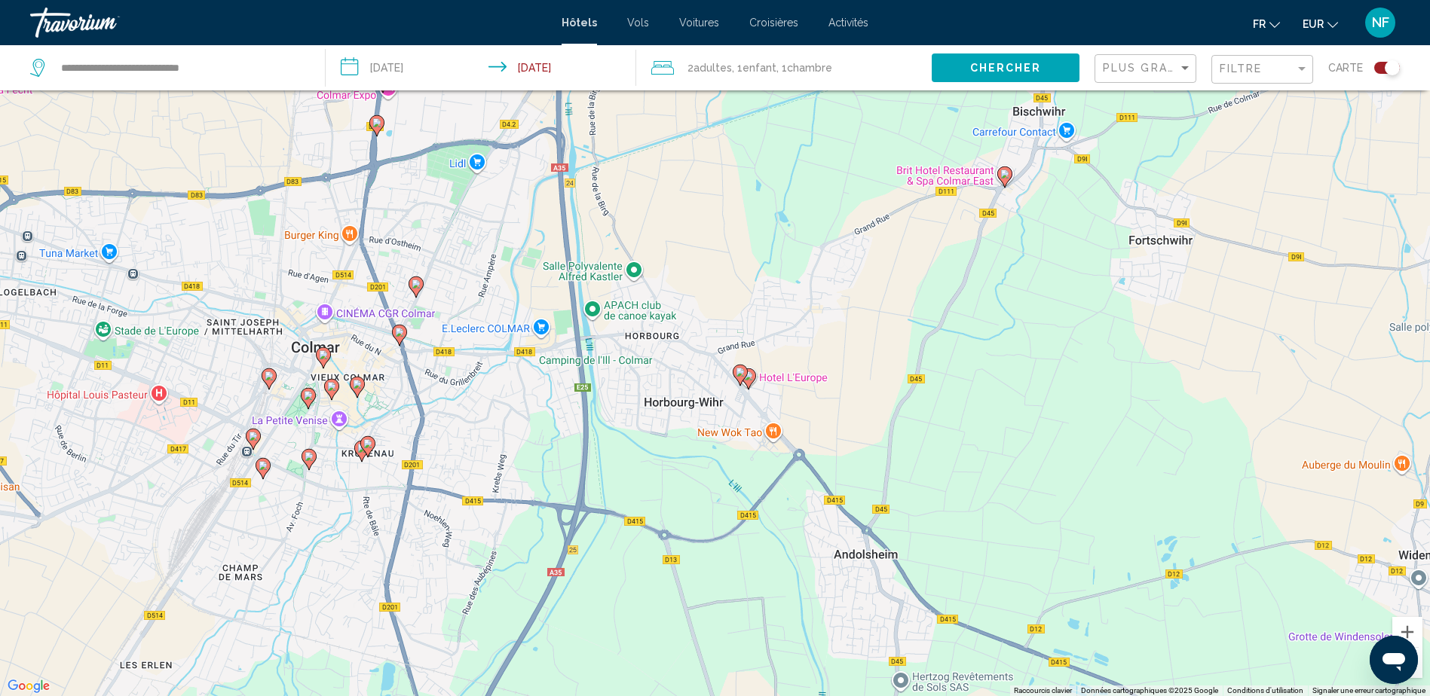
click at [320, 359] on image "Main content" at bounding box center [323, 354] width 9 height 9
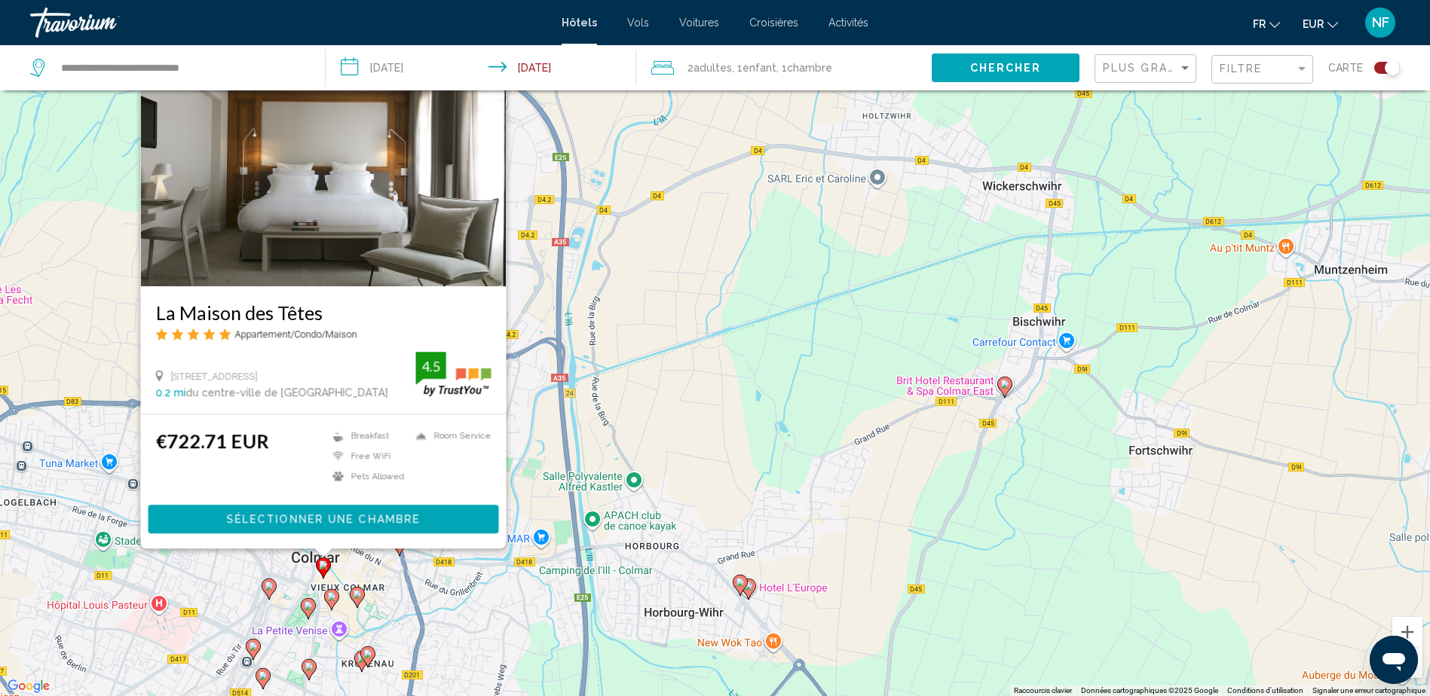
click at [1387, 71] on div "Toggle map" at bounding box center [1391, 67] width 15 height 15
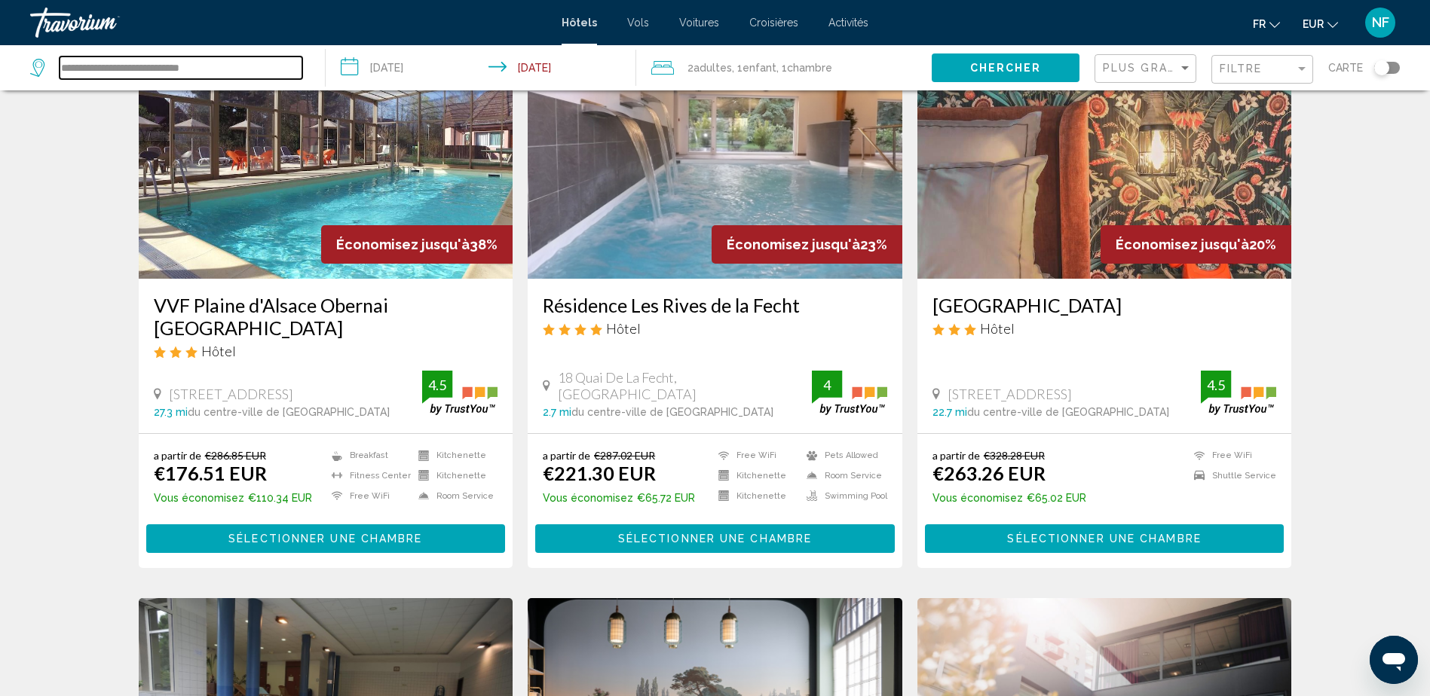
click at [287, 71] on input "**********" at bounding box center [181, 68] width 243 height 23
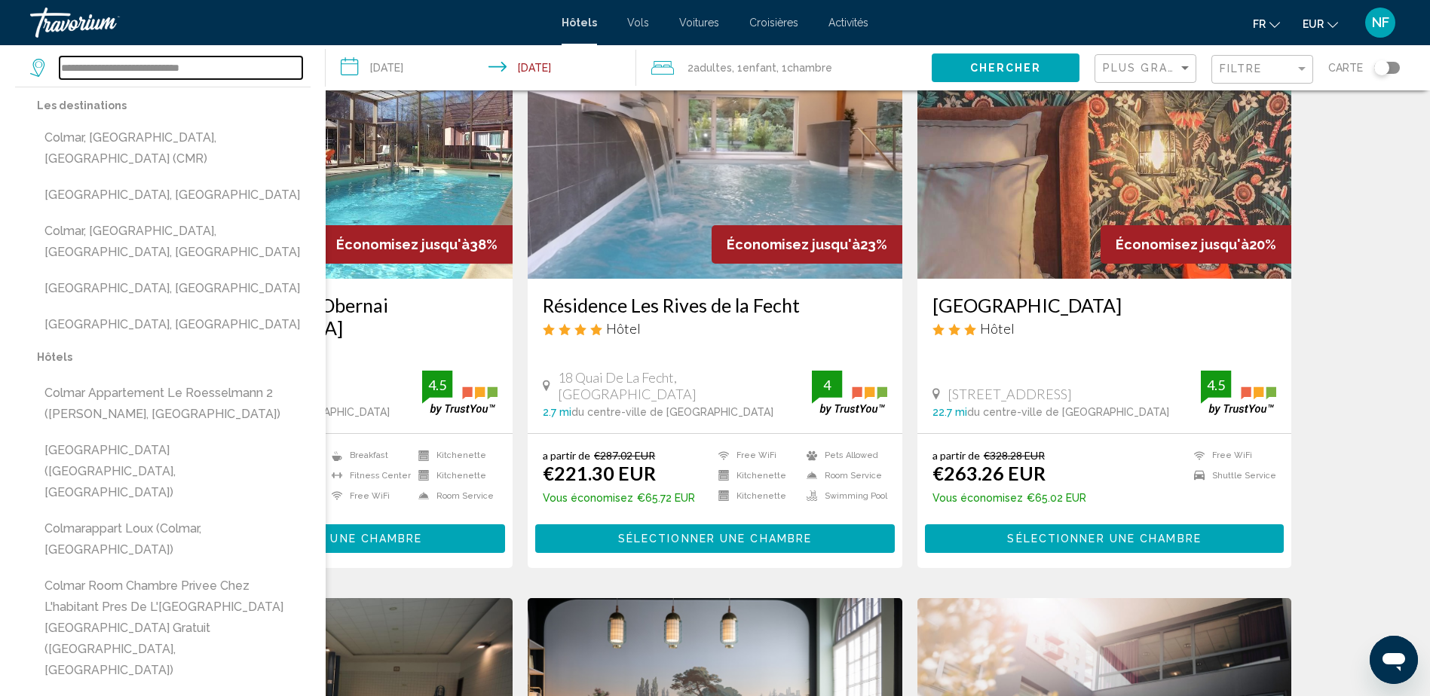
drag, startPoint x: 244, startPoint y: 68, endPoint x: -3, endPoint y: 70, distance: 247.2
click at [0, 70] on html "**********" at bounding box center [715, 242] width 1430 height 696
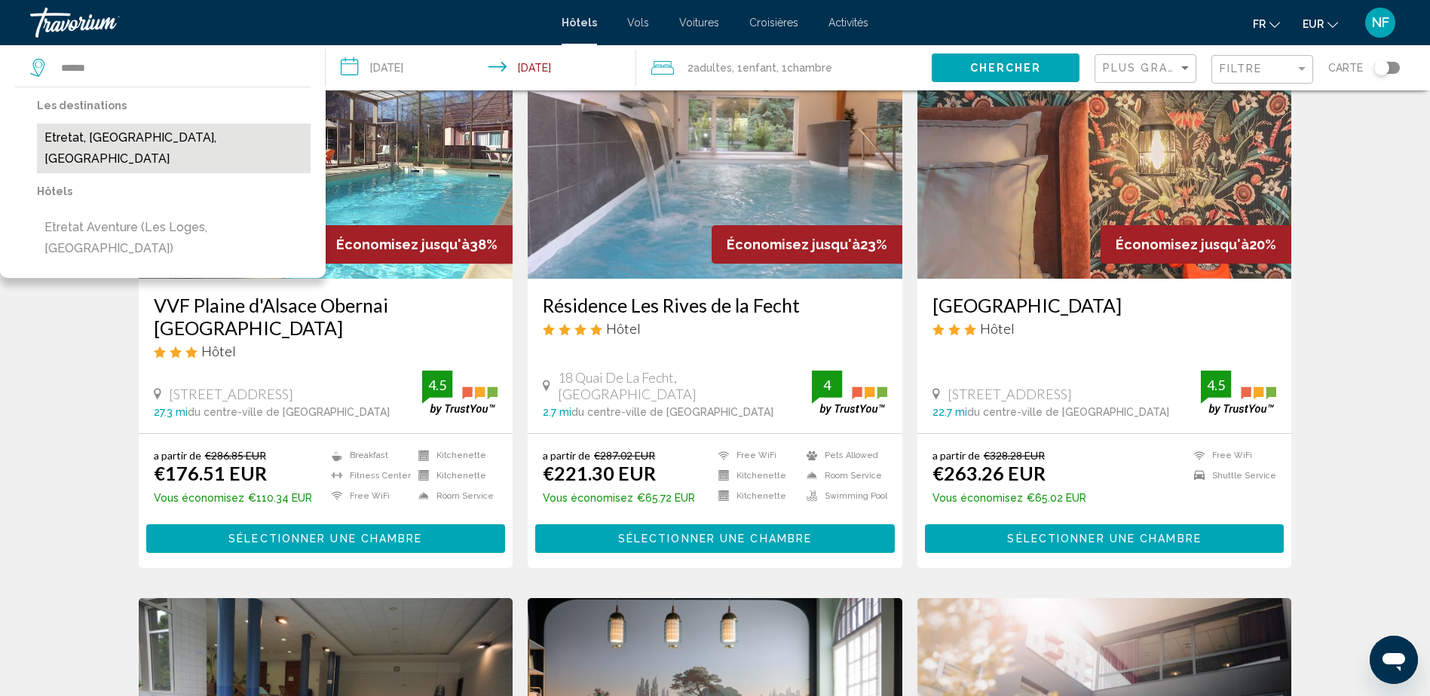
click at [158, 136] on button "Etretat, [GEOGRAPHIC_DATA], [GEOGRAPHIC_DATA]" at bounding box center [174, 149] width 274 height 50
type input "**********"
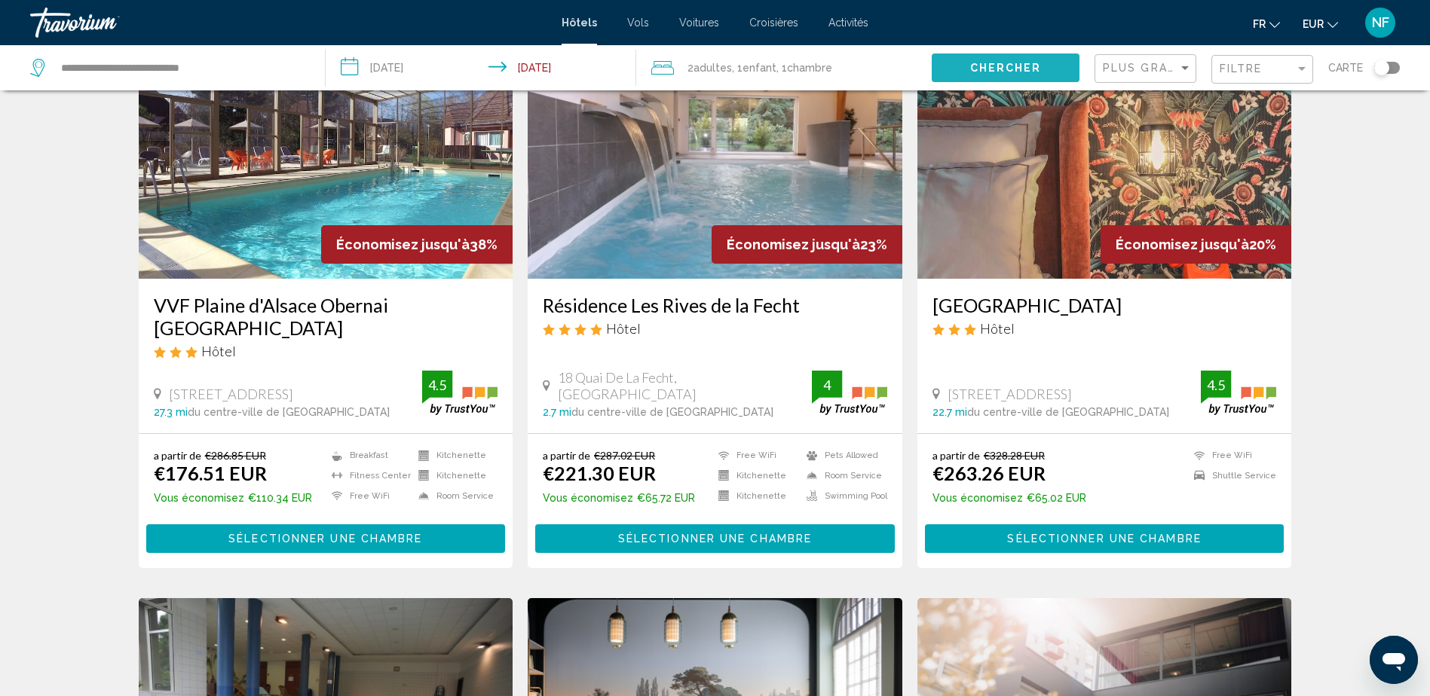
click at [968, 73] on button "Chercher" at bounding box center [1006, 68] width 148 height 28
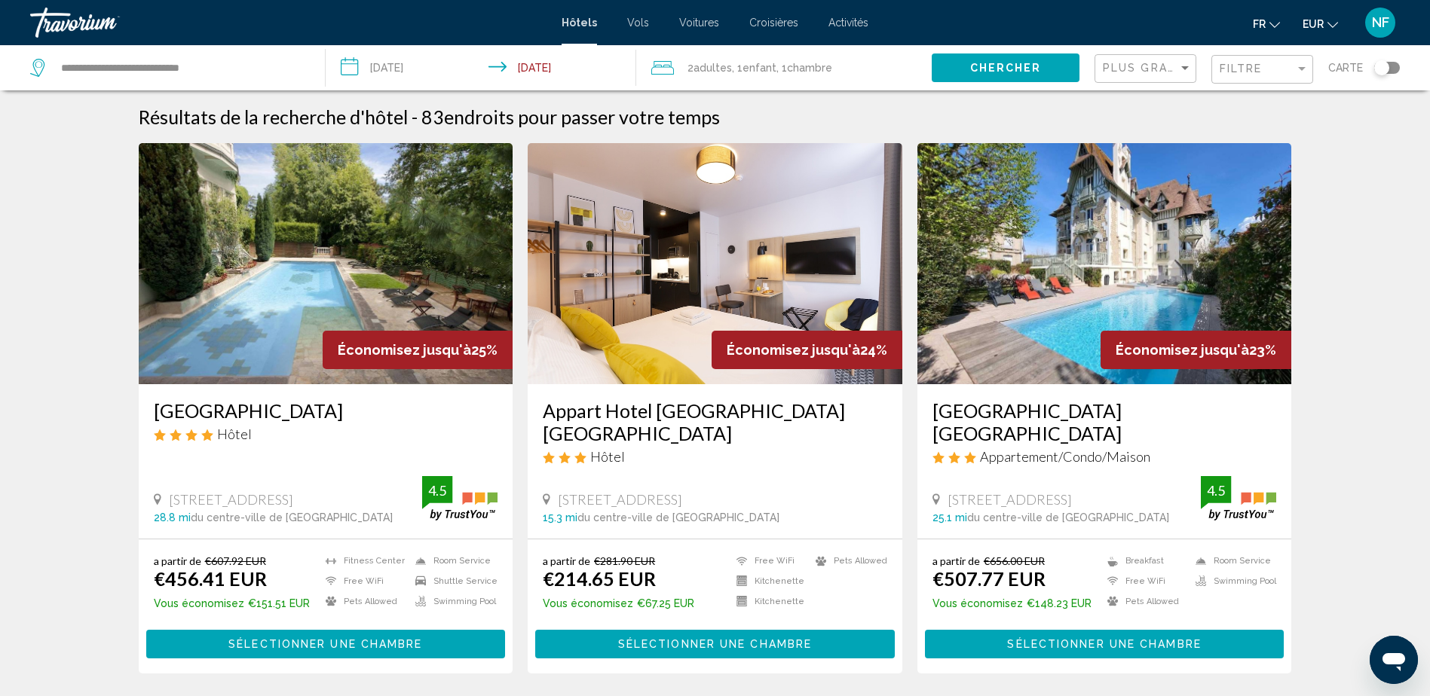
click at [1380, 66] on div "Toggle map" at bounding box center [1381, 67] width 15 height 15
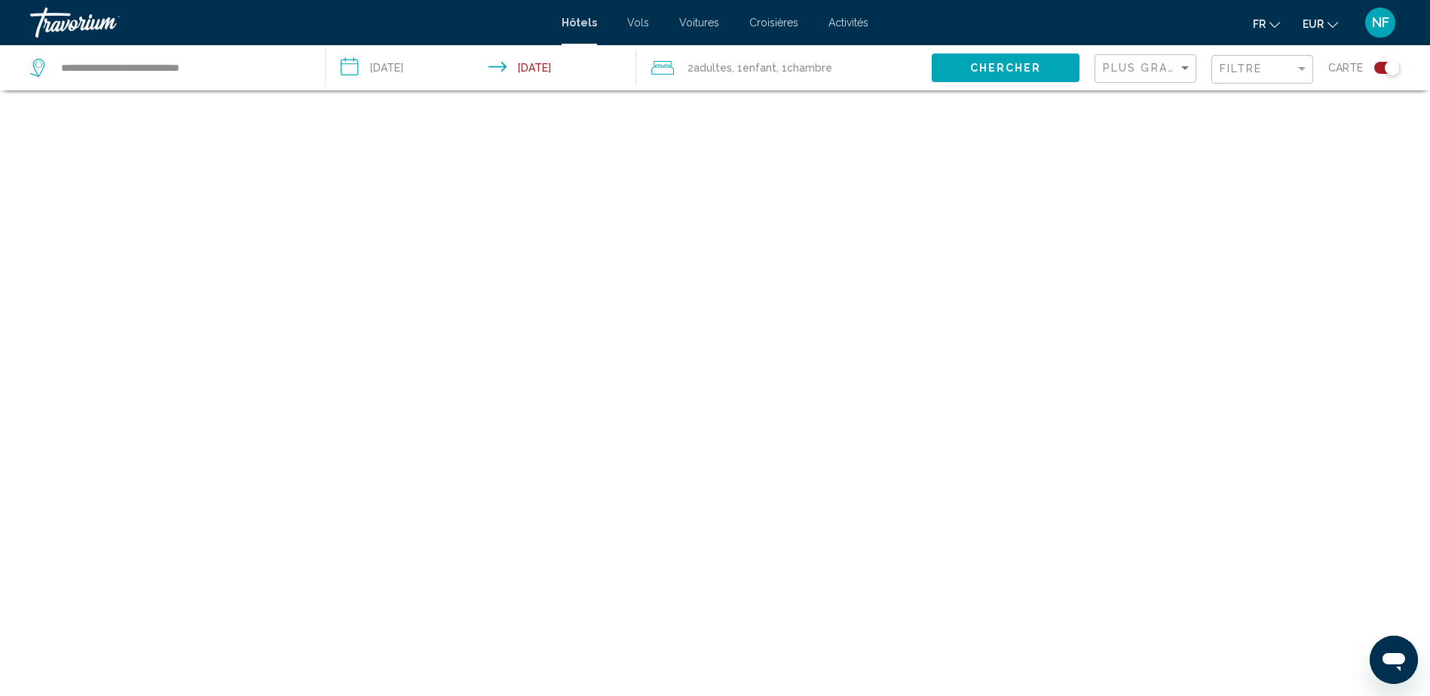
scroll to position [90, 0]
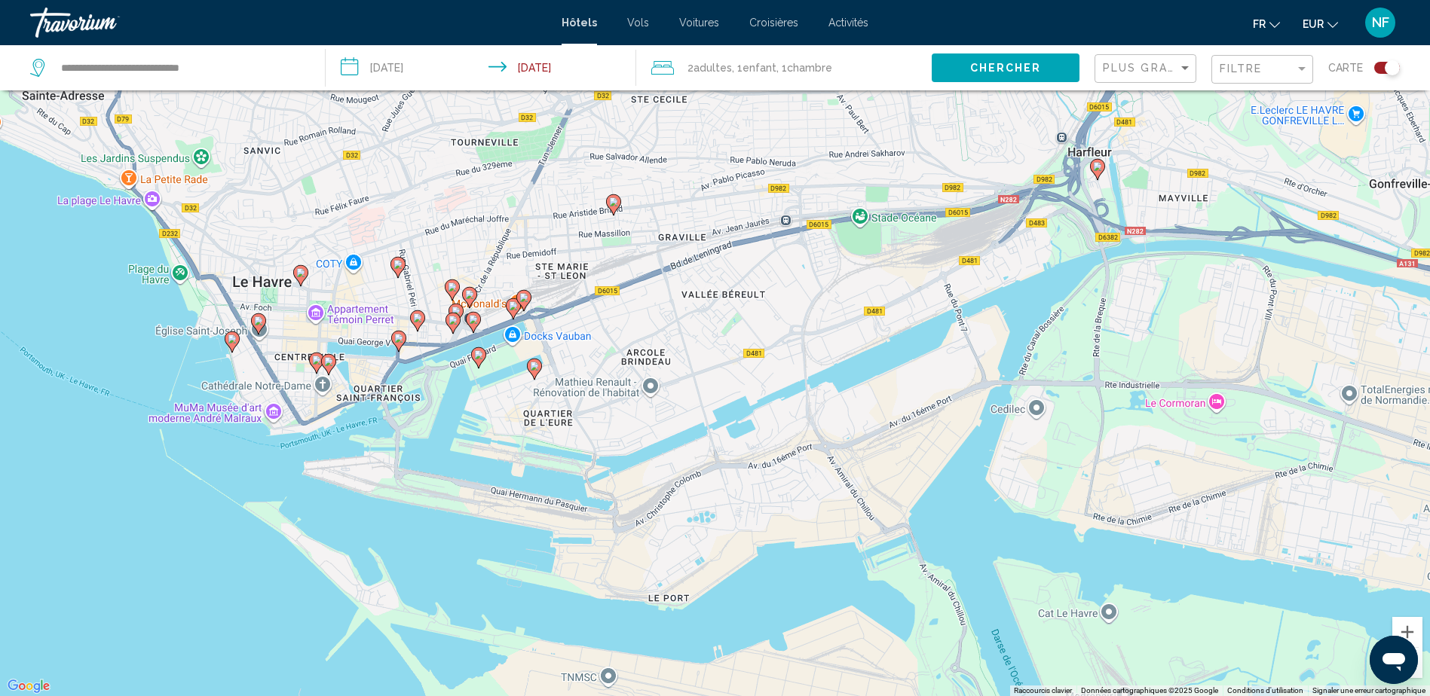
drag, startPoint x: 301, startPoint y: 332, endPoint x: 427, endPoint y: 491, distance: 202.2
click at [427, 491] on div "Pour activer le glissement avec le clavier, appuyez sur Alt+Entrée. Une fois ce…" at bounding box center [715, 348] width 1430 height 696
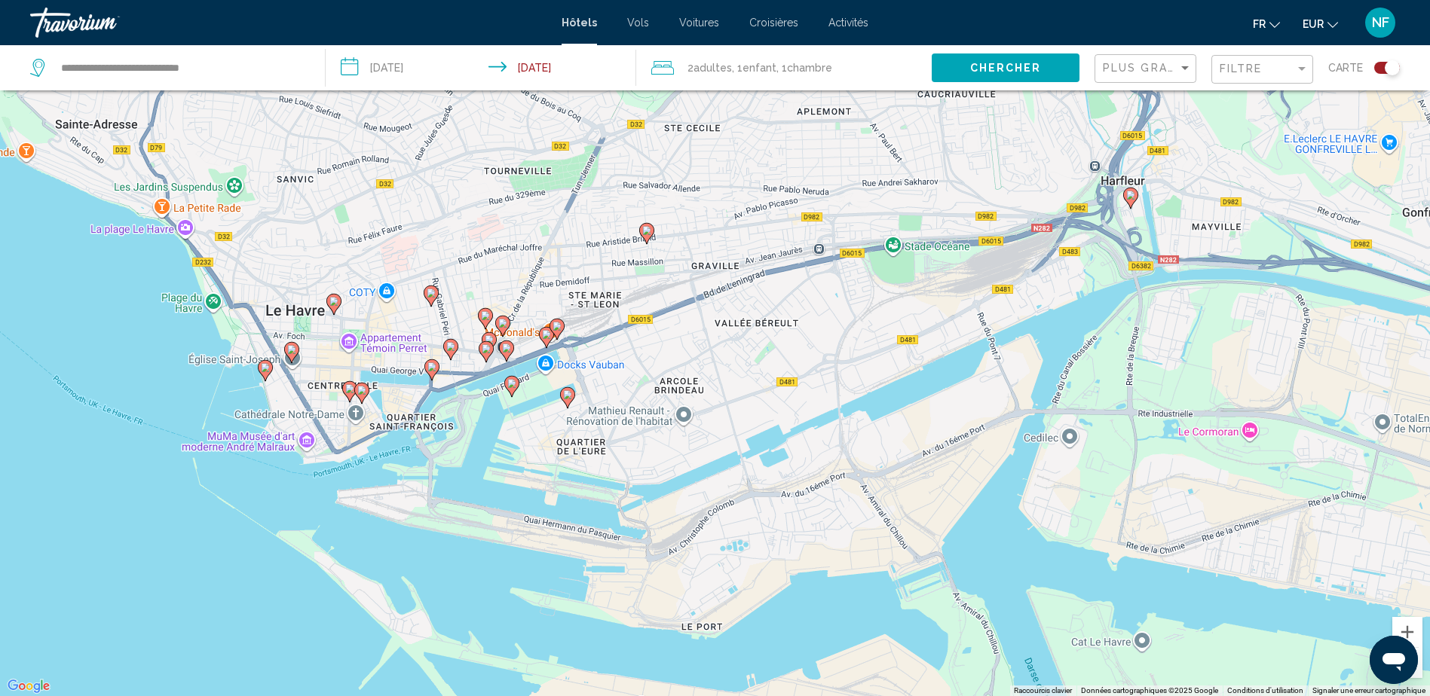
drag, startPoint x: 427, startPoint y: 491, endPoint x: 461, endPoint y: 521, distance: 45.9
click at [461, 521] on div "Pour activer le glissement avec le clavier, appuyez sur Alt+Entrée. Une fois ce…" at bounding box center [715, 348] width 1430 height 696
click at [262, 373] on icon "Main content" at bounding box center [265, 371] width 14 height 20
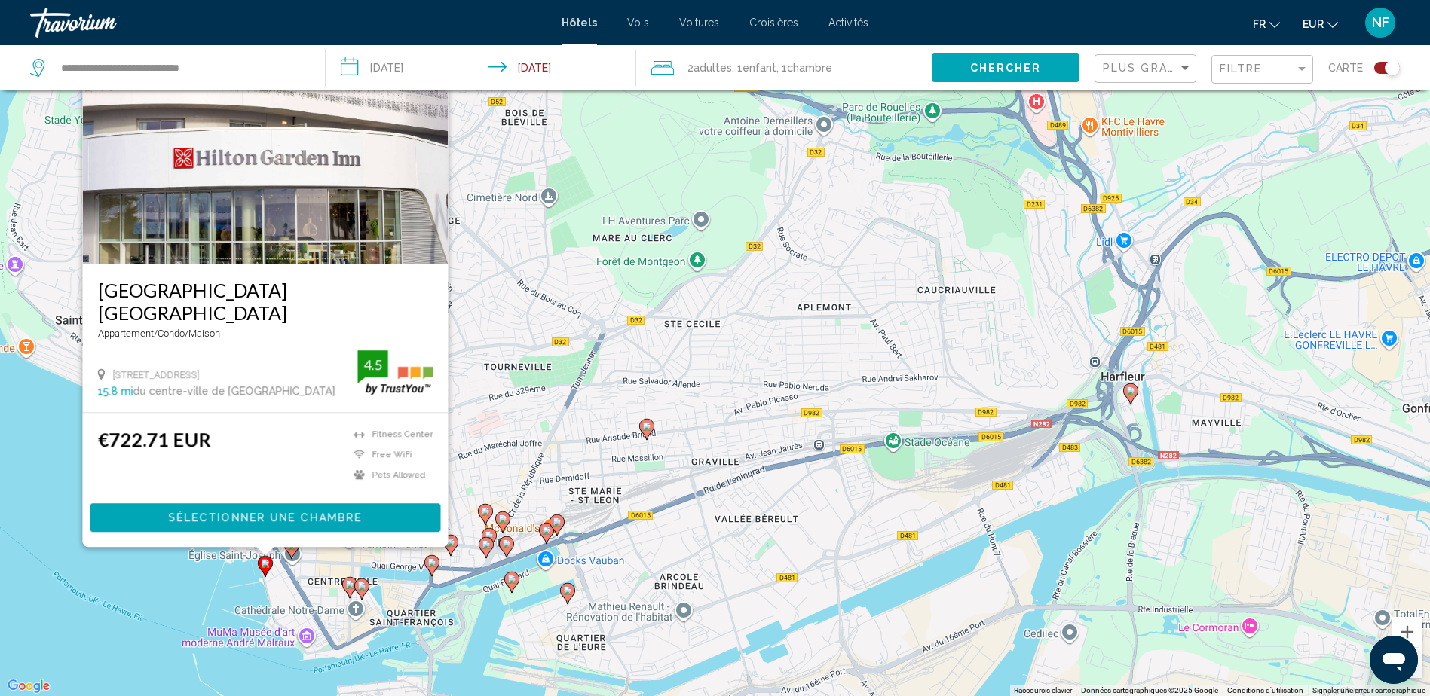
click at [350, 586] on image "Main content" at bounding box center [349, 584] width 9 height 9
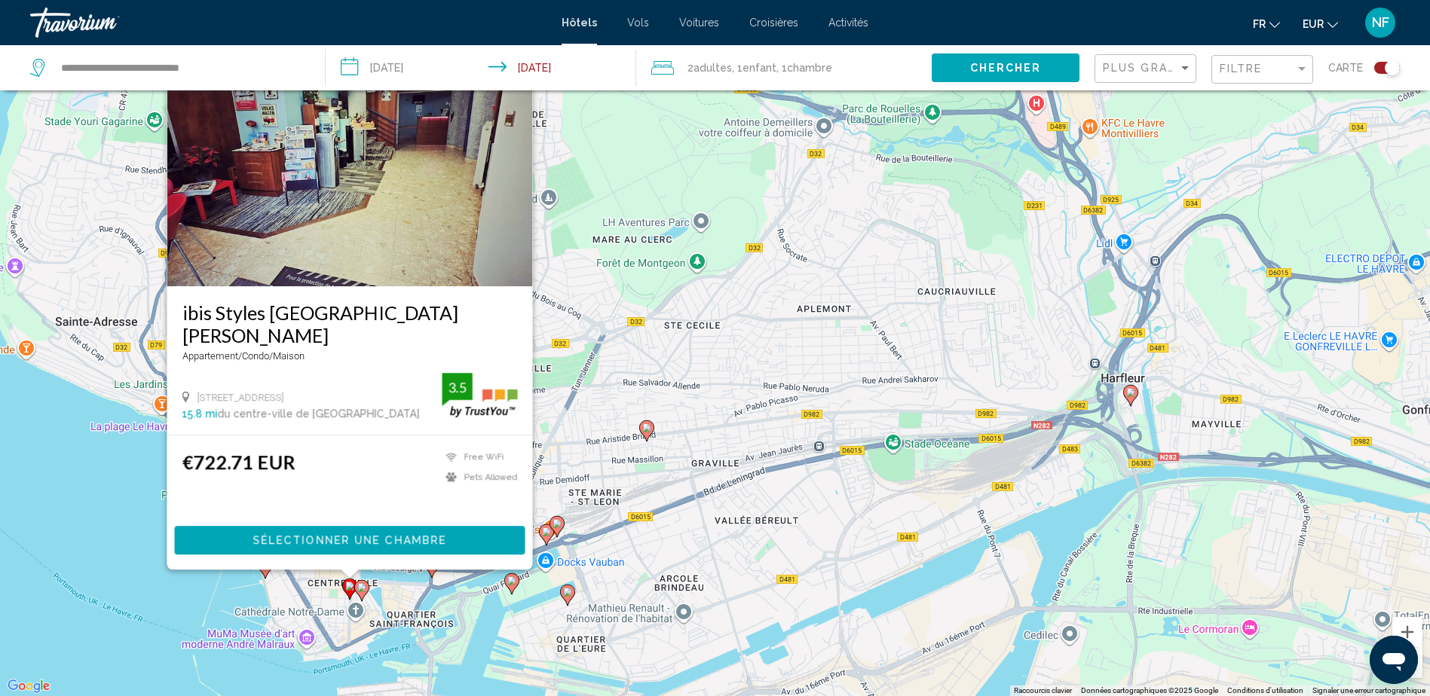
click at [277, 599] on div "Pour activer le glissement avec le clavier, appuyez sur Alt+Entrée. Une fois ce…" at bounding box center [715, 348] width 1430 height 696
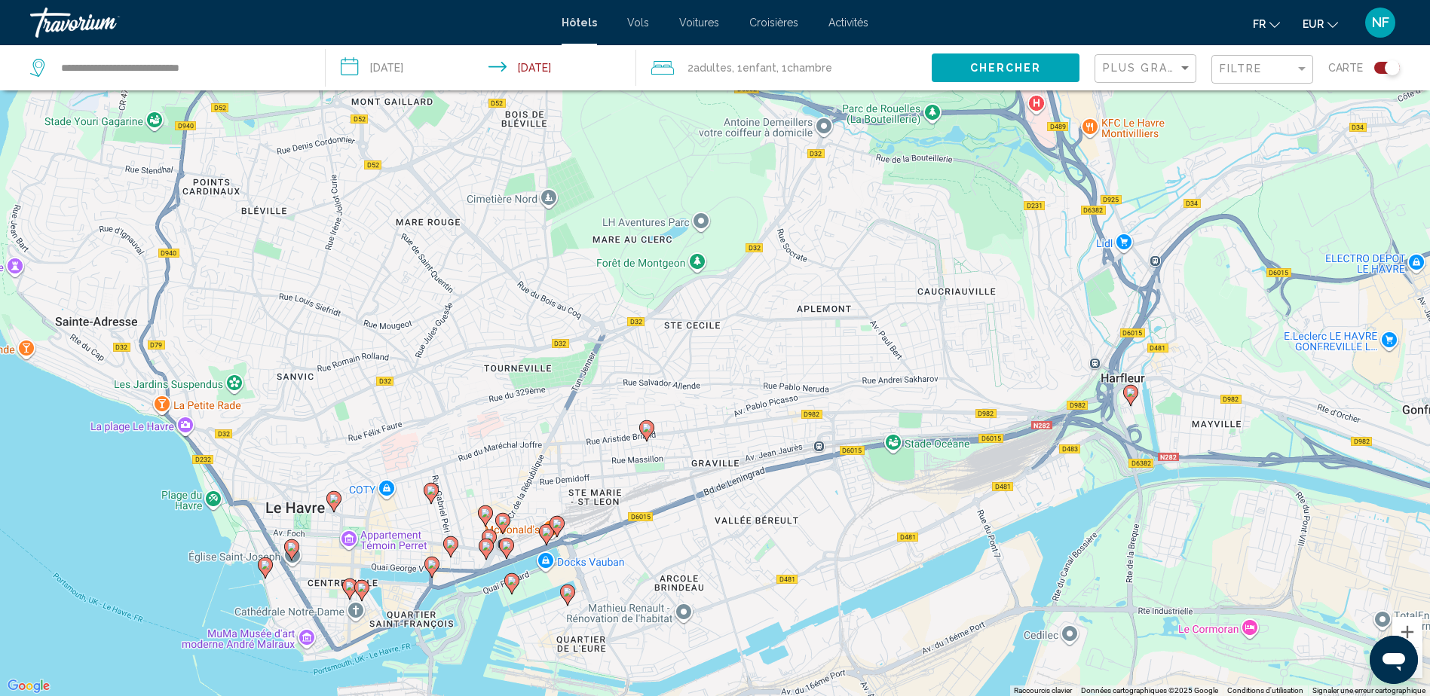
click at [291, 542] on icon "Main content" at bounding box center [291, 550] width 14 height 20
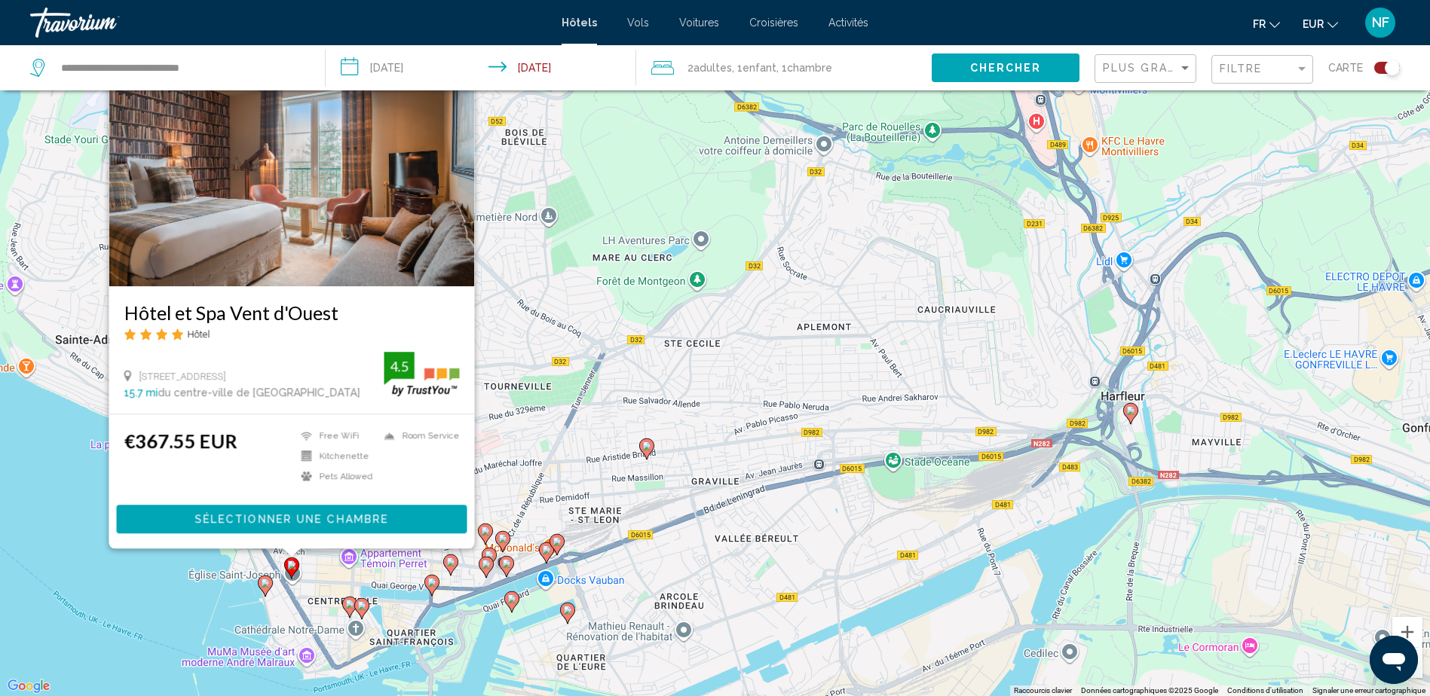
click at [292, 634] on div "Pour activer le glissement avec le clavier, appuyez sur Alt+Entrée. Une fois ce…" at bounding box center [715, 348] width 1430 height 696
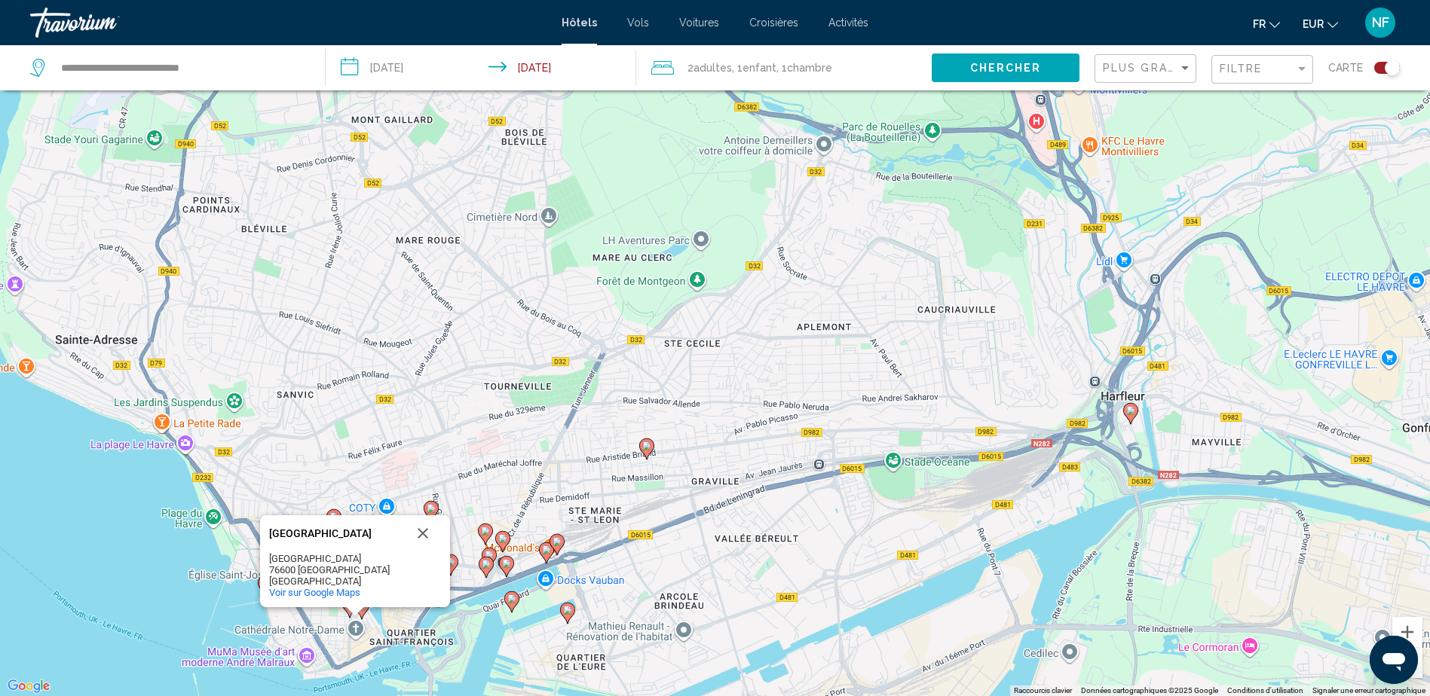
click at [364, 608] on div "Main content" at bounding box center [354, 611] width 19 height 9
click at [366, 610] on icon "Main content" at bounding box center [361, 609] width 14 height 20
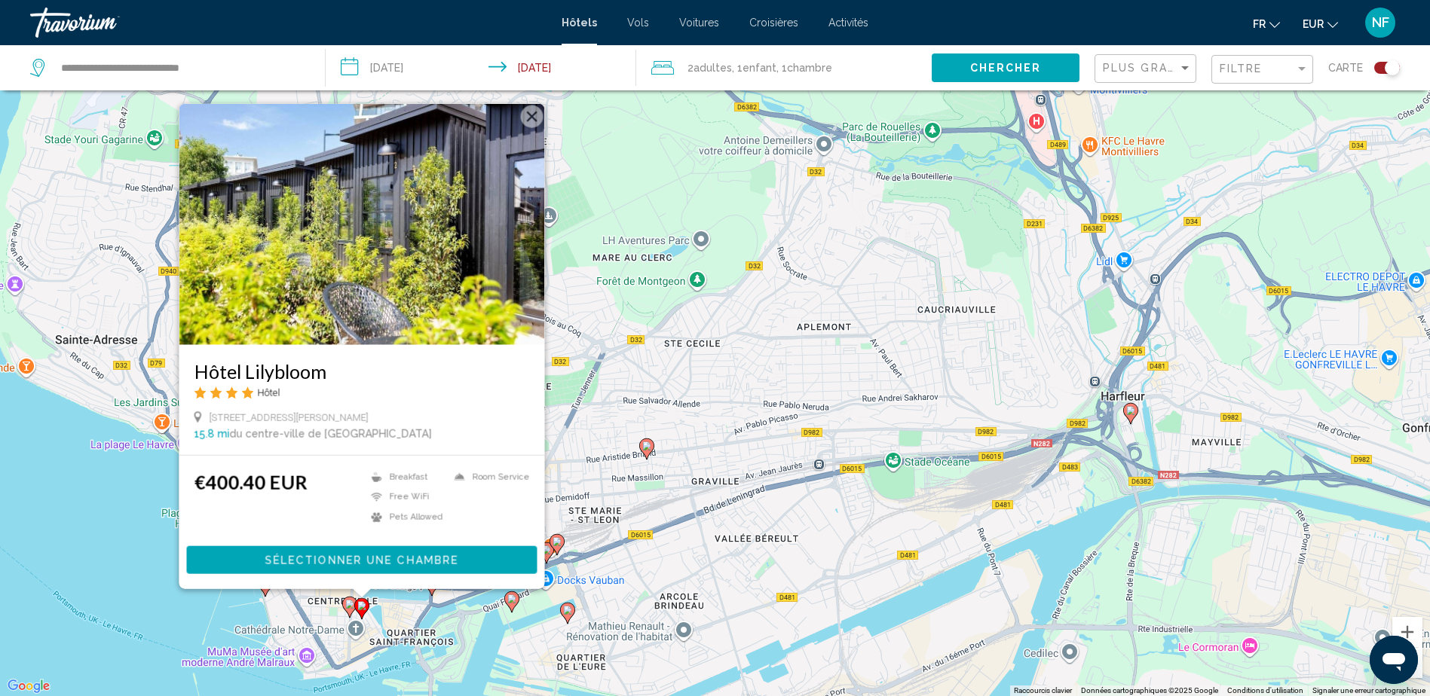
click at [294, 612] on div "Pour activer le glissement avec le clavier, appuyez sur Alt+Entrée. Une fois ce…" at bounding box center [715, 348] width 1430 height 696
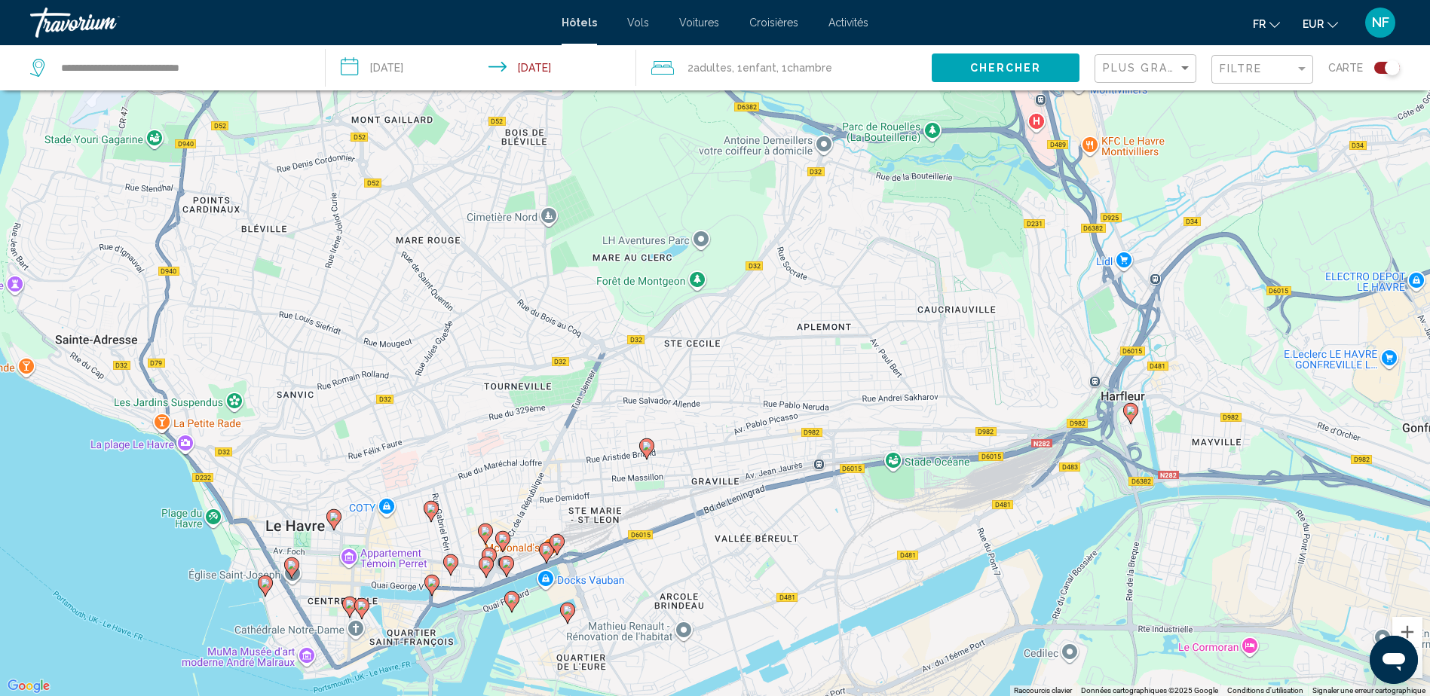
click at [509, 599] on image "Main content" at bounding box center [511, 599] width 9 height 9
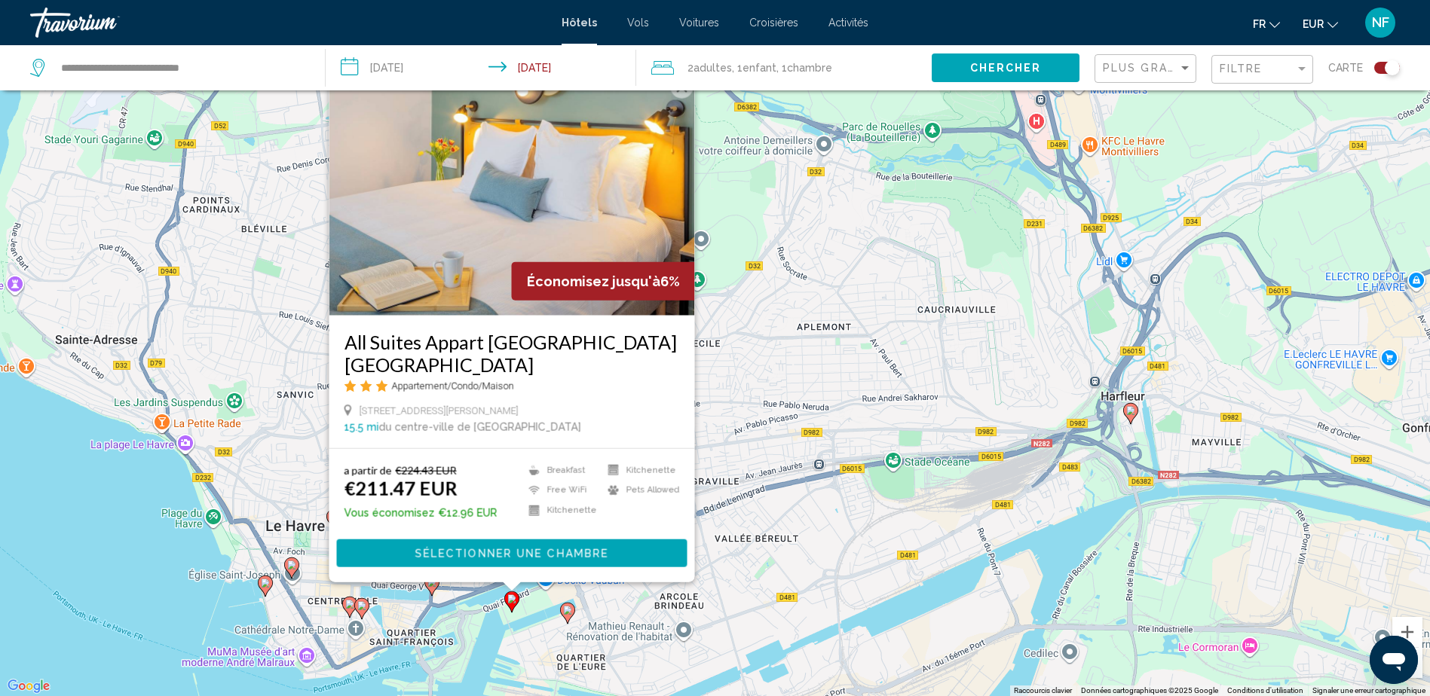
click at [569, 614] on image "Main content" at bounding box center [567, 610] width 9 height 9
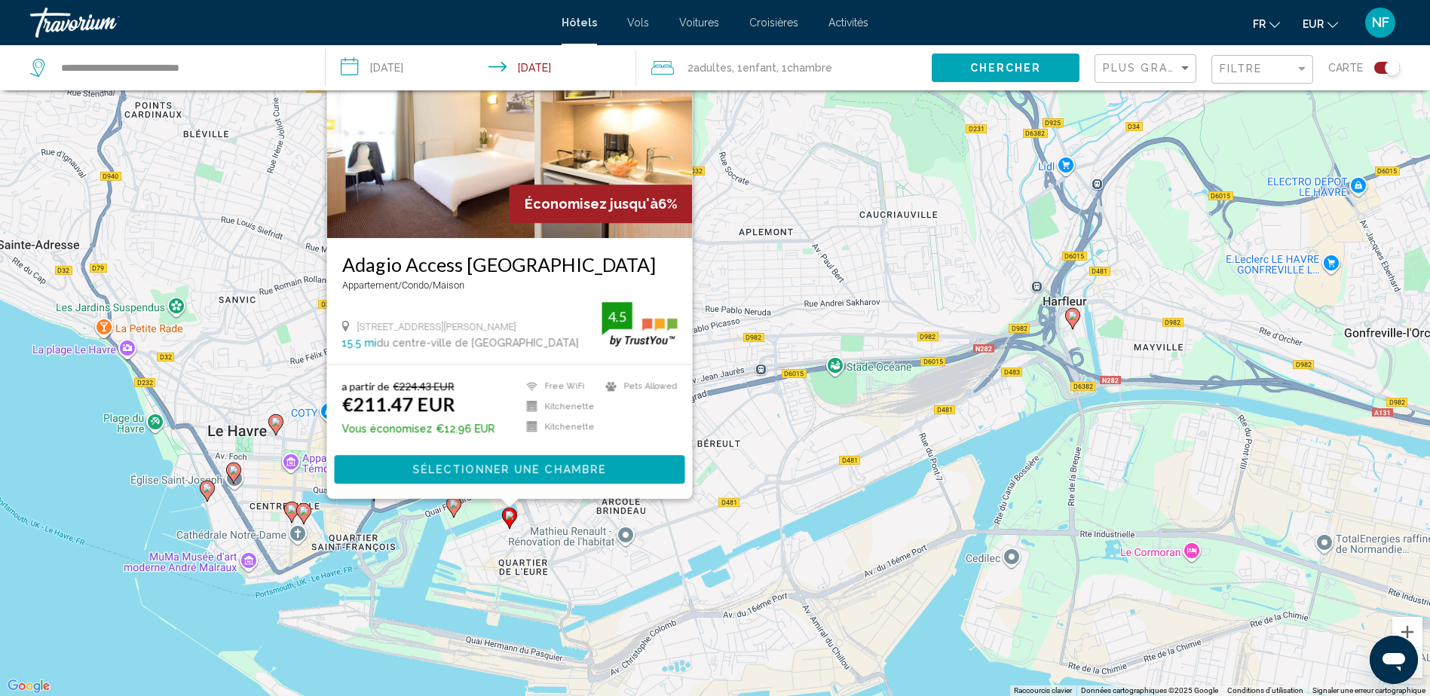
drag, startPoint x: 253, startPoint y: 476, endPoint x: 186, endPoint y: 343, distance: 148.6
click at [186, 344] on div "Pour activer le glissement avec le clavier, appuyez sur Alt+Entrée. Une fois ce…" at bounding box center [715, 348] width 1430 height 696
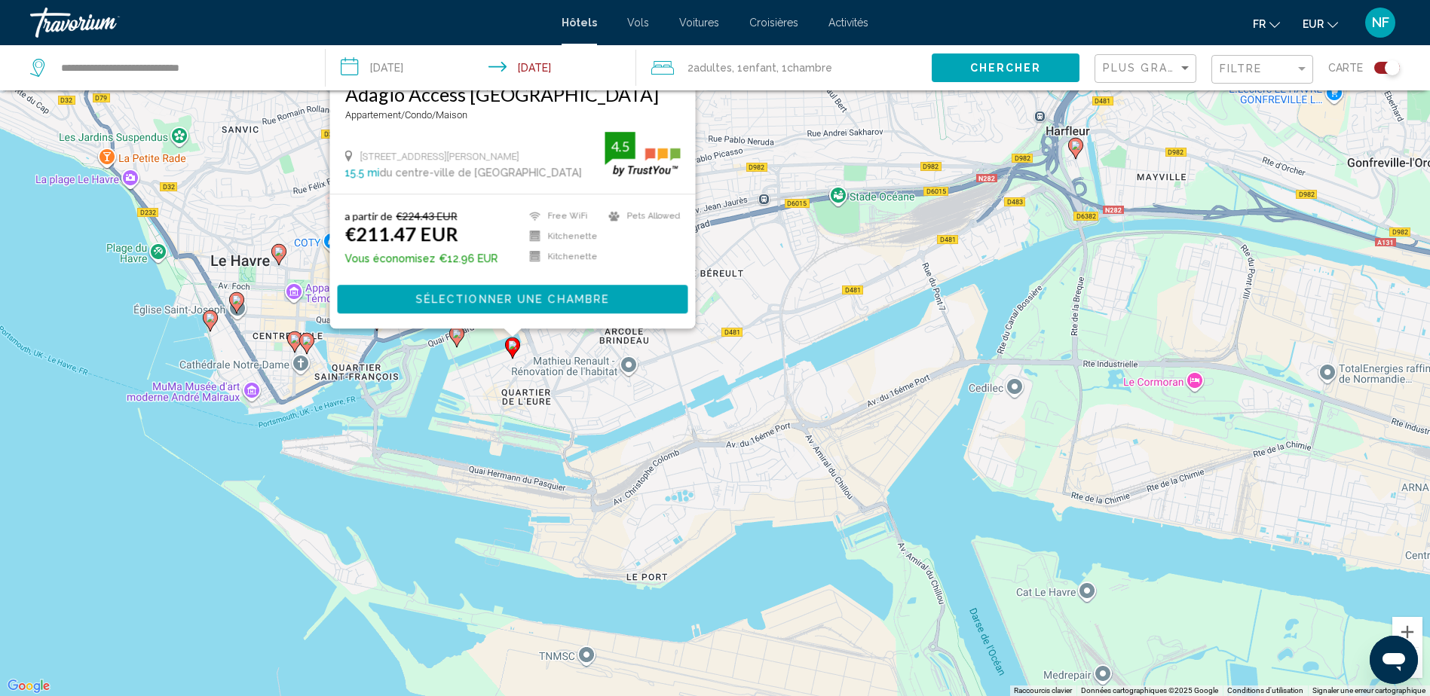
drag, startPoint x: 355, startPoint y: 621, endPoint x: 369, endPoint y: 477, distance: 144.7
click at [369, 477] on div "Pour activer le glissement avec le clavier, appuyez sur Alt+Entrée. Une fois ce…" at bounding box center [715, 348] width 1430 height 696
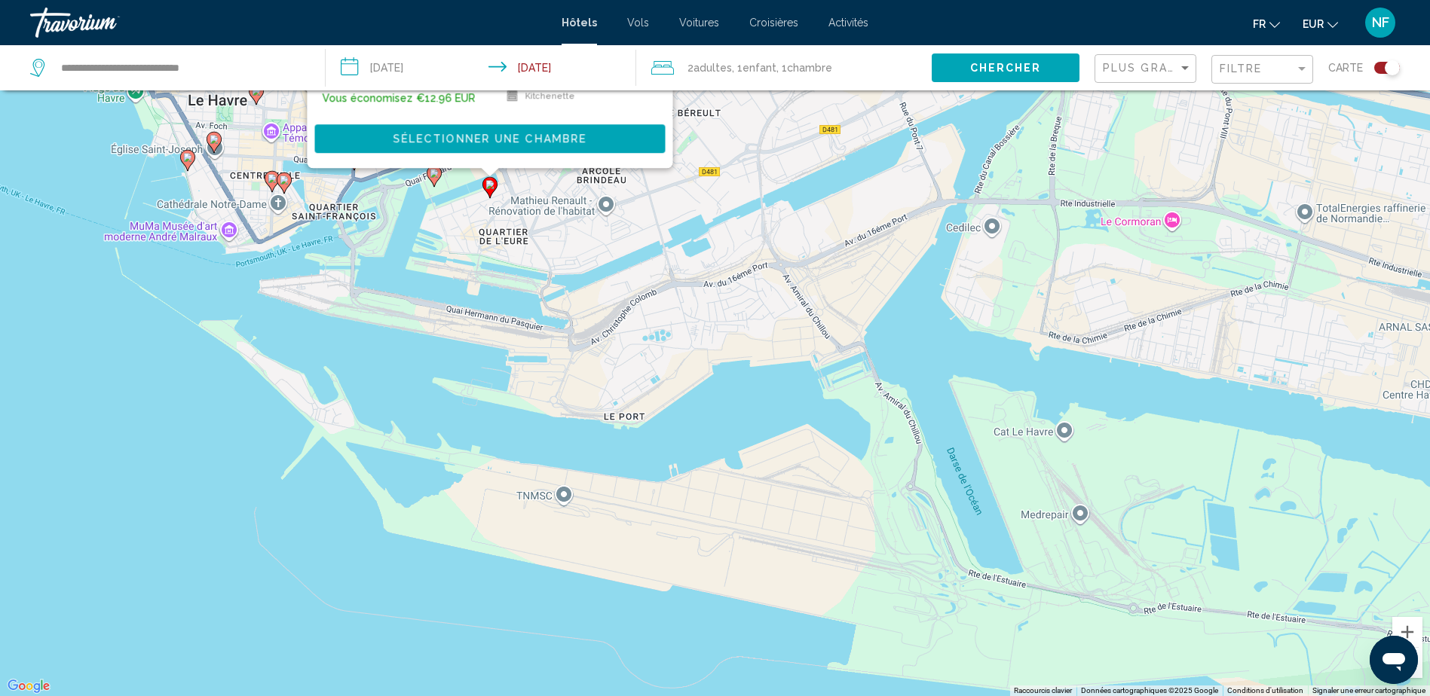
drag, startPoint x: 352, startPoint y: 576, endPoint x: 334, endPoint y: 467, distance: 110.0
click at [334, 467] on div "Pour activer le glissement avec le clavier, appuyez sur Alt+Entrée. Une fois ce…" at bounding box center [715, 348] width 1430 height 696
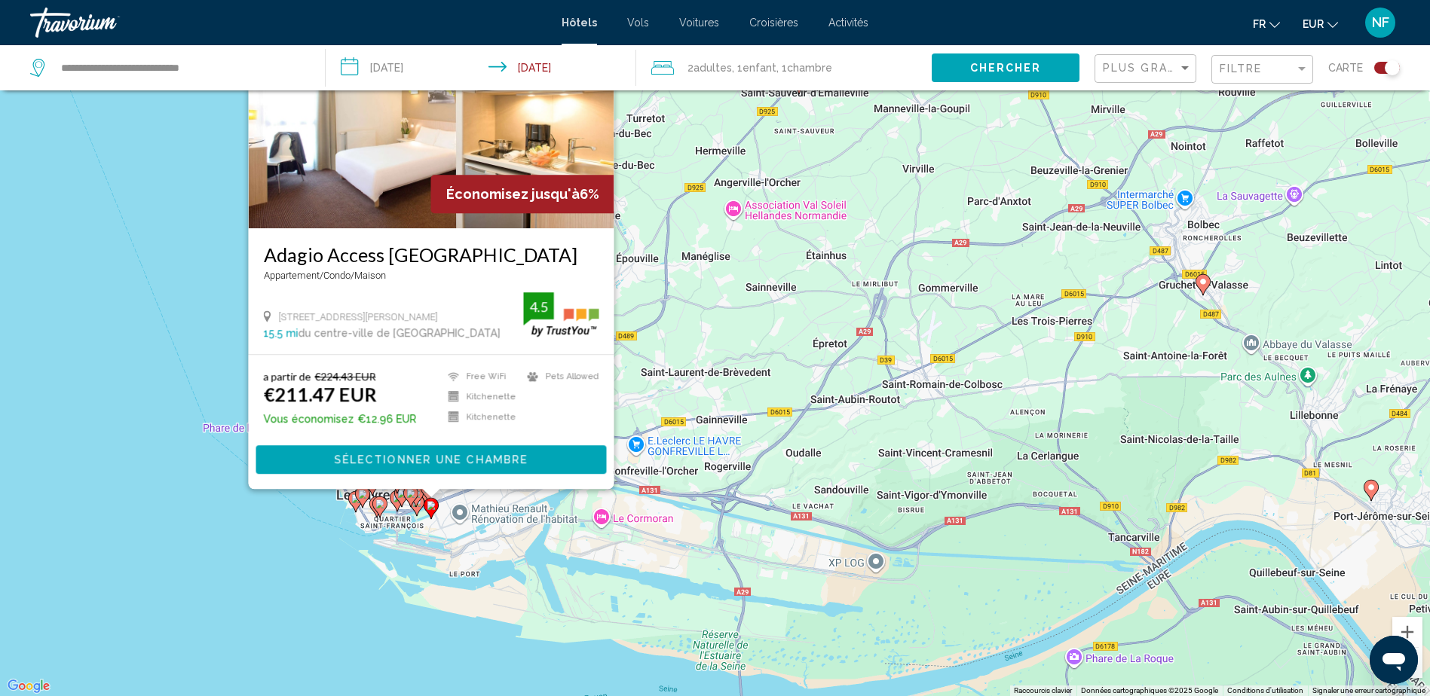
click at [413, 617] on div "Pour activer le glissement avec le clavier, appuyez sur Alt+Entrée. Une fois ce…" at bounding box center [715, 348] width 1430 height 696
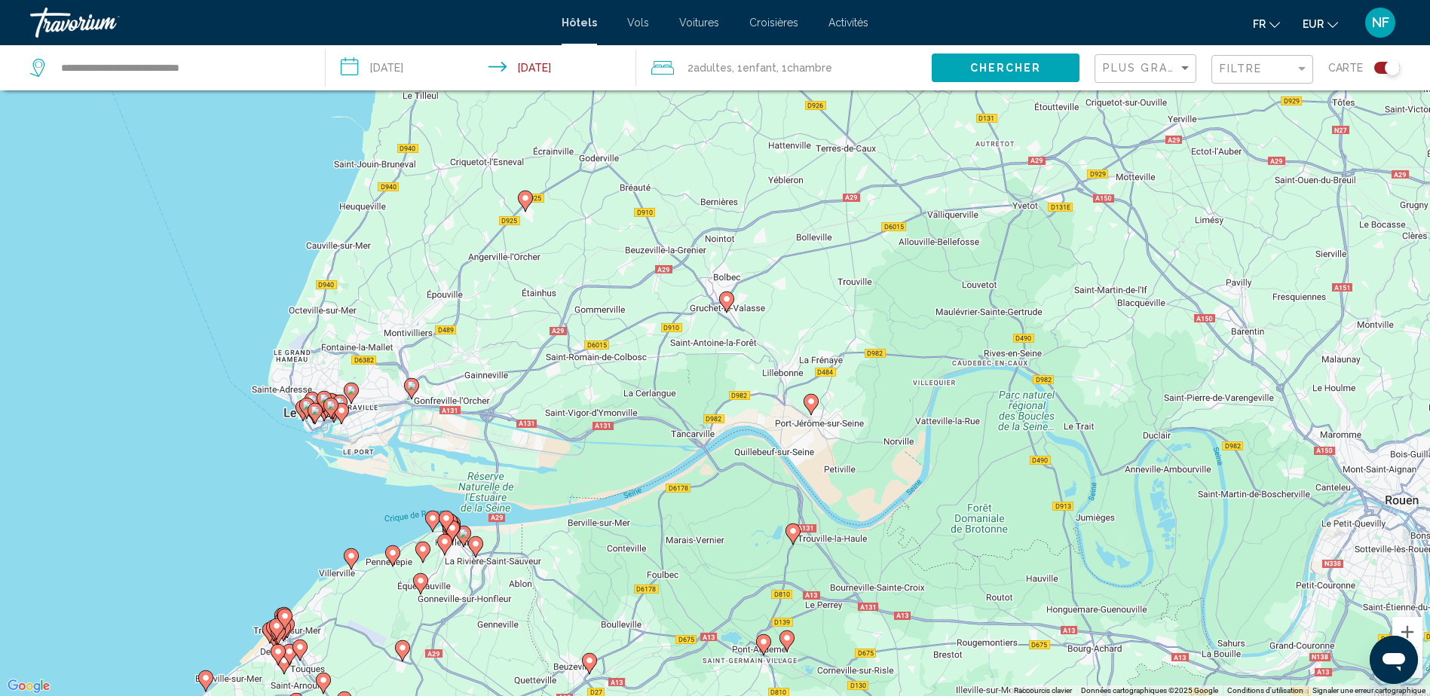
drag, startPoint x: 473, startPoint y: 625, endPoint x: 383, endPoint y: 476, distance: 174.5
click at [383, 476] on div "Pour activer le glissement avec le clavier, appuyez sur Alt+Entrée. Une fois ce…" at bounding box center [715, 348] width 1430 height 696
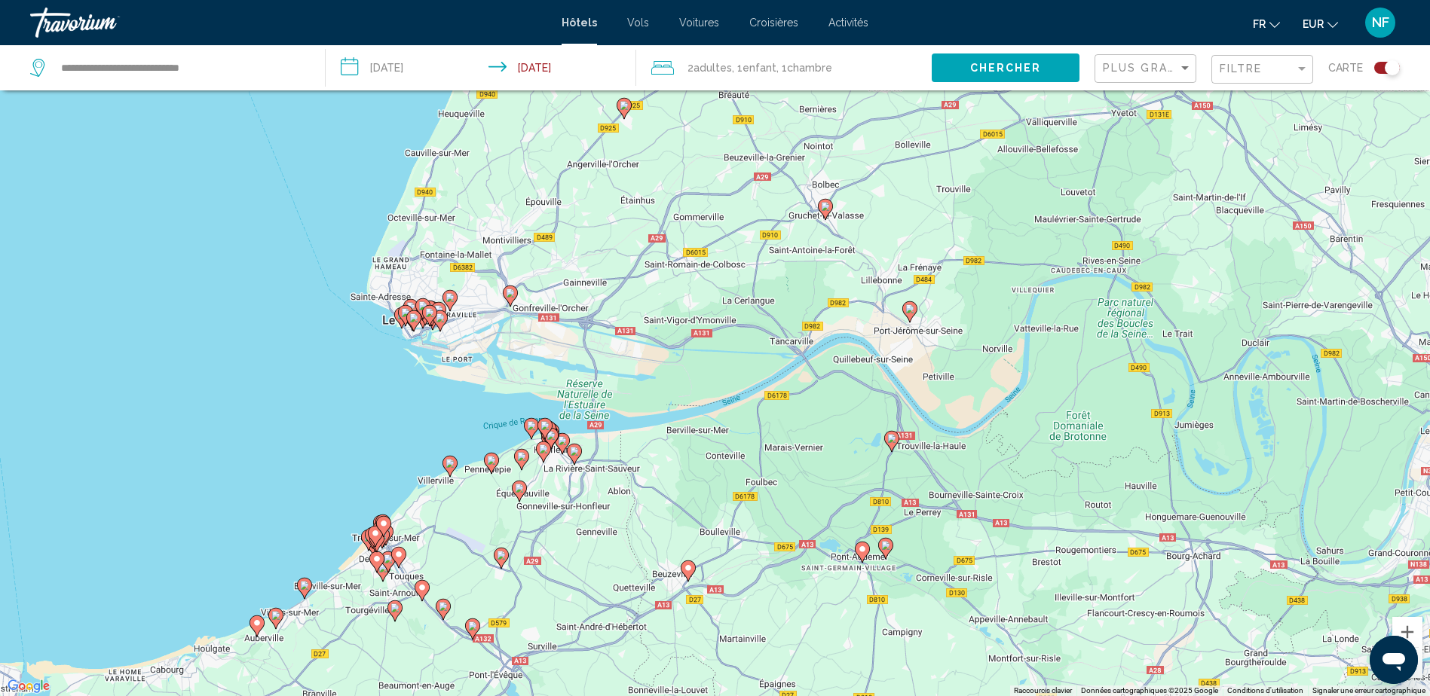
drag, startPoint x: 356, startPoint y: 629, endPoint x: 455, endPoint y: 544, distance: 130.4
click at [455, 544] on div "Pour activer le glissement avec le clavier, appuyez sur Alt+Entrée. Une fois ce…" at bounding box center [715, 348] width 1430 height 696
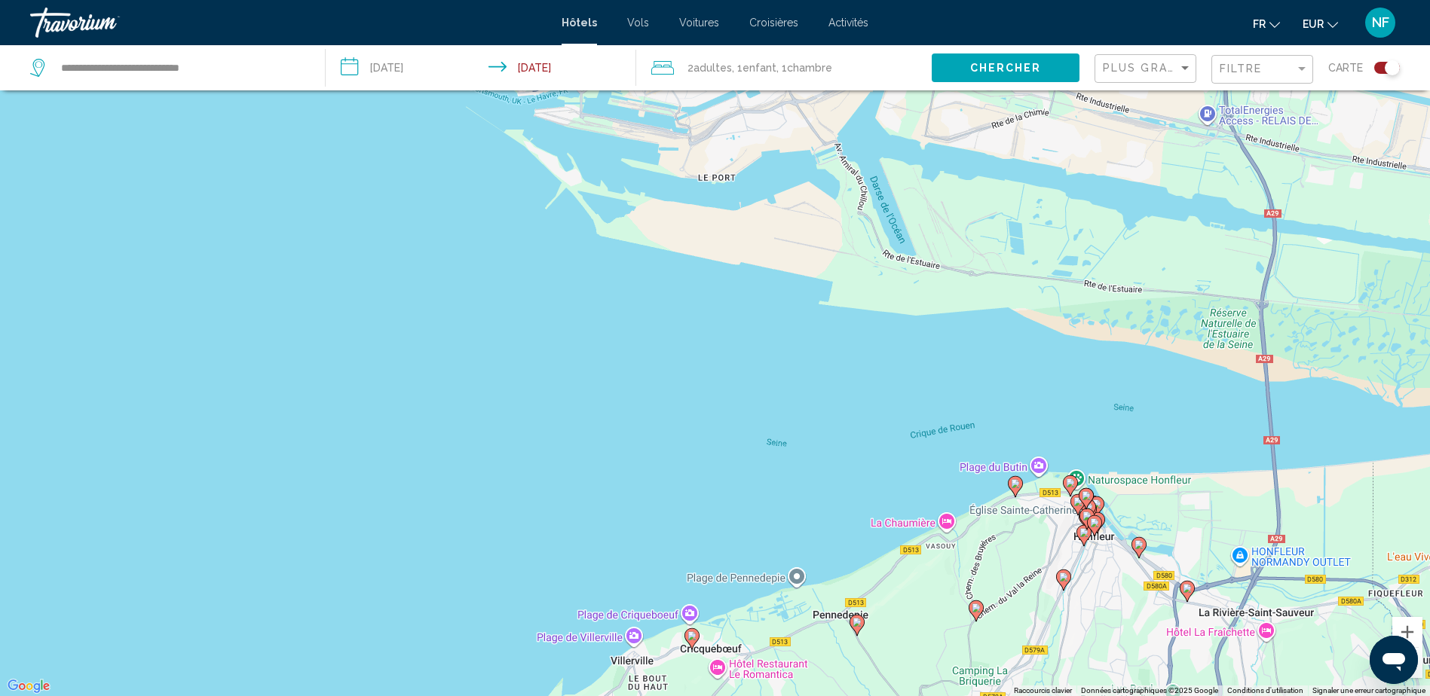
drag, startPoint x: 367, startPoint y: 301, endPoint x: 616, endPoint y: 205, distance: 267.5
click at [616, 205] on div "Pour activer le glissement avec le clavier, appuyez sur Alt+Entrée. Une fois ce…" at bounding box center [715, 348] width 1430 height 696
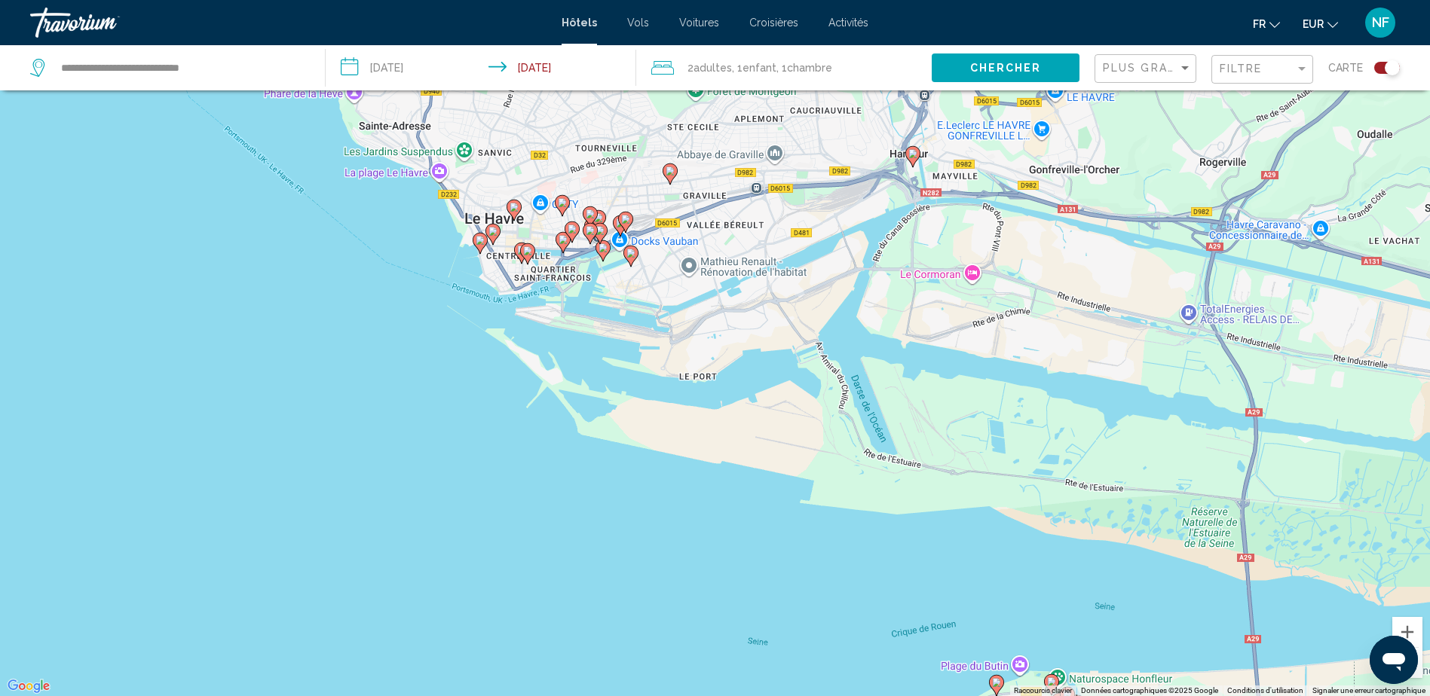
drag, startPoint x: 613, startPoint y: 465, endPoint x: 628, endPoint y: 735, distance: 270.2
click at [628, 606] on html "**********" at bounding box center [715, 258] width 1430 height 696
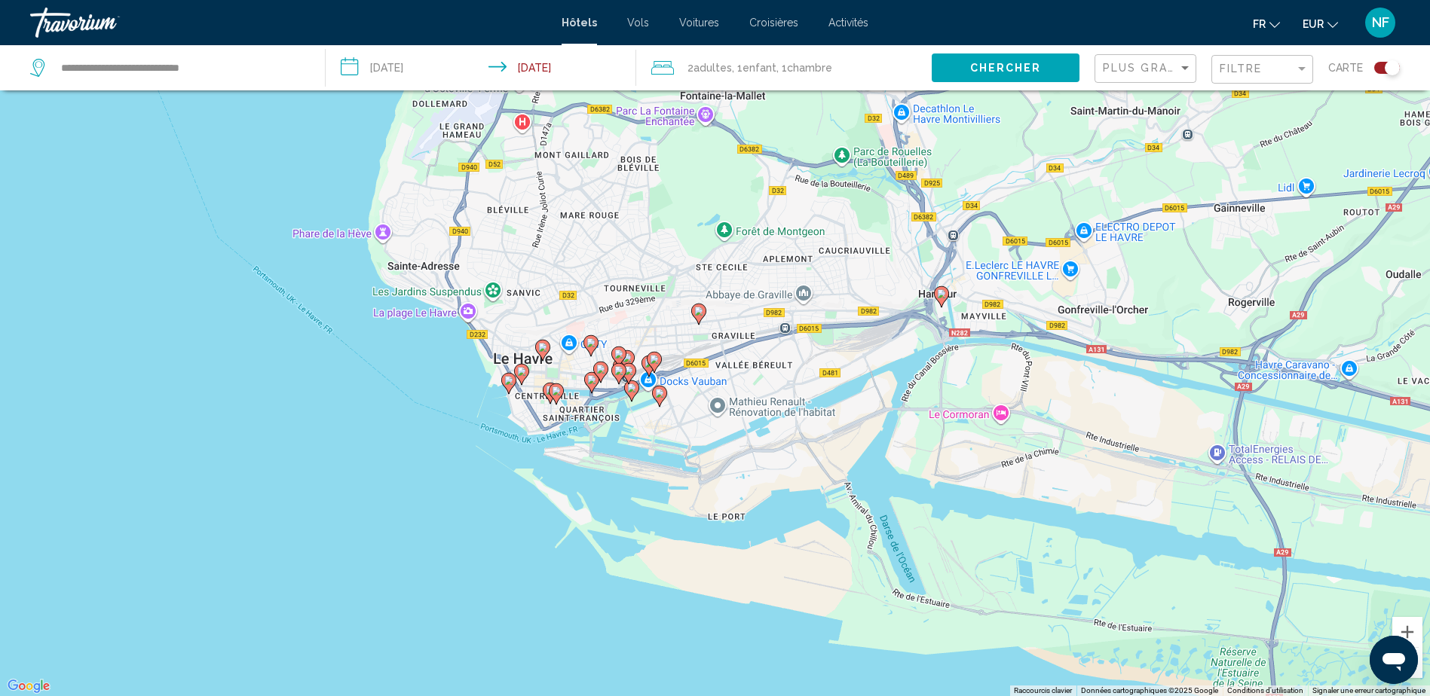
drag, startPoint x: 451, startPoint y: 393, endPoint x: 479, endPoint y: 529, distance: 138.3
click at [479, 529] on div "Pour activer le glissement avec le clavier, appuyez sur Alt+Entrée. Une fois ce…" at bounding box center [715, 348] width 1430 height 696
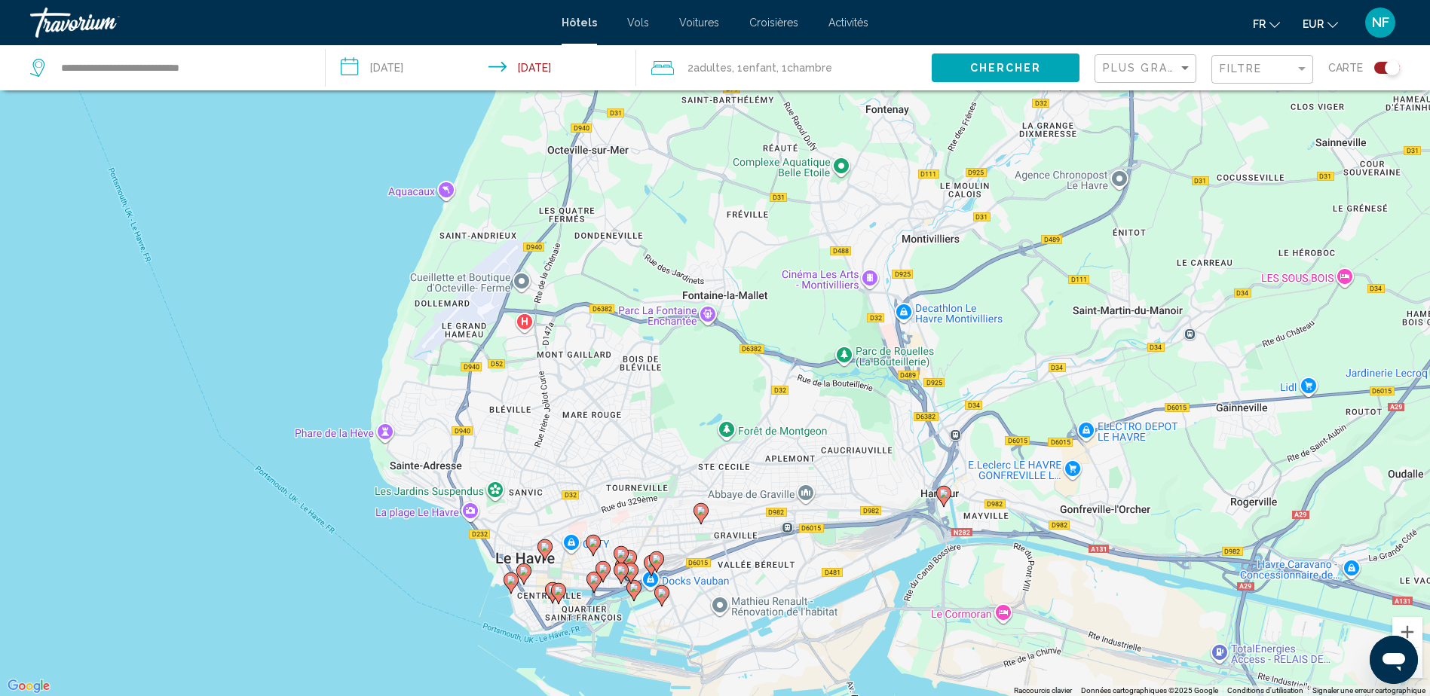
drag, startPoint x: 473, startPoint y: 482, endPoint x: 474, endPoint y: 675, distance: 192.2
click at [474, 675] on div "Pour activer le glissement avec le clavier, appuyez sur Alt+Entrée. Une fois ce…" at bounding box center [715, 348] width 1430 height 696
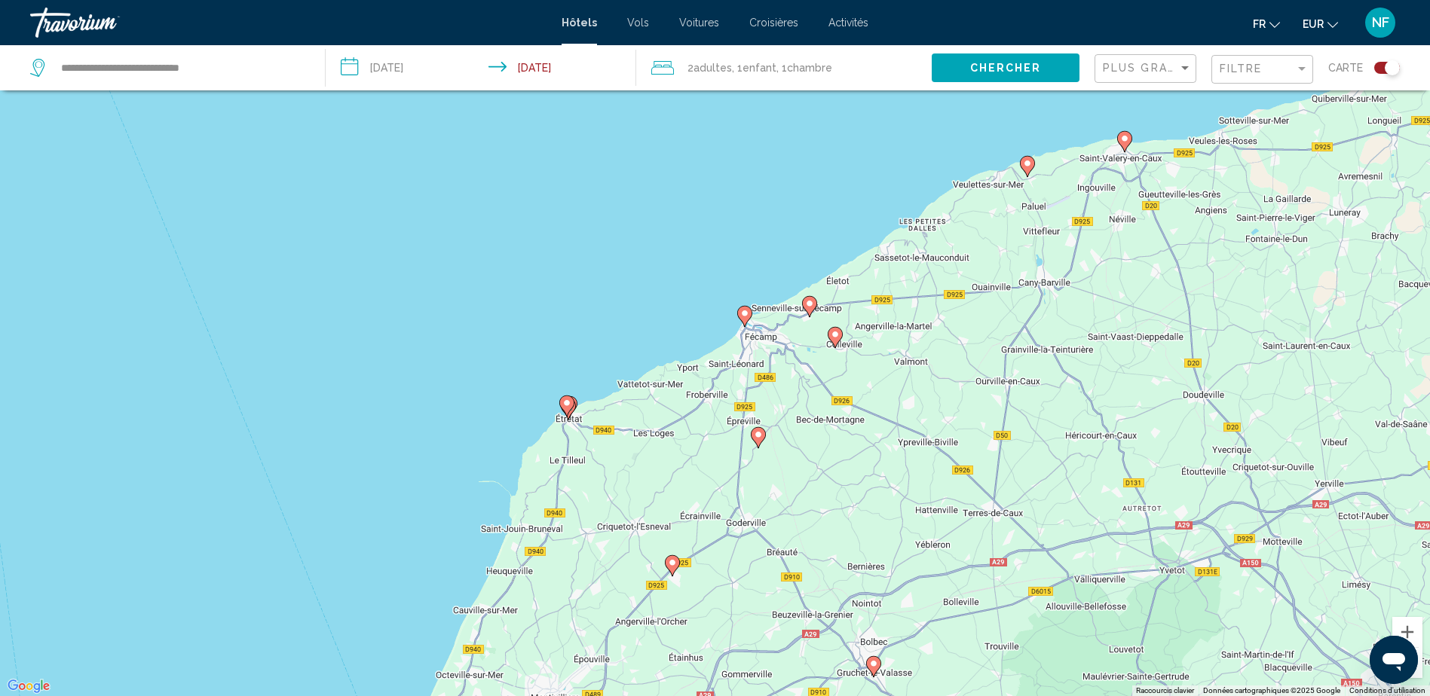
drag, startPoint x: 664, startPoint y: 343, endPoint x: 626, endPoint y: 507, distance: 168.7
click at [626, 507] on div "Pour activer le glissement avec le clavier, appuyez sur Alt+Entrée. Une fois ce…" at bounding box center [715, 348] width 1430 height 696
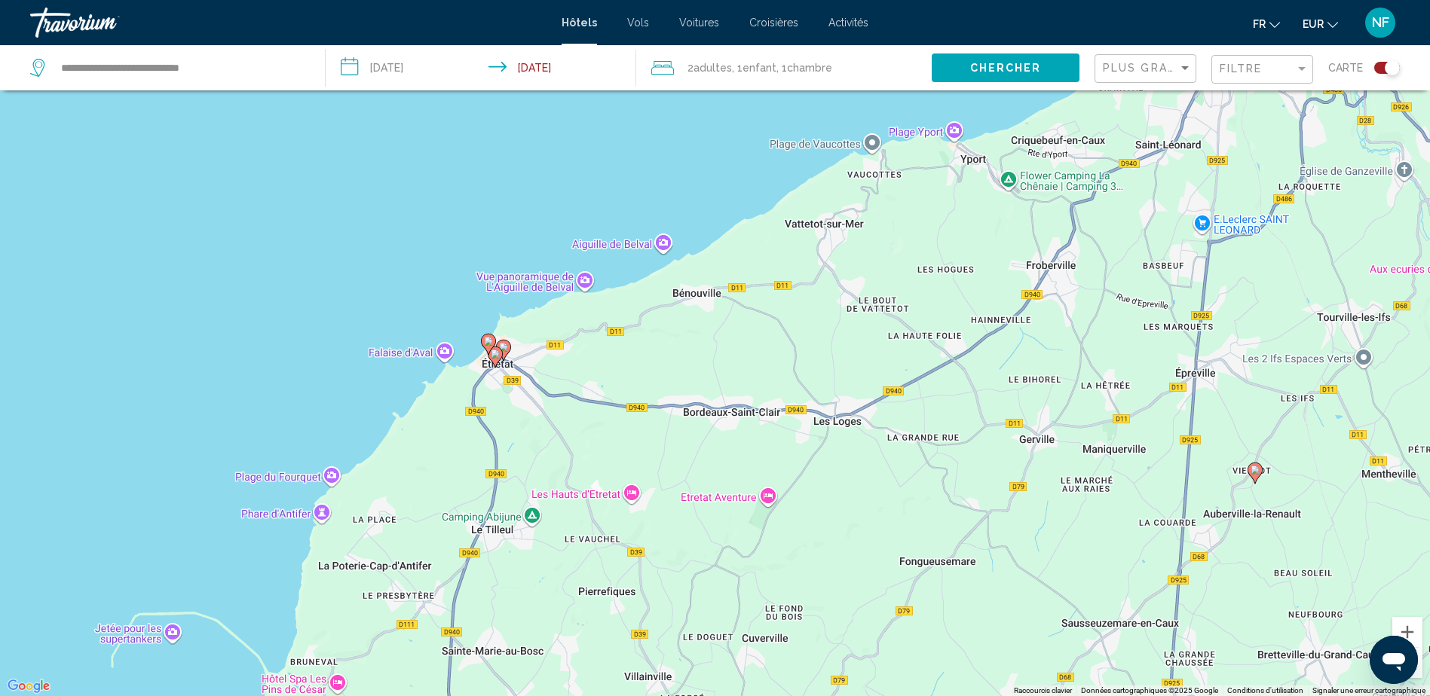
drag, startPoint x: 523, startPoint y: 264, endPoint x: 543, endPoint y: 439, distance: 176.7
click at [543, 440] on div "Pour activer le glissement avec le clavier, appuyez sur Alt+Entrée. Une fois ce…" at bounding box center [715, 348] width 1430 height 696
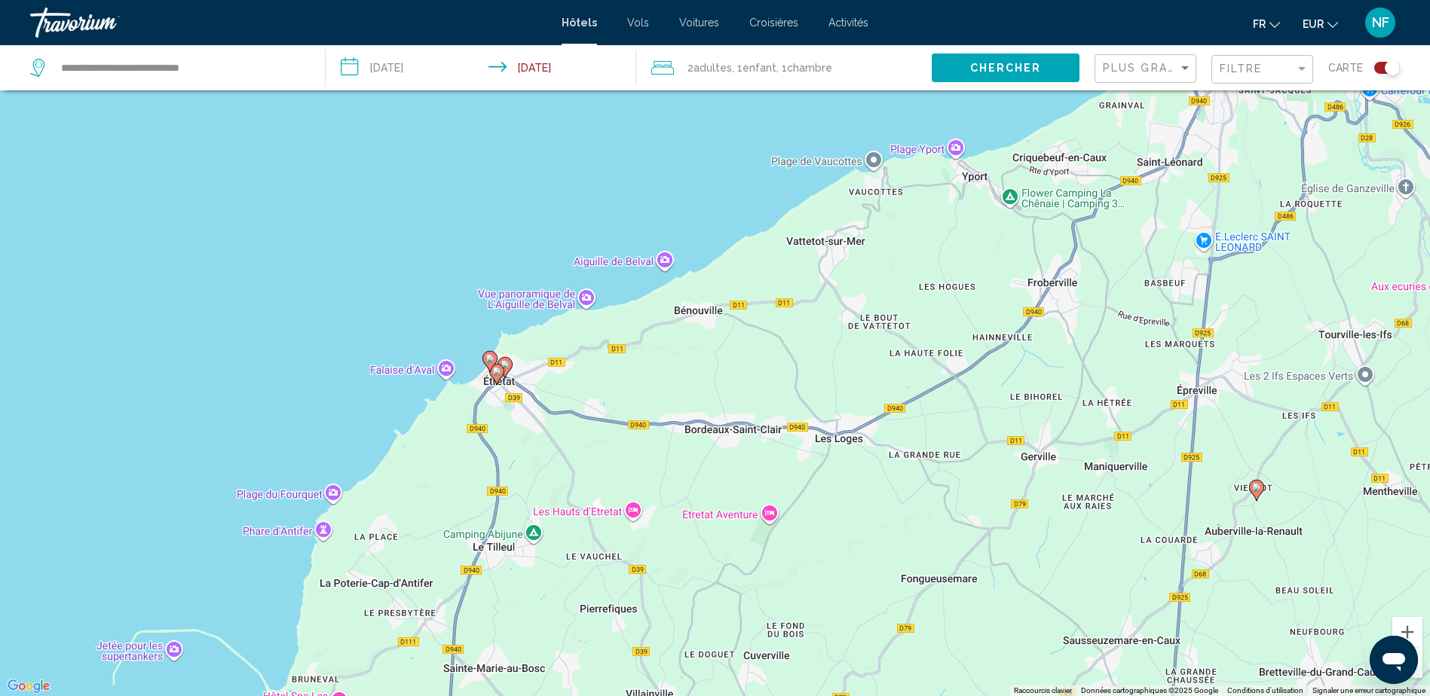
click at [491, 356] on image "Main content" at bounding box center [489, 358] width 9 height 9
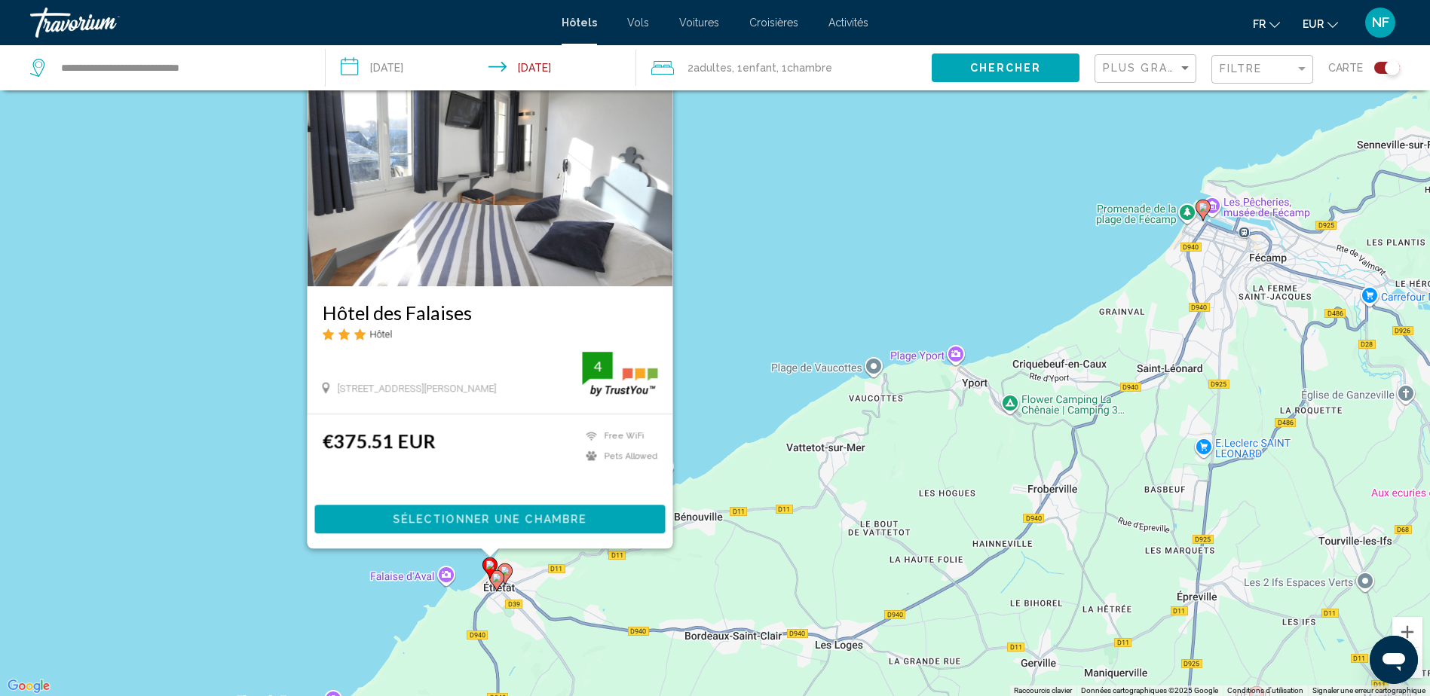
click at [495, 579] on gmp-advanced-marker "Main content" at bounding box center [489, 568] width 15 height 23
click at [497, 580] on image "Main content" at bounding box center [496, 578] width 9 height 9
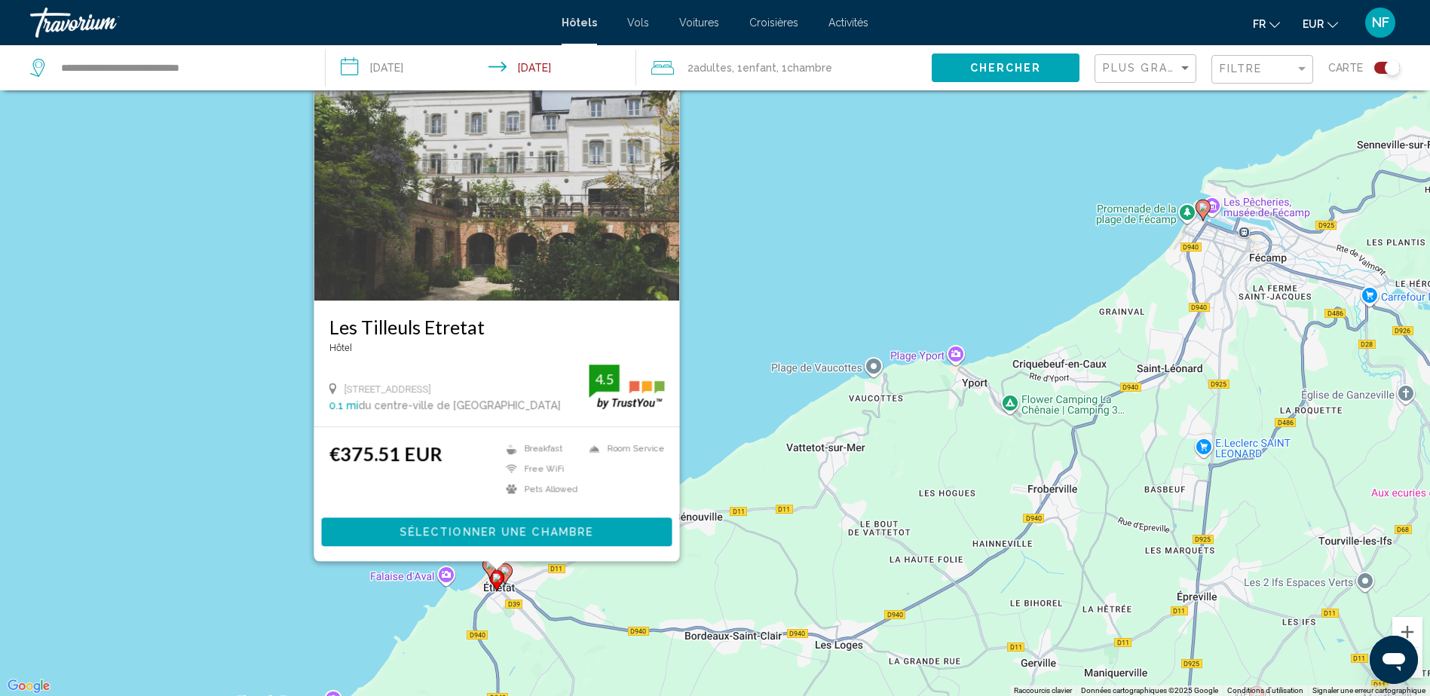
click at [509, 574] on image "Main content" at bounding box center [504, 571] width 9 height 9
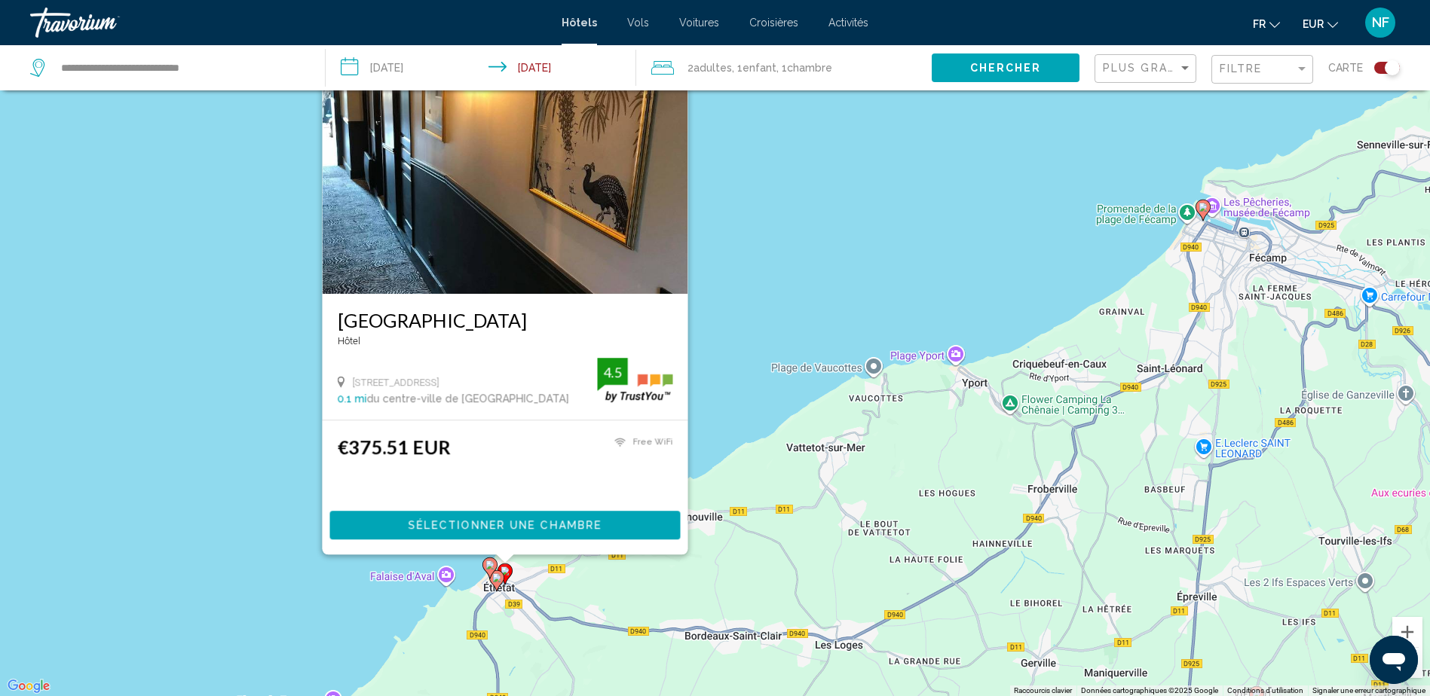
click at [529, 341] on div "Hôtel" at bounding box center [504, 340] width 335 height 11
click at [579, 262] on img "Main content" at bounding box center [505, 173] width 366 height 241
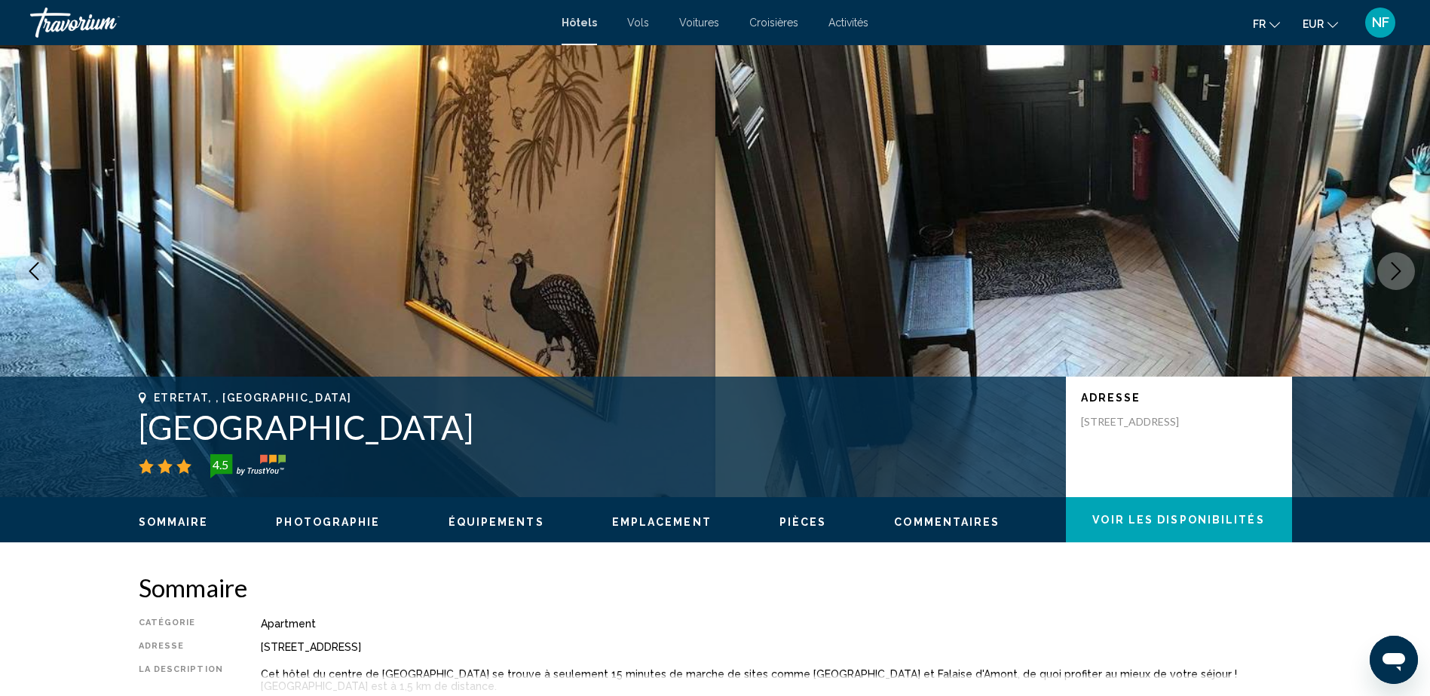
click at [782, 528] on button "Pièces" at bounding box center [802, 522] width 47 height 14
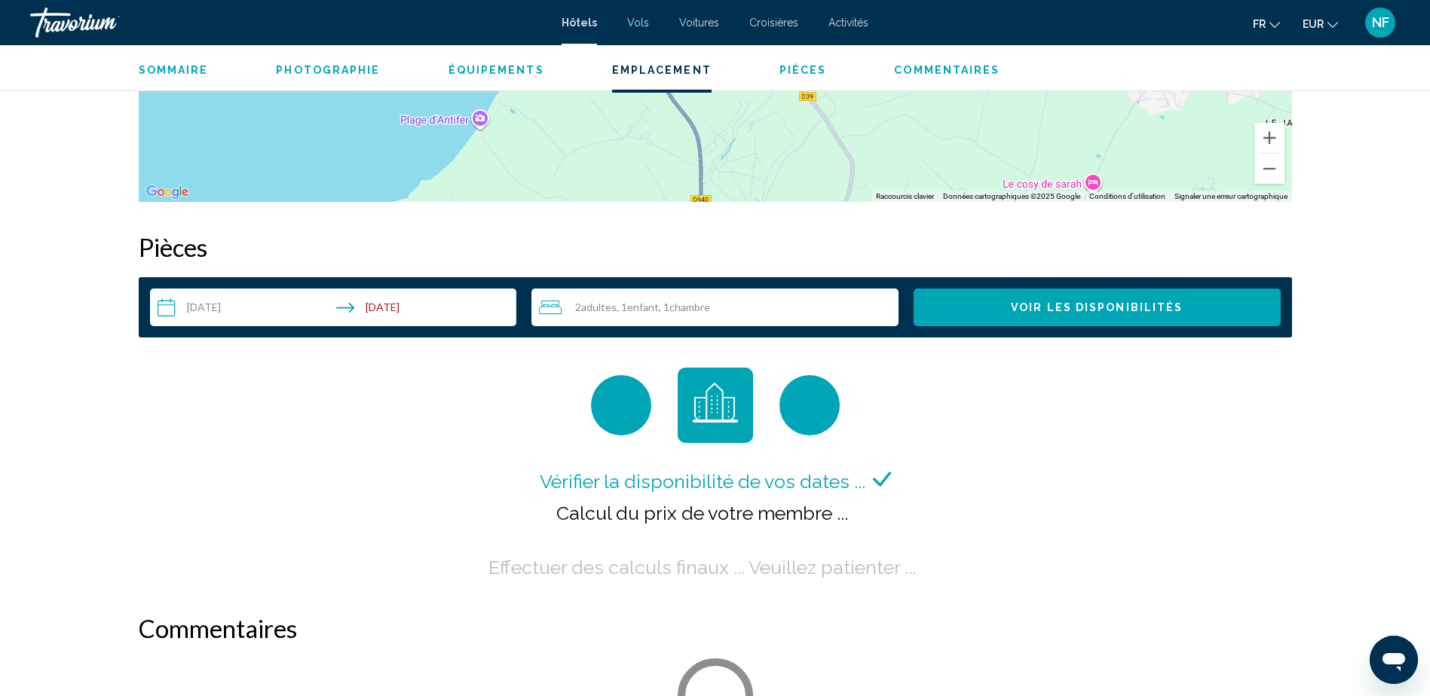
scroll to position [1785, 0]
